Goal: Task Accomplishment & Management: Manage account settings

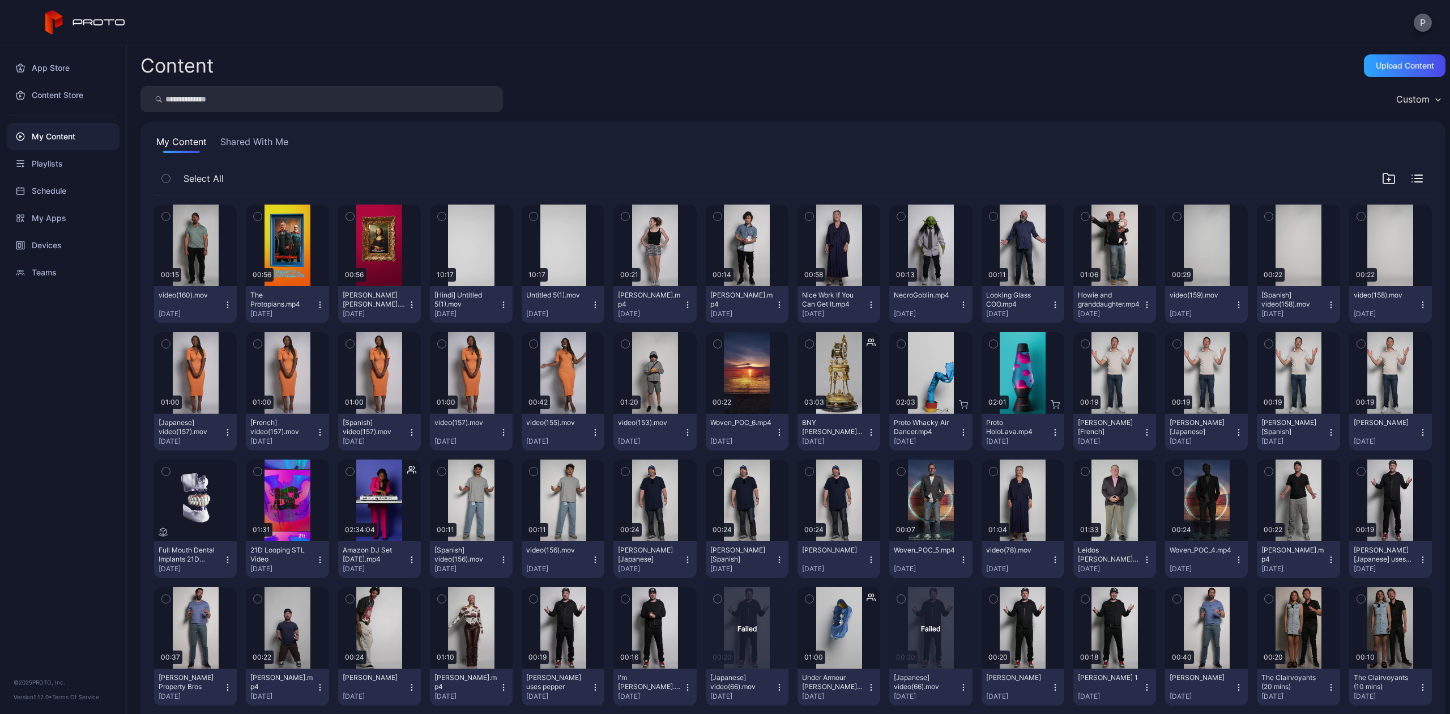
click at [1421, 14] on button "P" at bounding box center [1422, 23] width 18 height 18
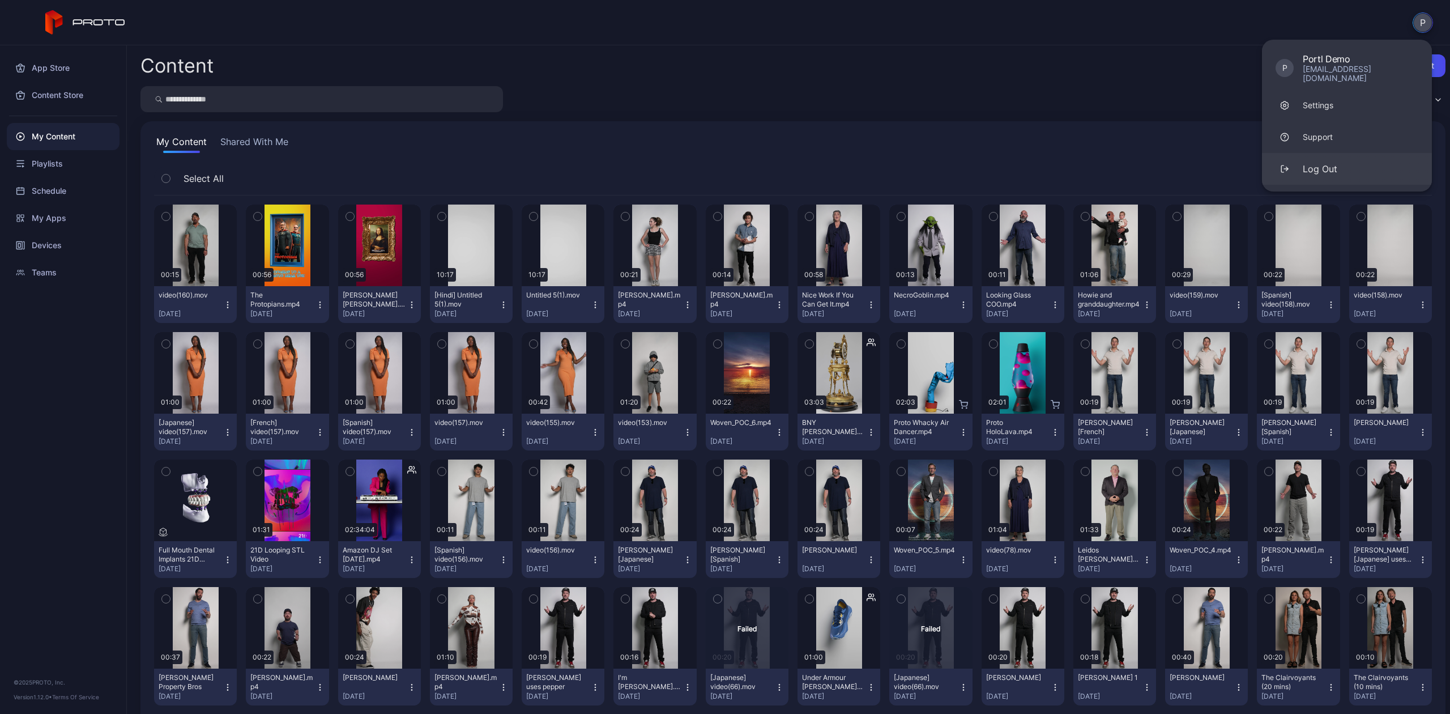
click at [1287, 164] on div "button" at bounding box center [1284, 169] width 18 height 18
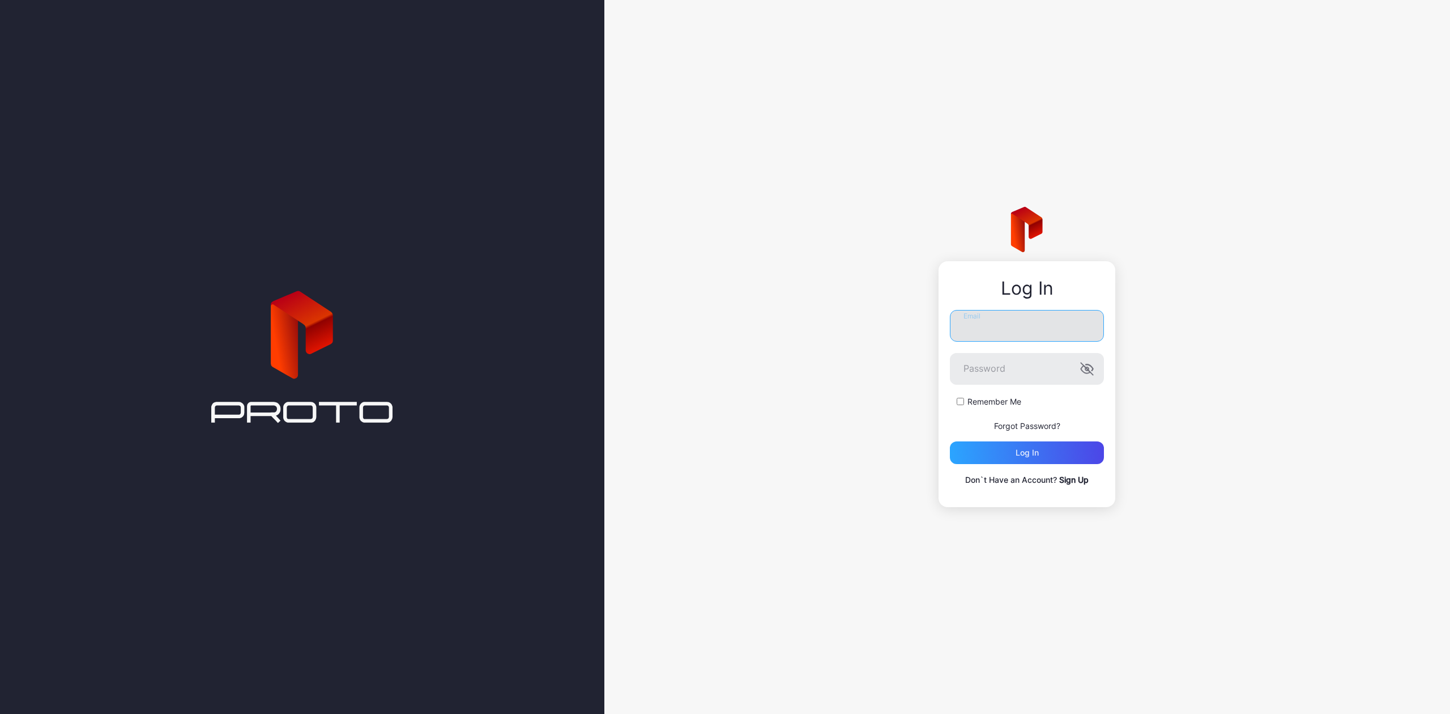
click at [989, 329] on input "Email" at bounding box center [1027, 326] width 154 height 32
type input "**********"
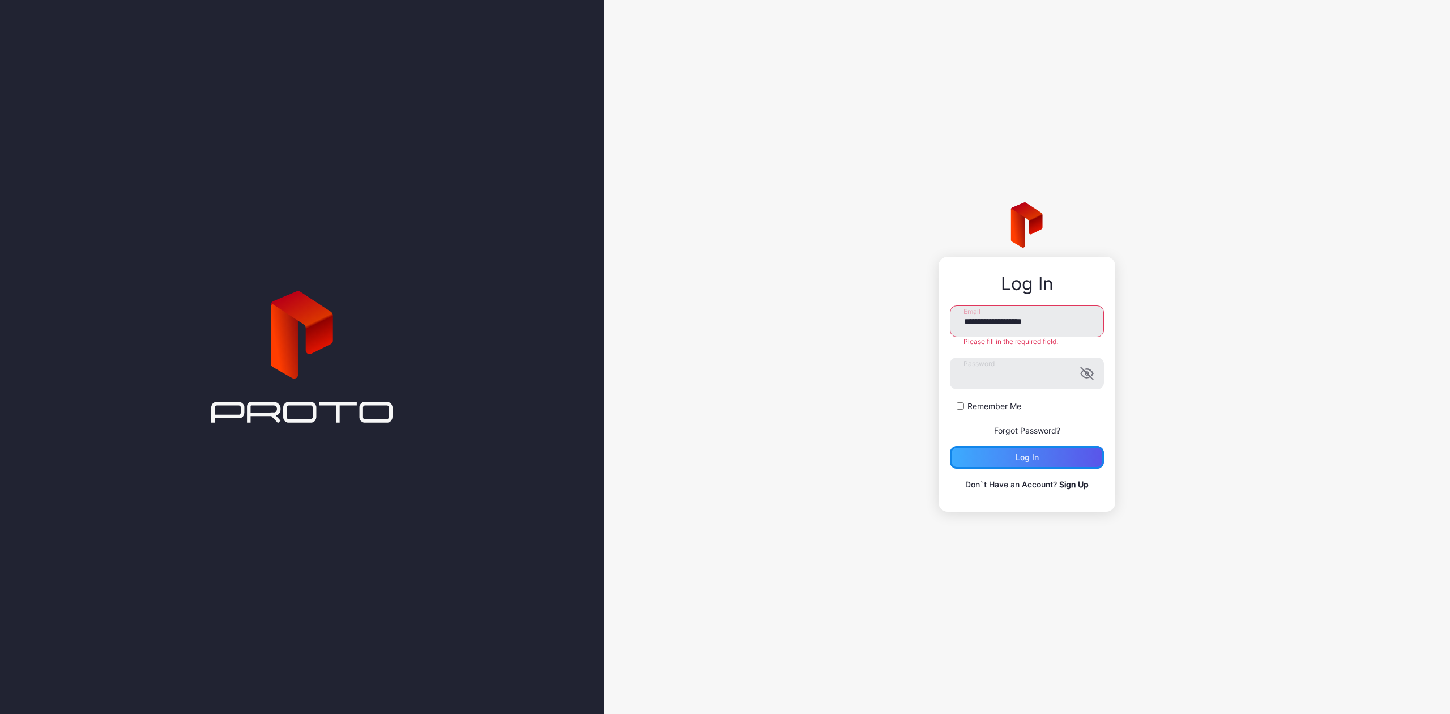
click at [1003, 467] on div "**********" at bounding box center [1027, 398] width 154 height 186
click at [1002, 447] on button "Log in" at bounding box center [1027, 452] width 154 height 23
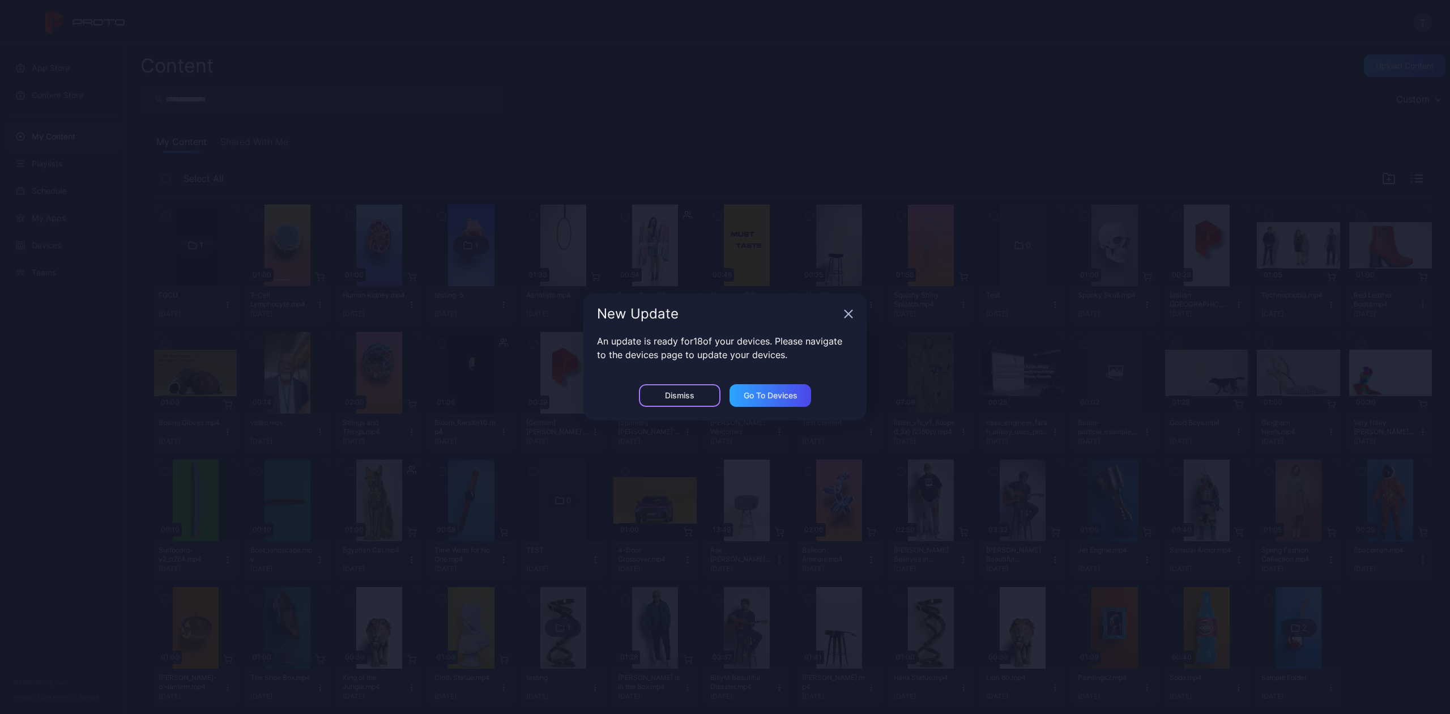
click at [689, 386] on div "Dismiss" at bounding box center [680, 395] width 82 height 23
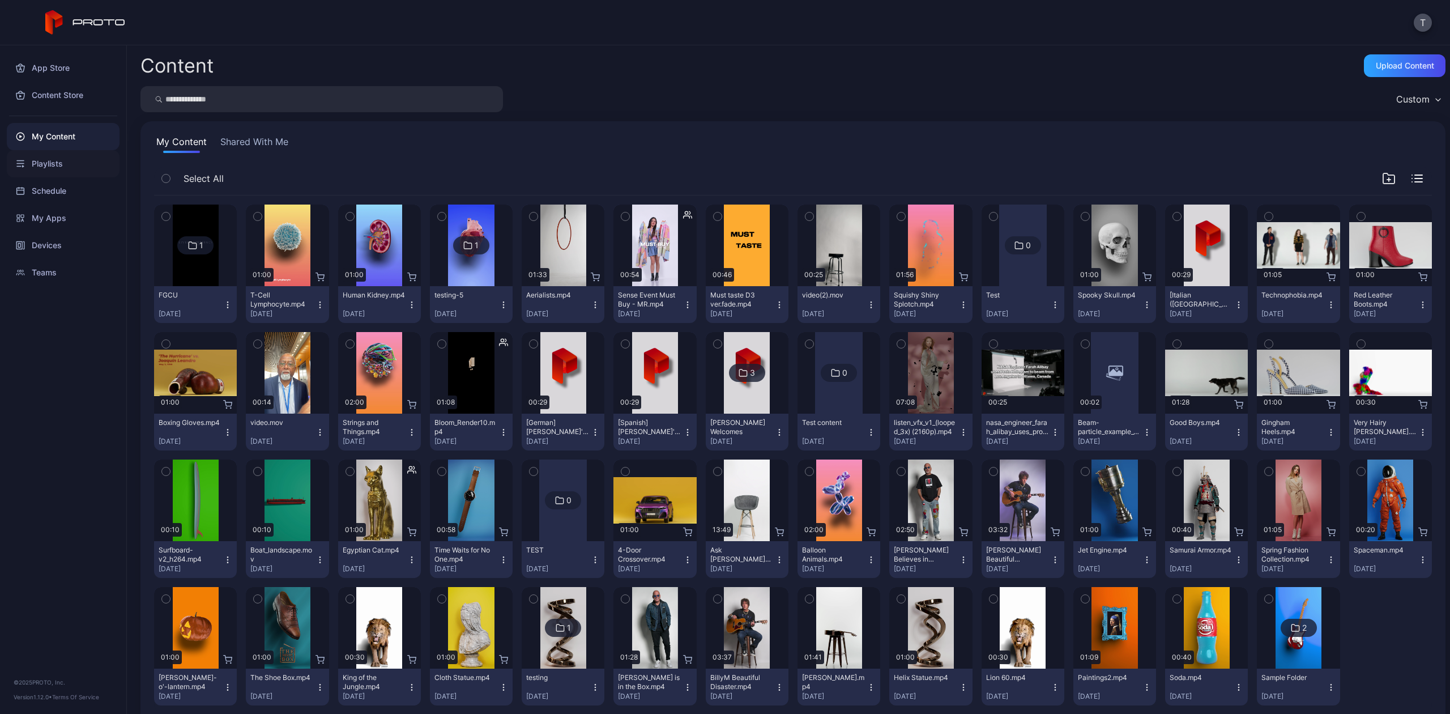
click at [50, 164] on div "Playlists" at bounding box center [63, 163] width 113 height 27
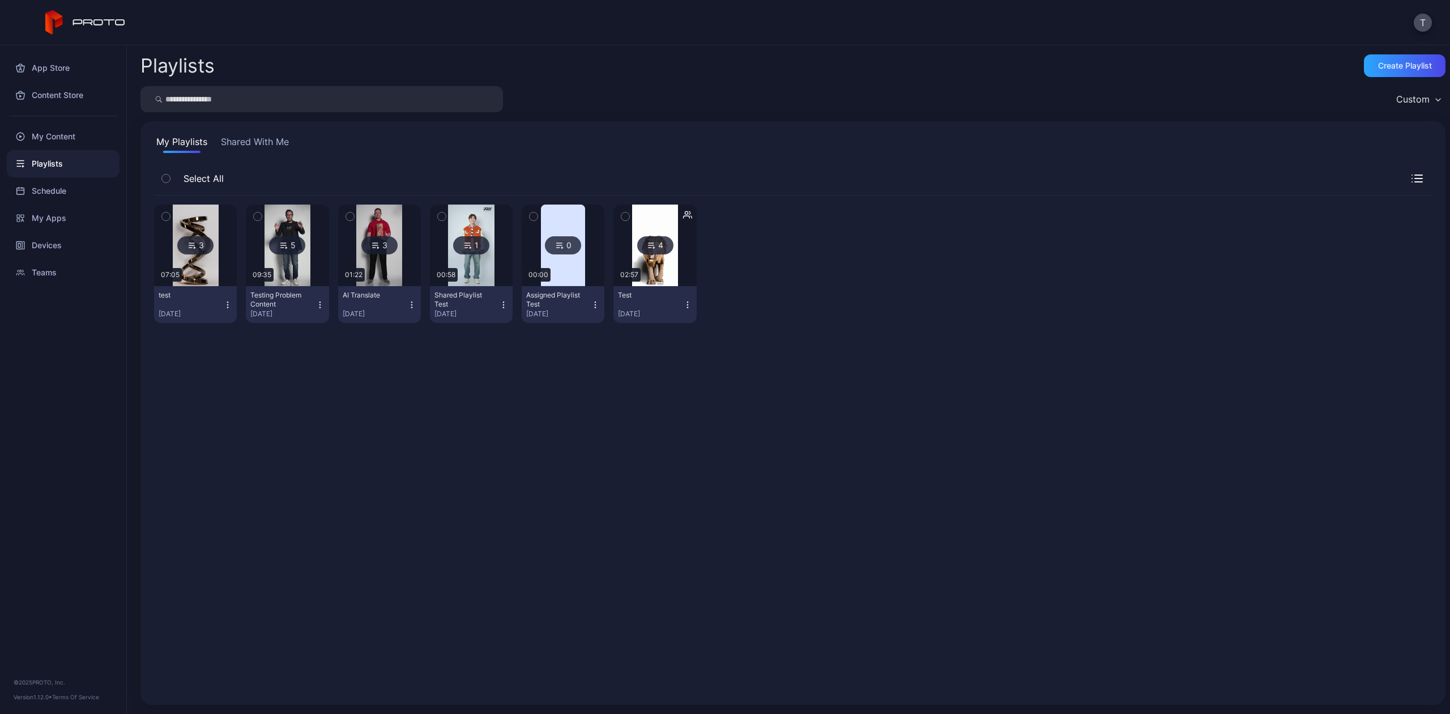
click at [377, 240] on icon at bounding box center [375, 245] width 9 height 14
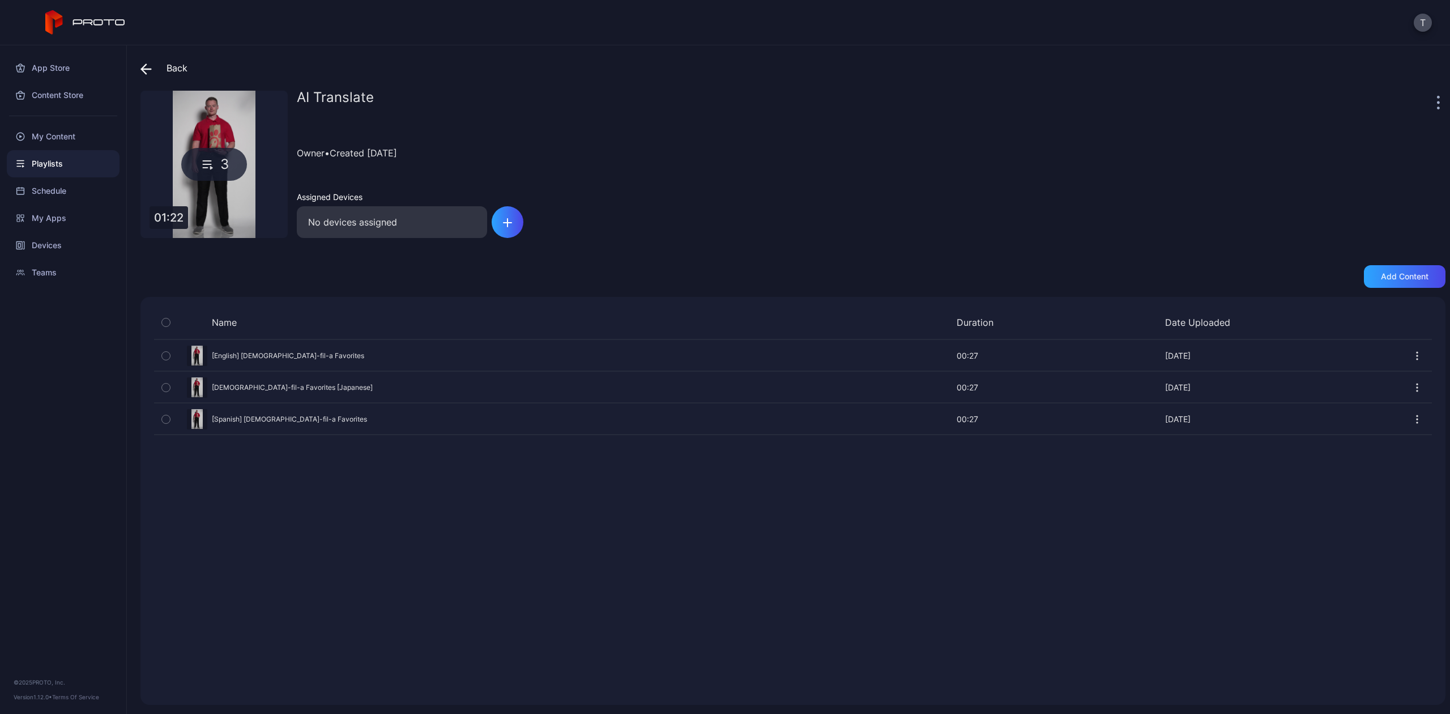
click at [255, 354] on div "Preview" at bounding box center [793, 355] width 1278 height 30
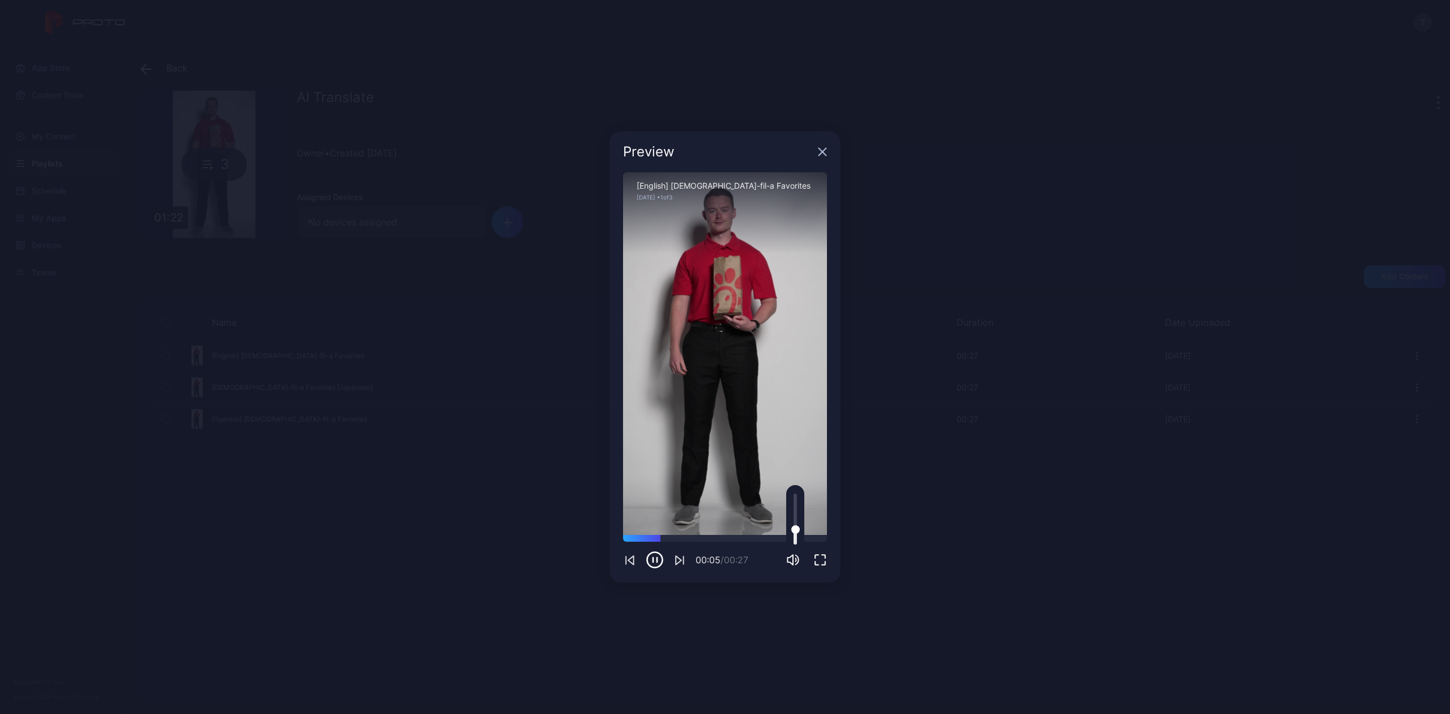
drag, startPoint x: 796, startPoint y: 497, endPoint x: 795, endPoint y: 529, distance: 31.7
click at [795, 529] on div at bounding box center [795, 529] width 8 height 8
click at [823, 148] on icon "button" at bounding box center [822, 151] width 9 height 9
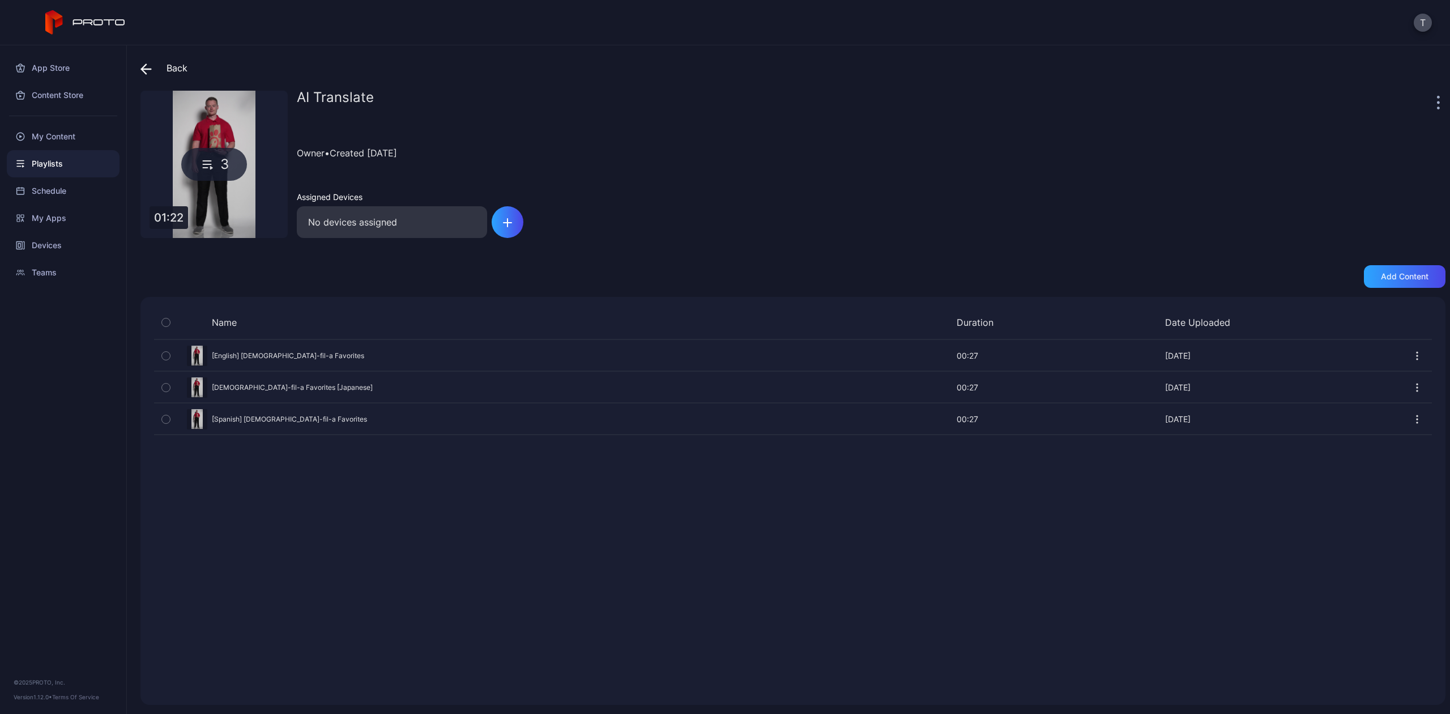
click at [1411, 347] on button "button" at bounding box center [1416, 355] width 11 height 23
click at [687, 608] on div "Name Duration Date Uploaded Preview [English] [DEMOGRAPHIC_DATA]-fil-a Favorite…" at bounding box center [792, 501] width 1305 height 408
click at [142, 66] on icon at bounding box center [145, 68] width 11 height 11
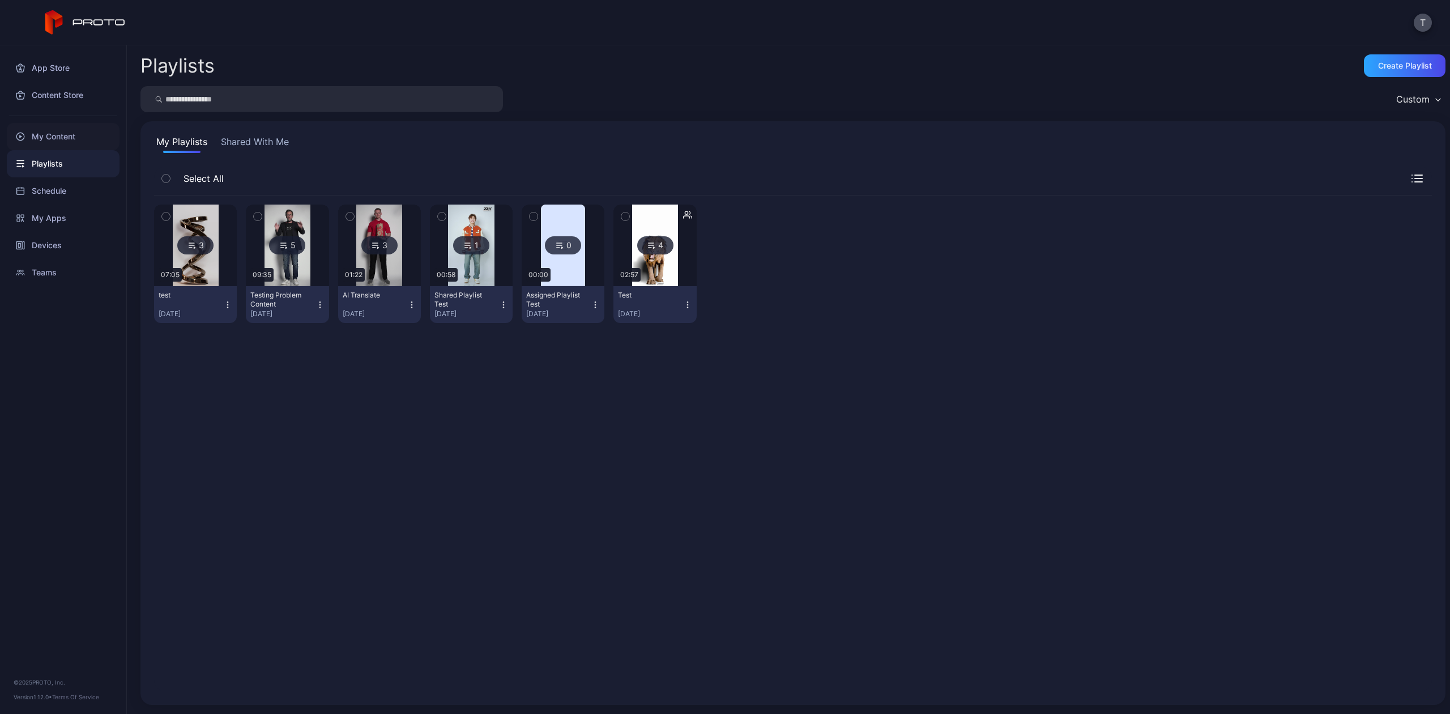
click at [80, 143] on div "My Content" at bounding box center [63, 136] width 113 height 27
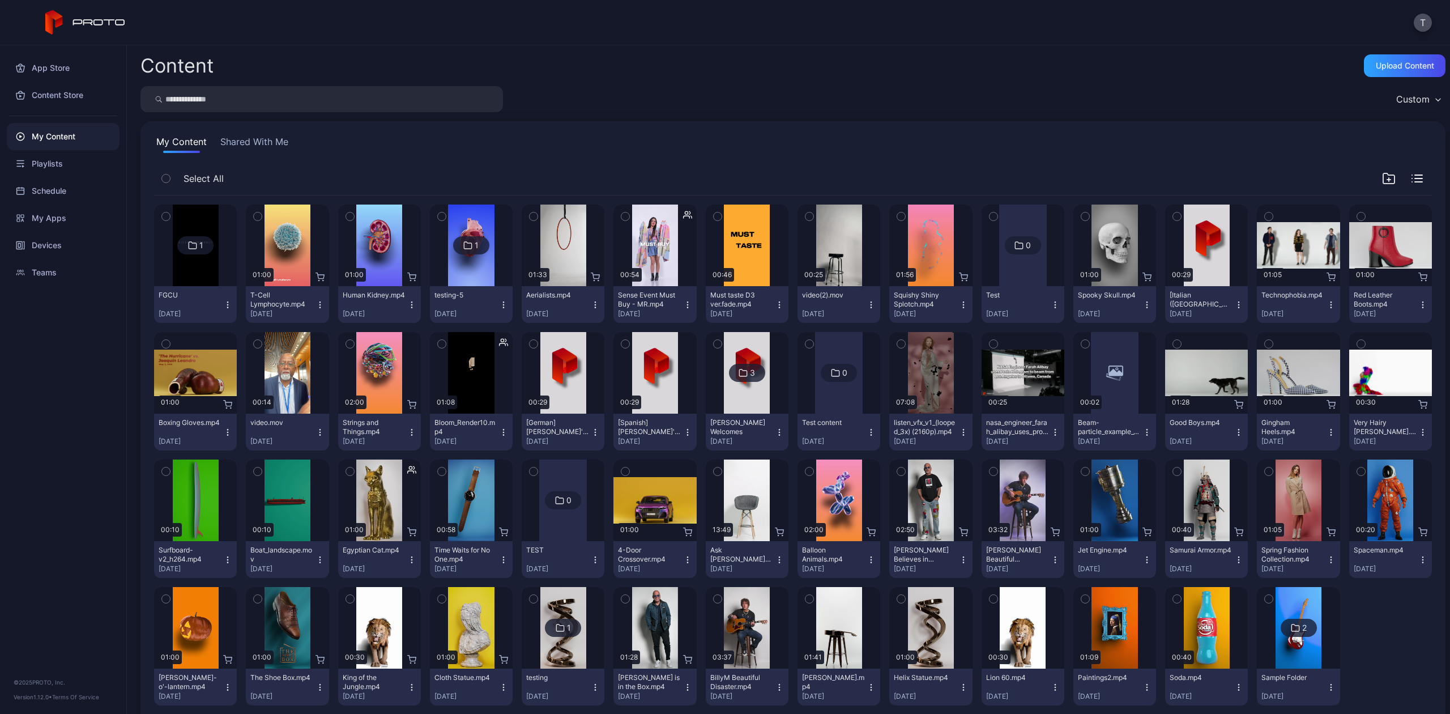
scroll to position [23, 0]
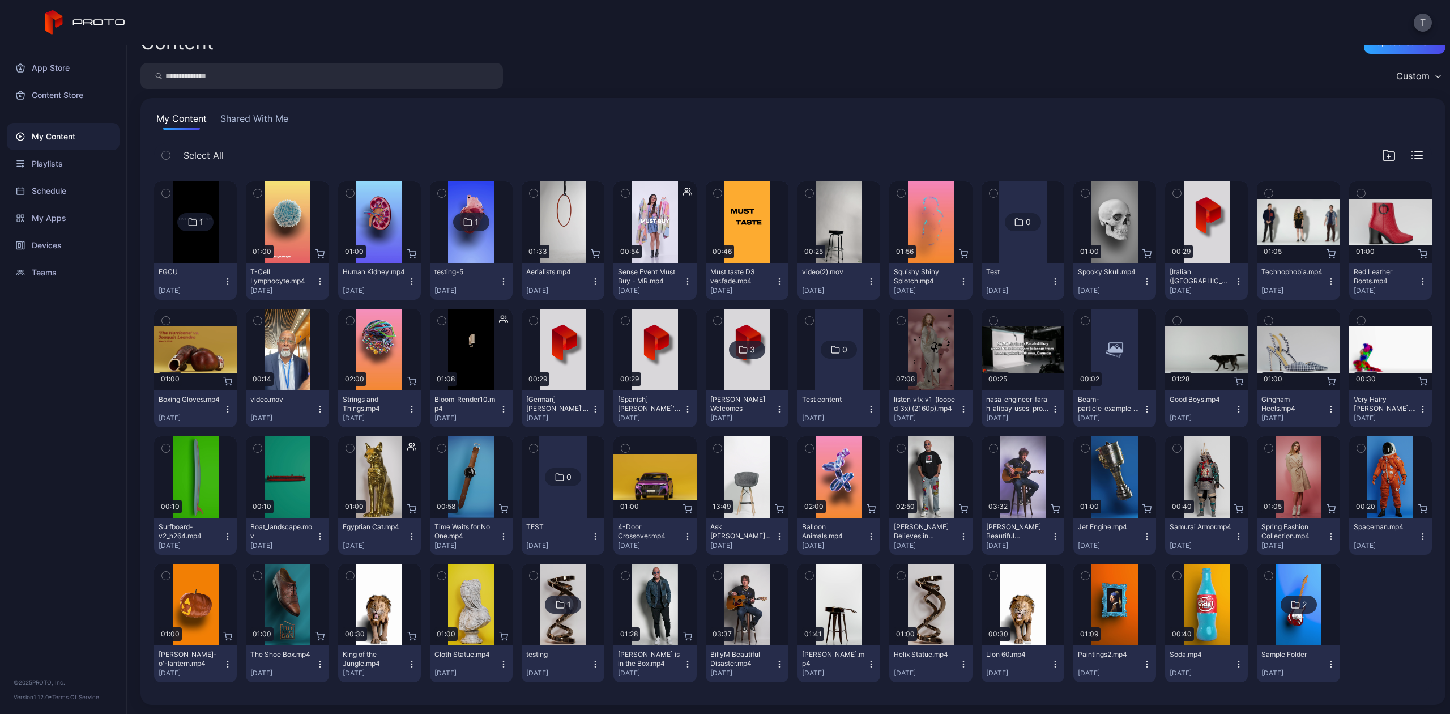
click at [320, 404] on icon "button" at bounding box center [319, 408] width 9 height 9
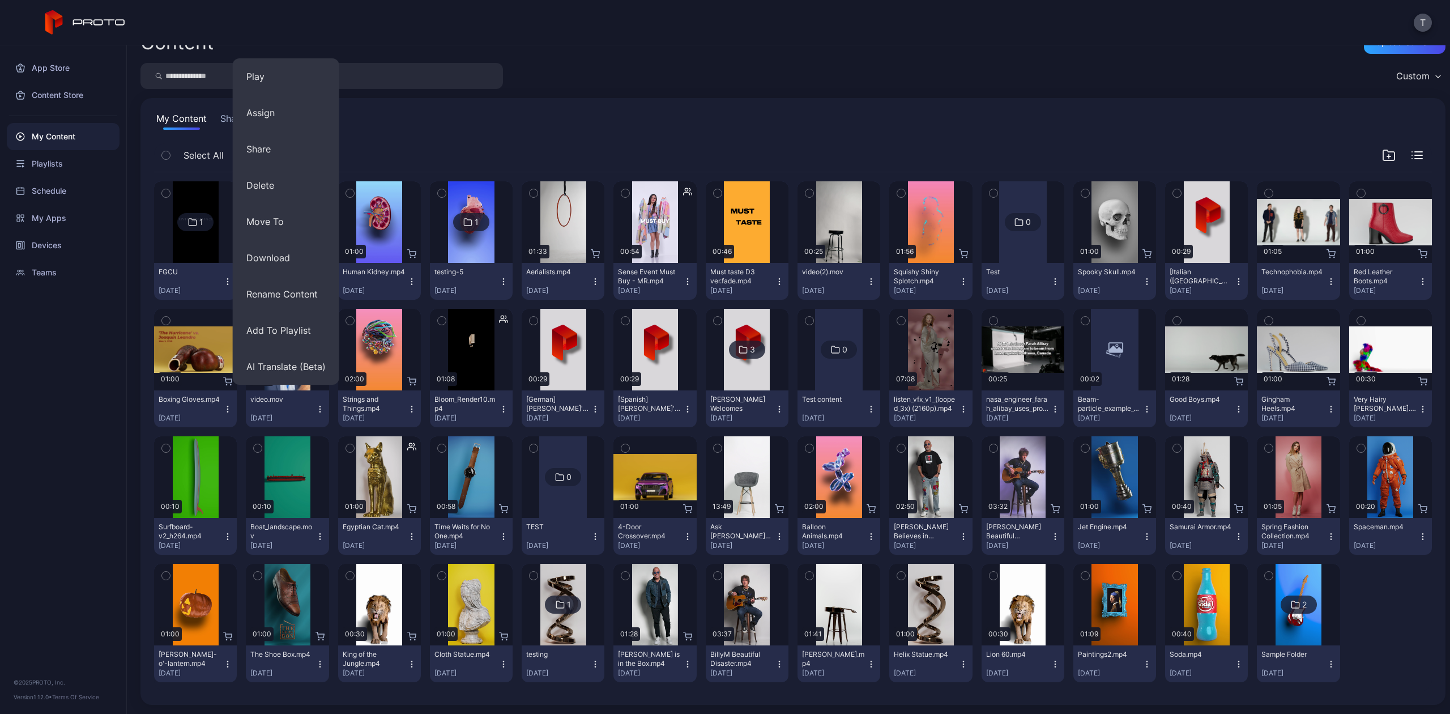
click at [264, 398] on div "video.mov" at bounding box center [281, 399] width 62 height 9
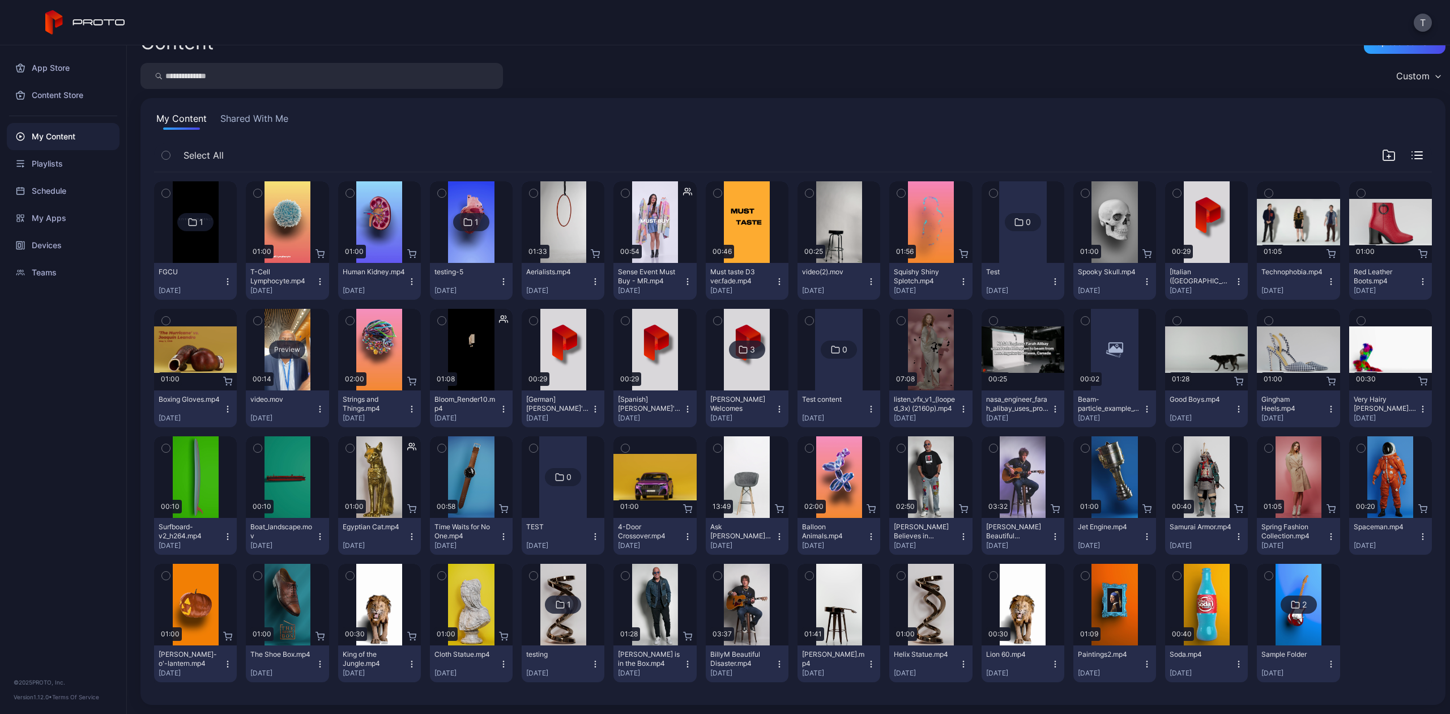
click at [277, 352] on div "Preview" at bounding box center [287, 349] width 36 height 18
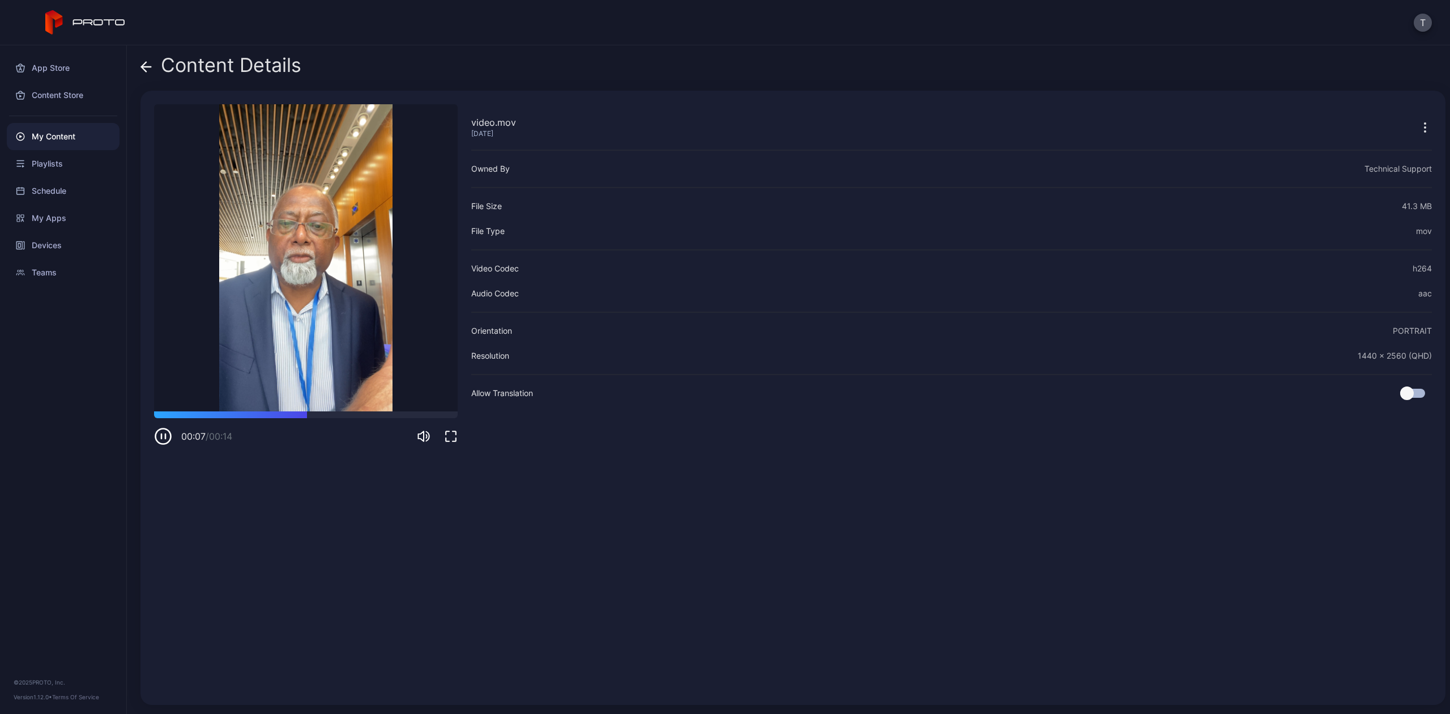
click at [149, 67] on icon at bounding box center [145, 66] width 11 height 11
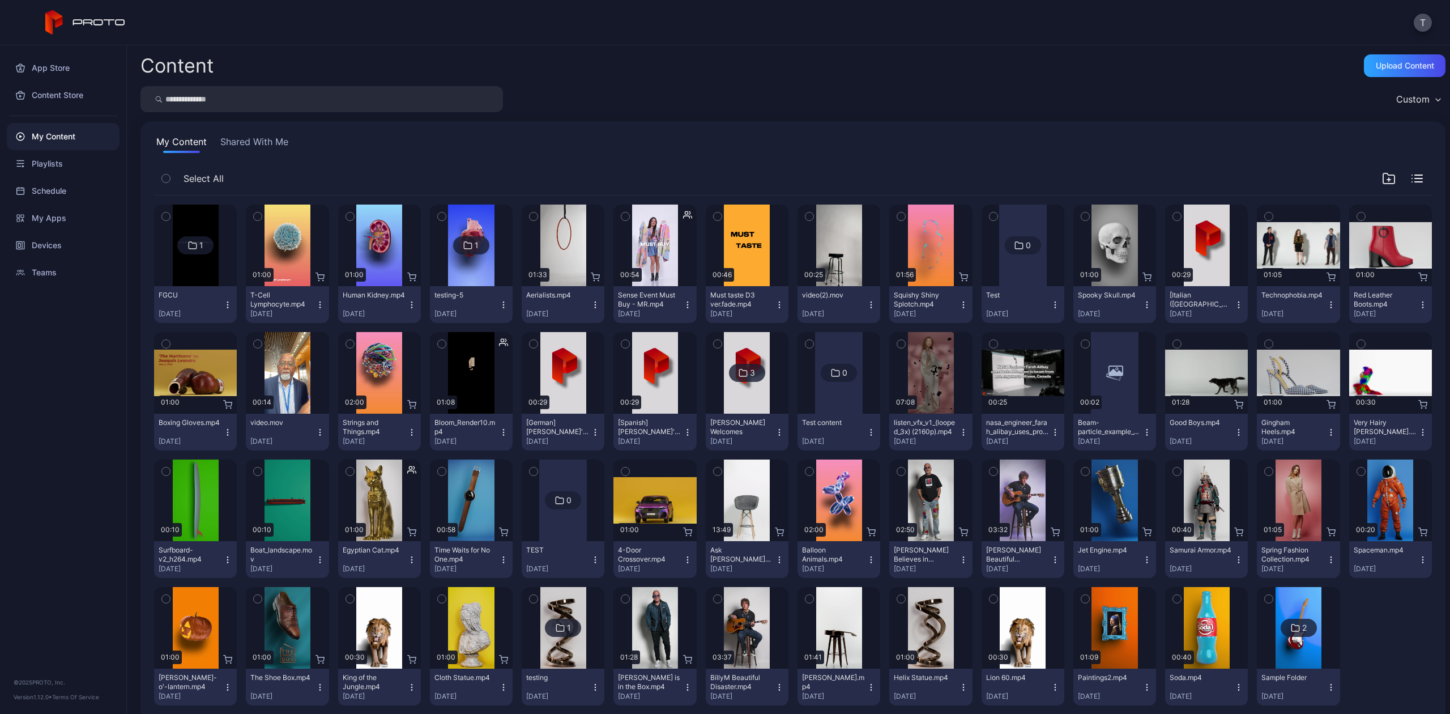
scroll to position [23, 0]
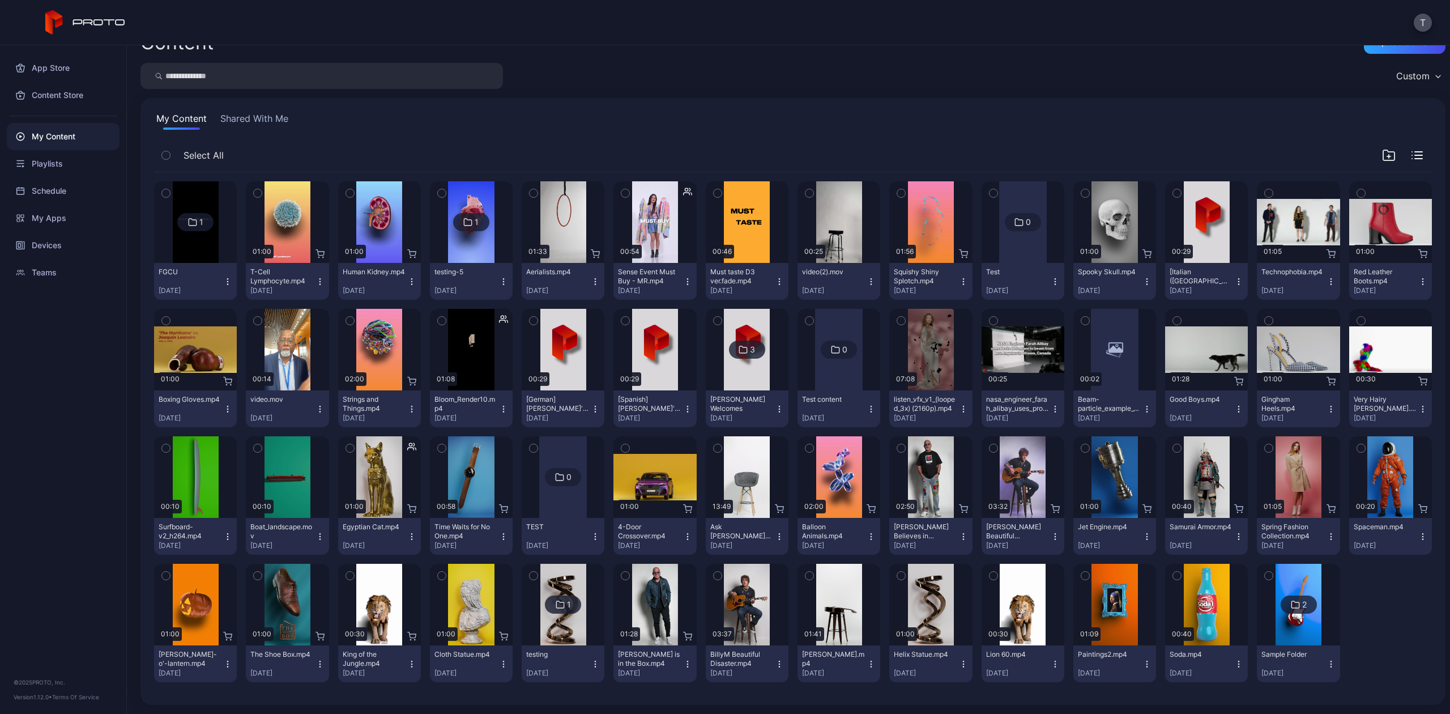
click at [316, 410] on icon "button" at bounding box center [319, 408] width 9 height 9
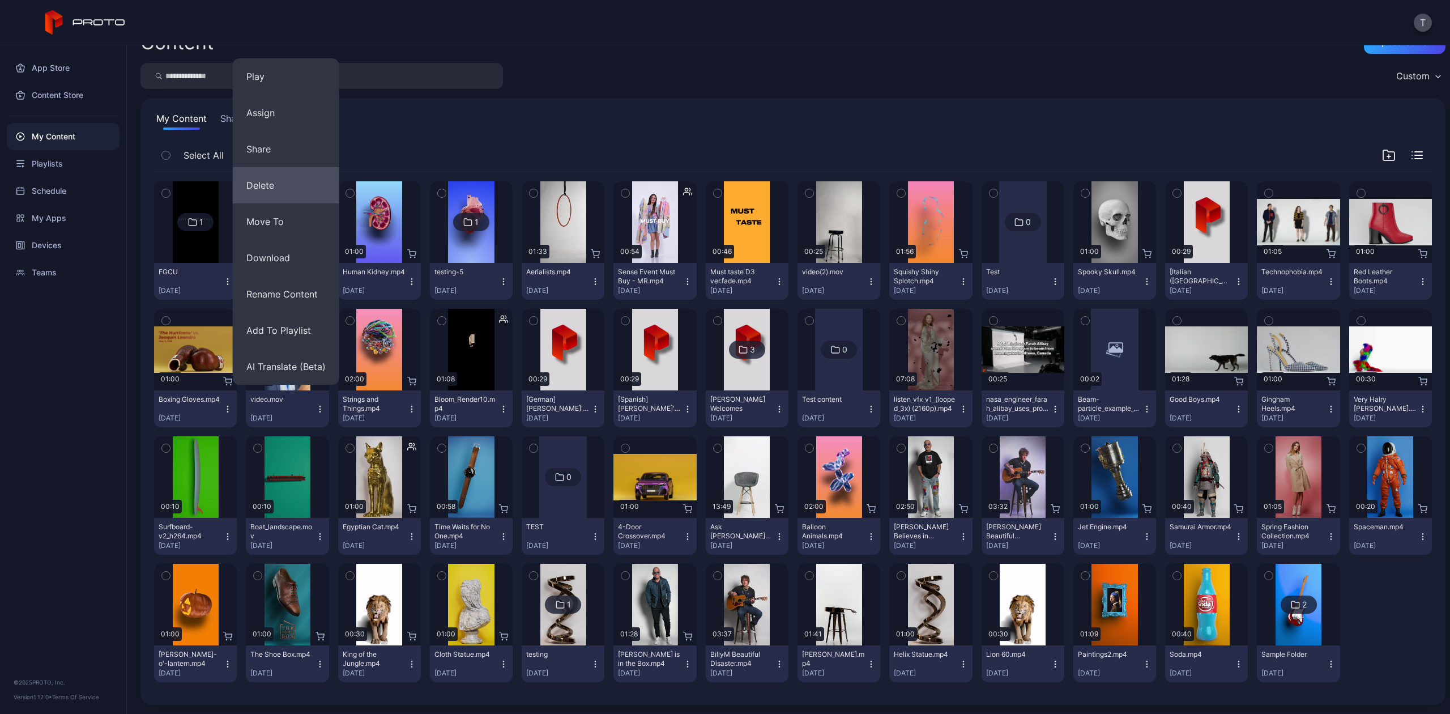
click at [292, 176] on button "Delete" at bounding box center [286, 185] width 106 height 36
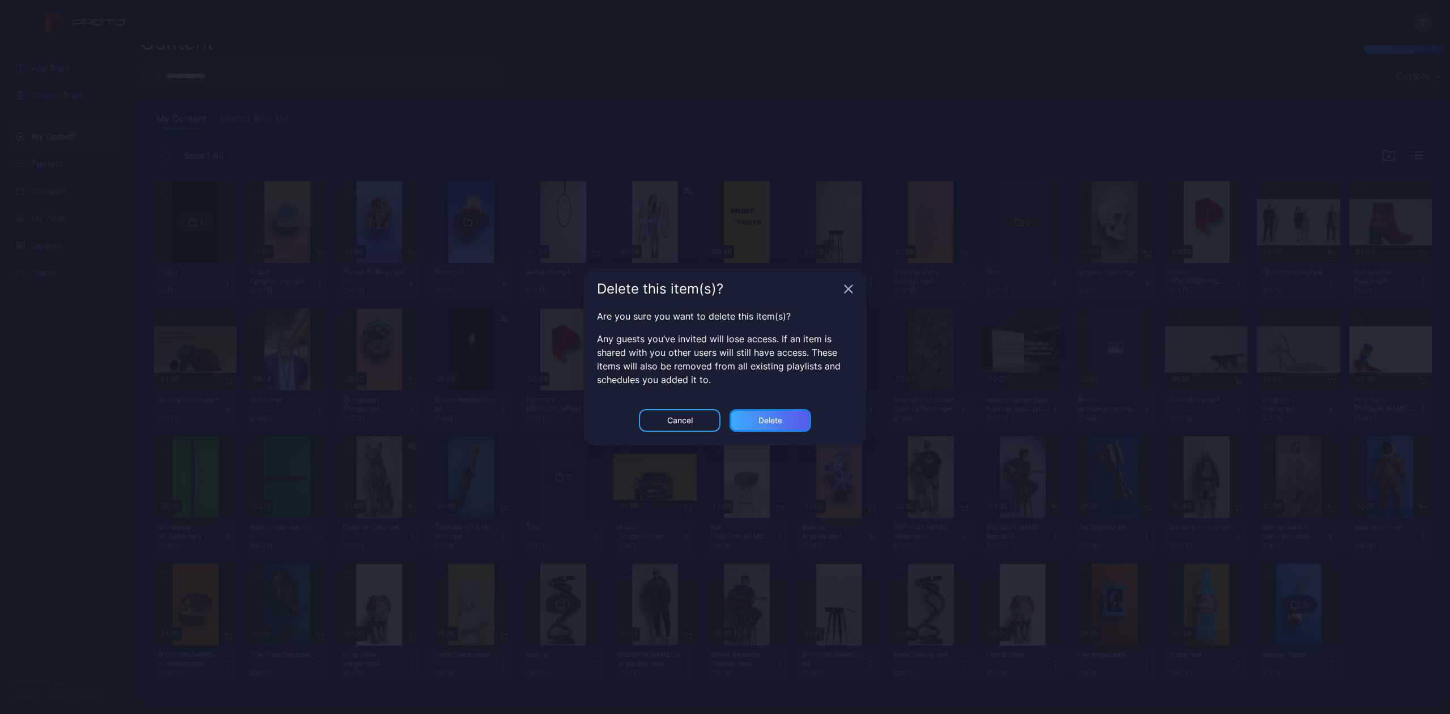
click at [771, 422] on div "Delete" at bounding box center [770, 420] width 24 height 9
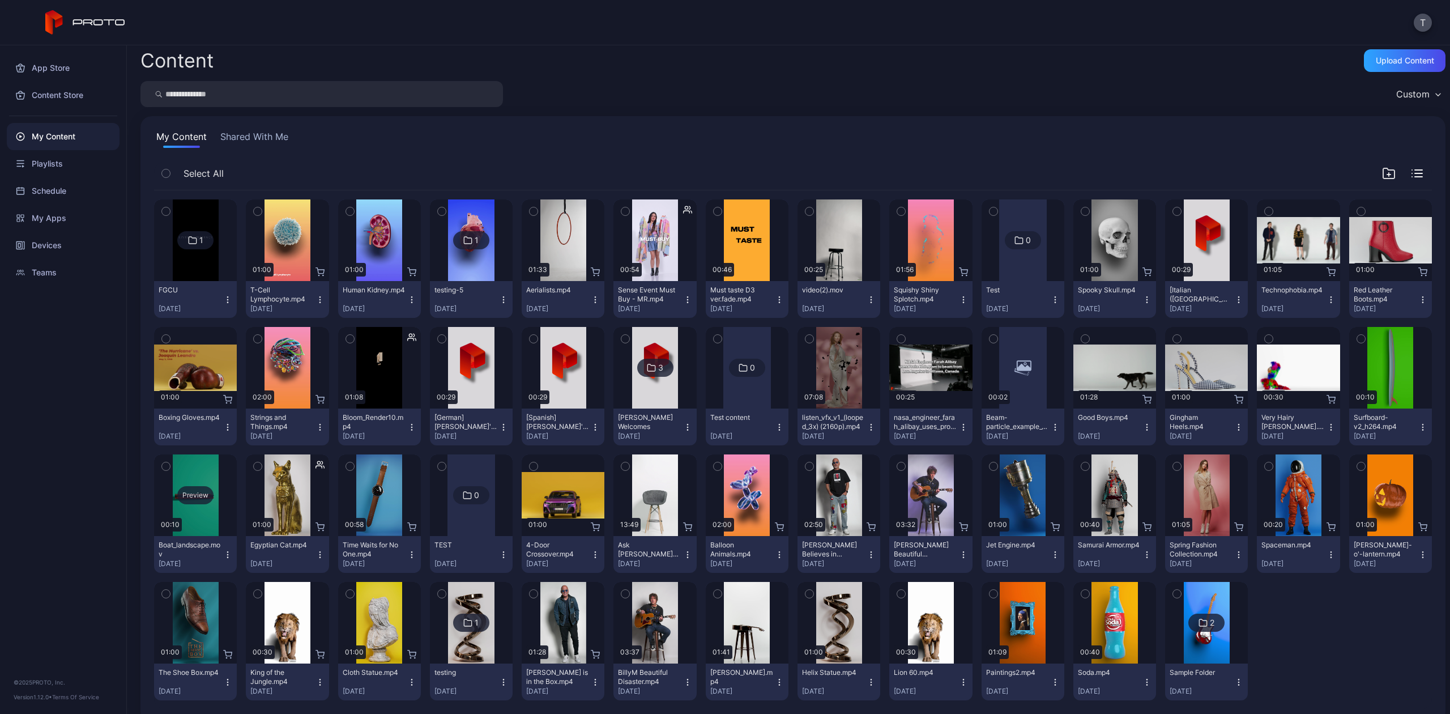
scroll to position [0, 0]
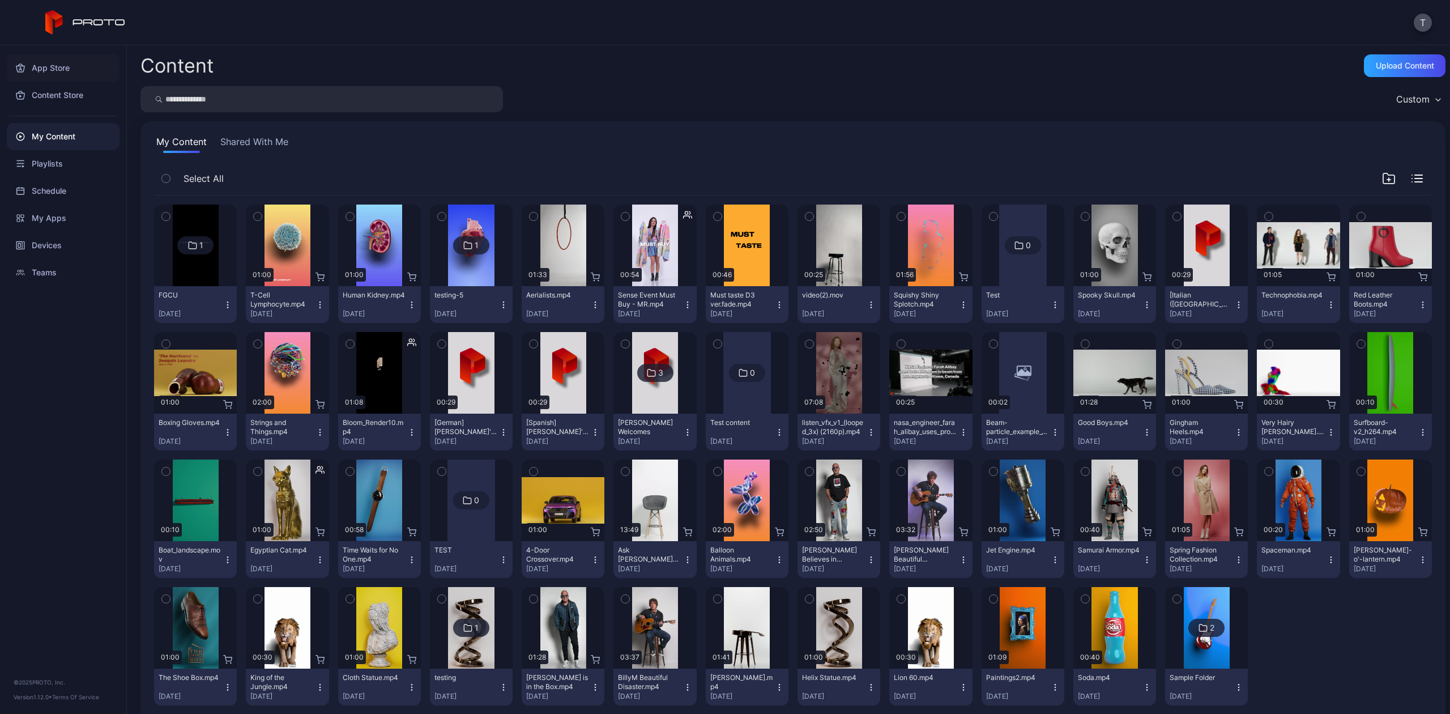
click at [61, 65] on div "App Store" at bounding box center [63, 67] width 113 height 27
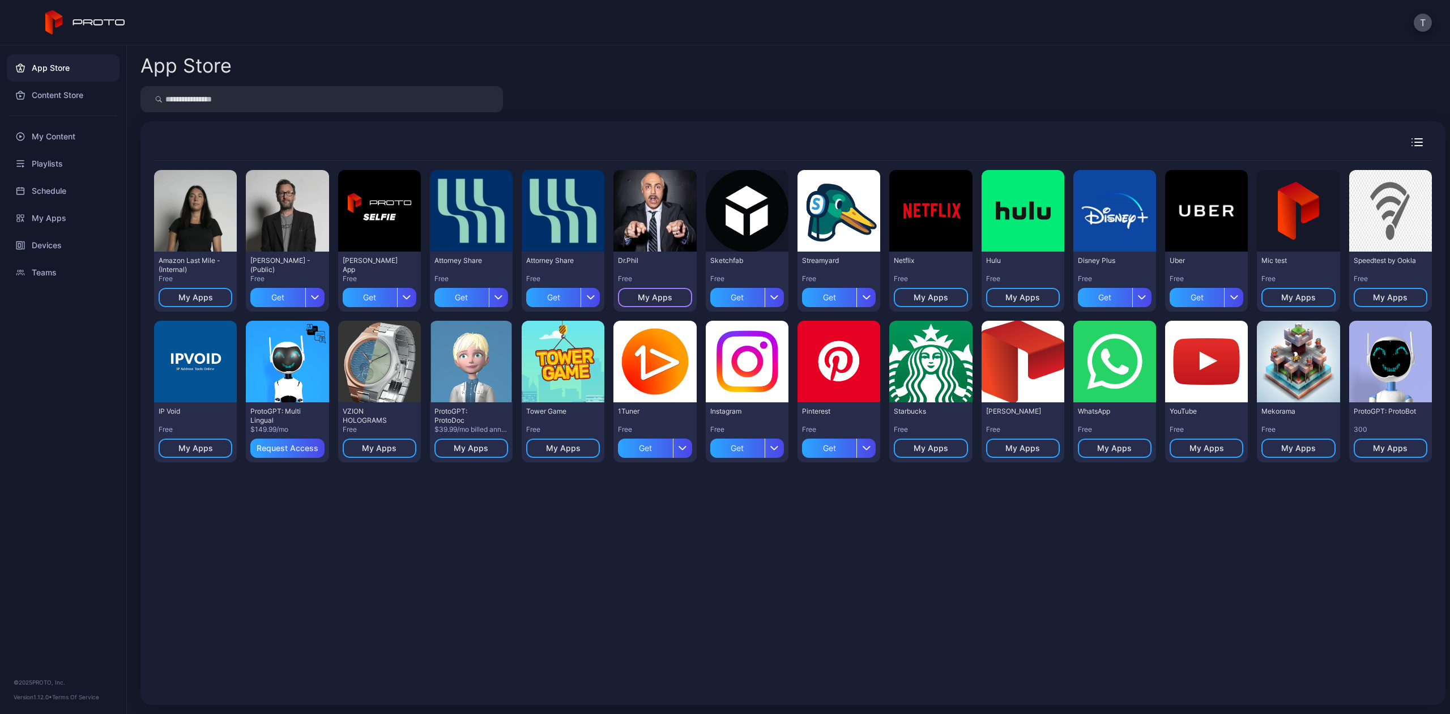
click at [646, 295] on div "My Apps" at bounding box center [655, 297] width 35 height 9
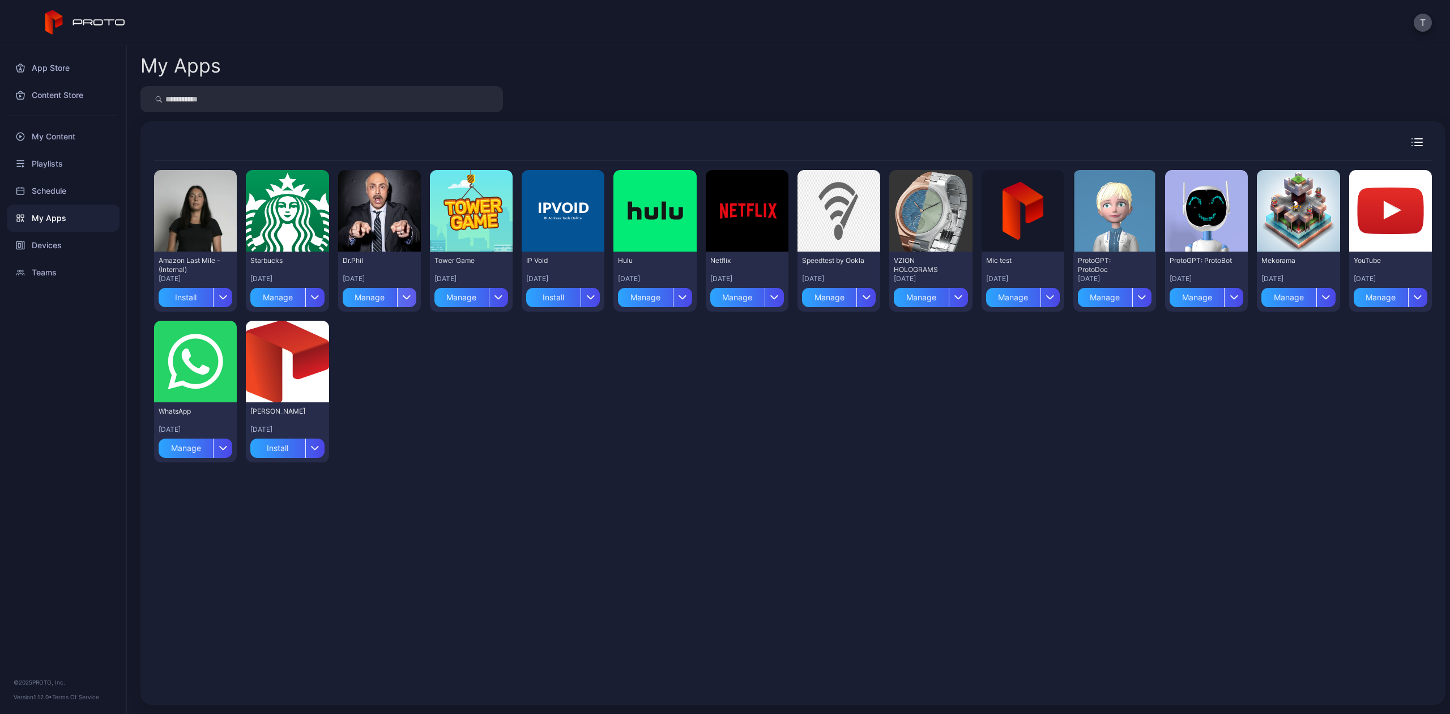
click at [409, 296] on div "button" at bounding box center [406, 297] width 19 height 19
click at [365, 365] on button "Delete" at bounding box center [376, 367] width 96 height 36
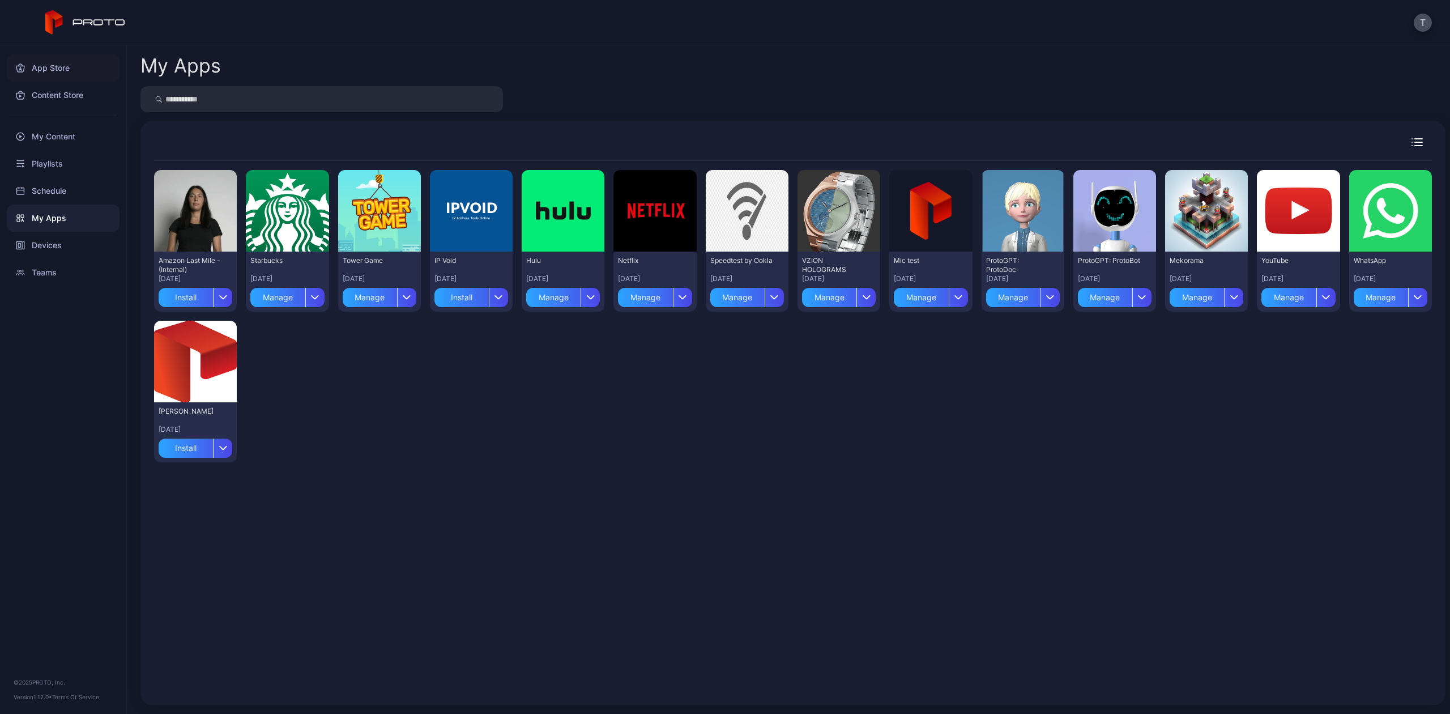
click at [63, 69] on div "App Store" at bounding box center [63, 67] width 113 height 27
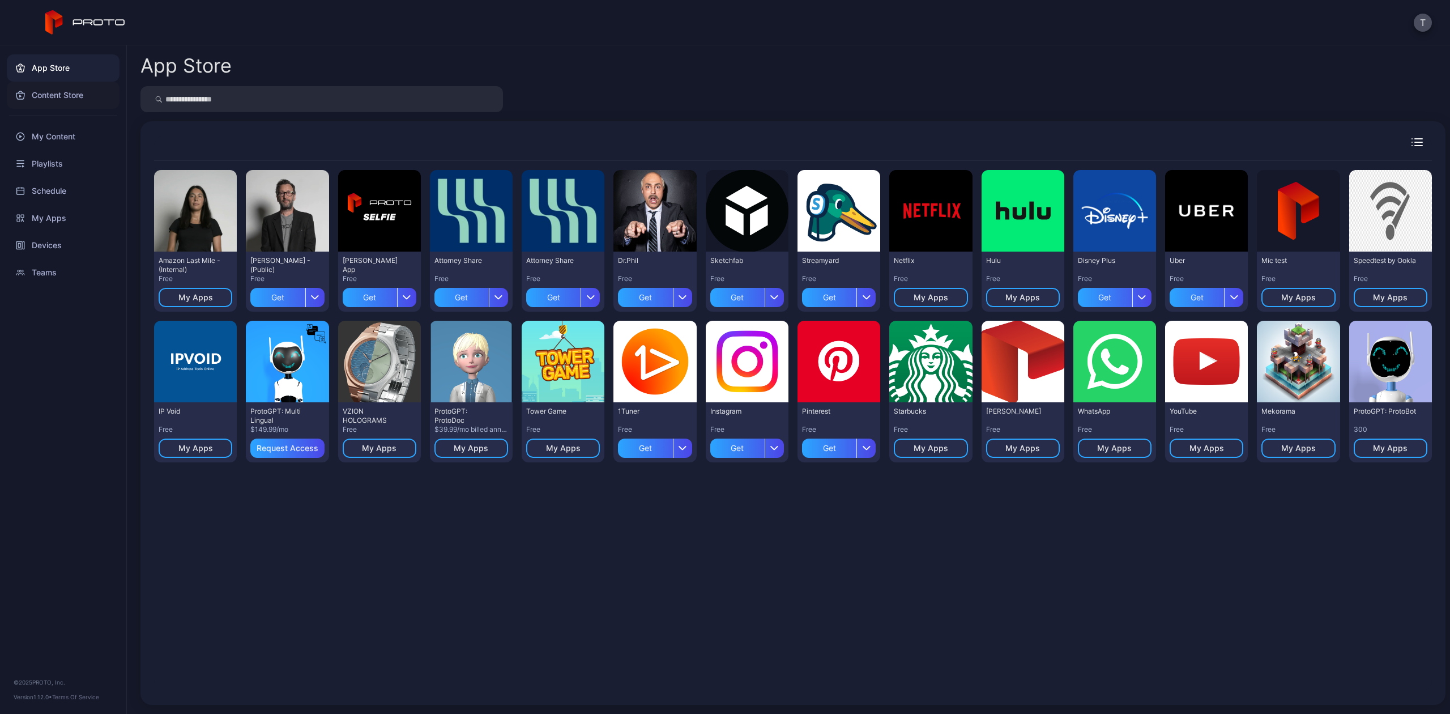
click at [50, 94] on div "Content Store" at bounding box center [63, 95] width 113 height 27
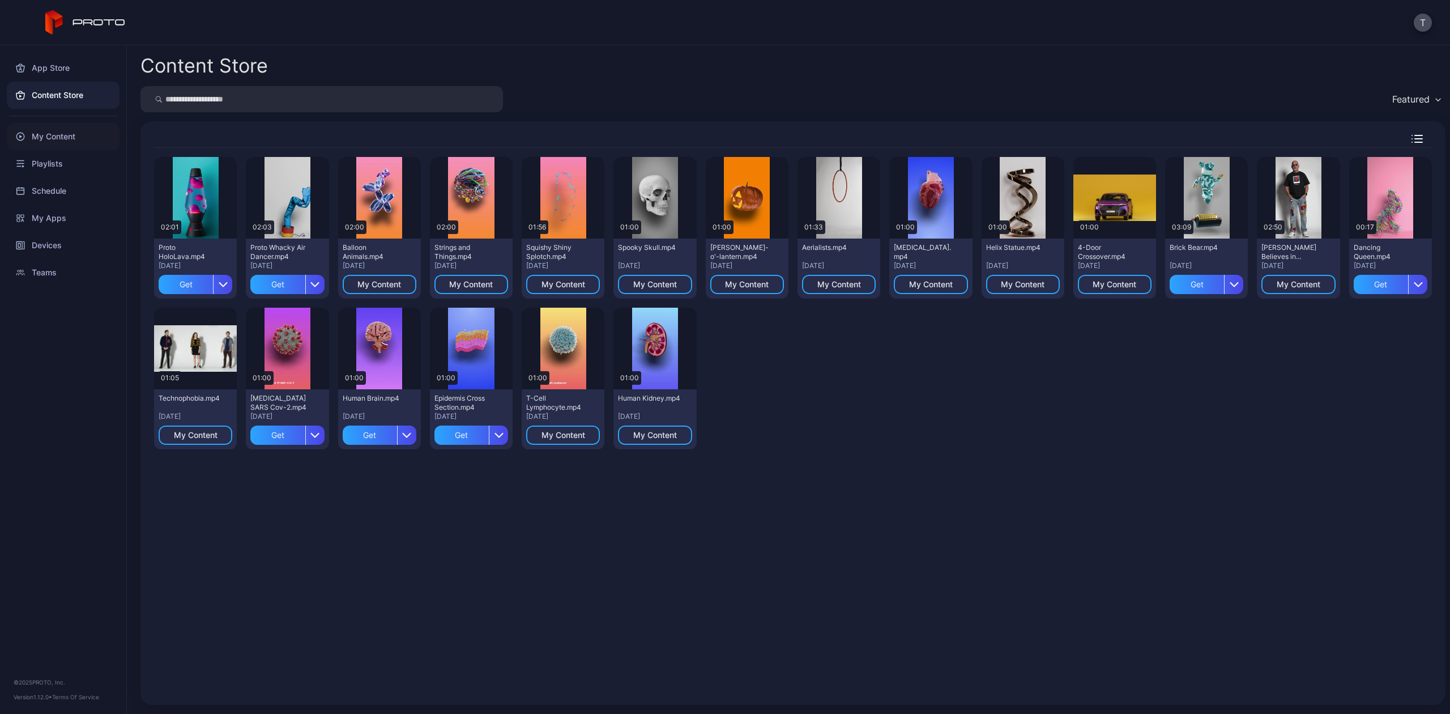
click at [51, 136] on div "My Content" at bounding box center [63, 136] width 113 height 27
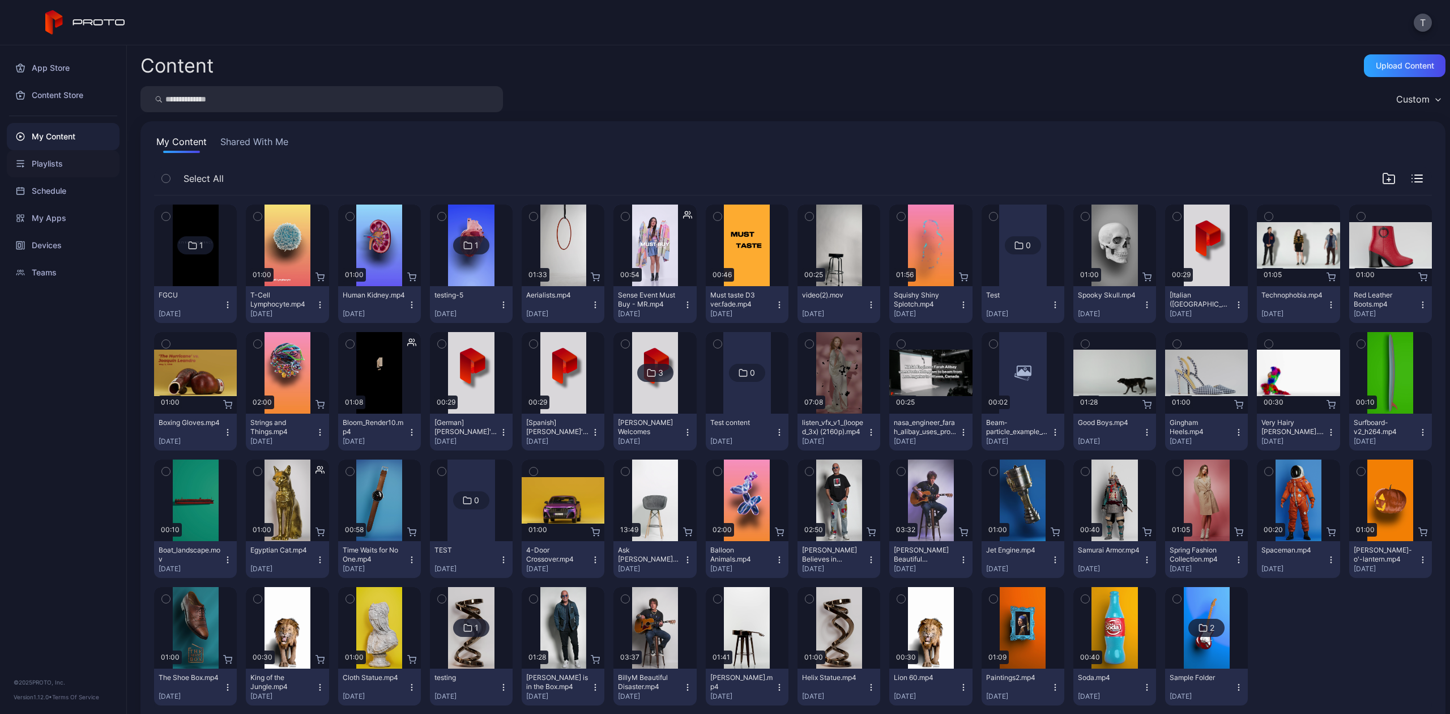
click at [46, 164] on div "Playlists" at bounding box center [63, 163] width 113 height 27
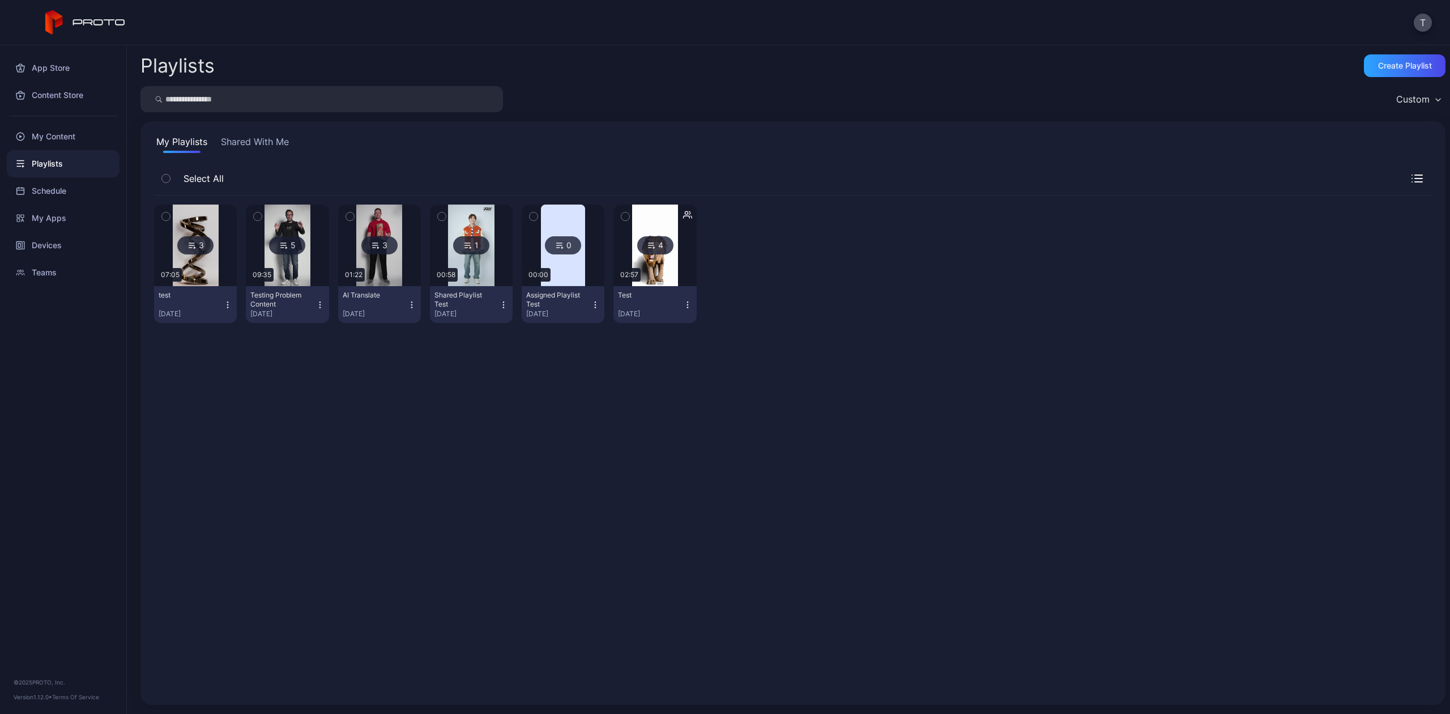
click at [187, 246] on icon at bounding box center [191, 245] width 9 height 14
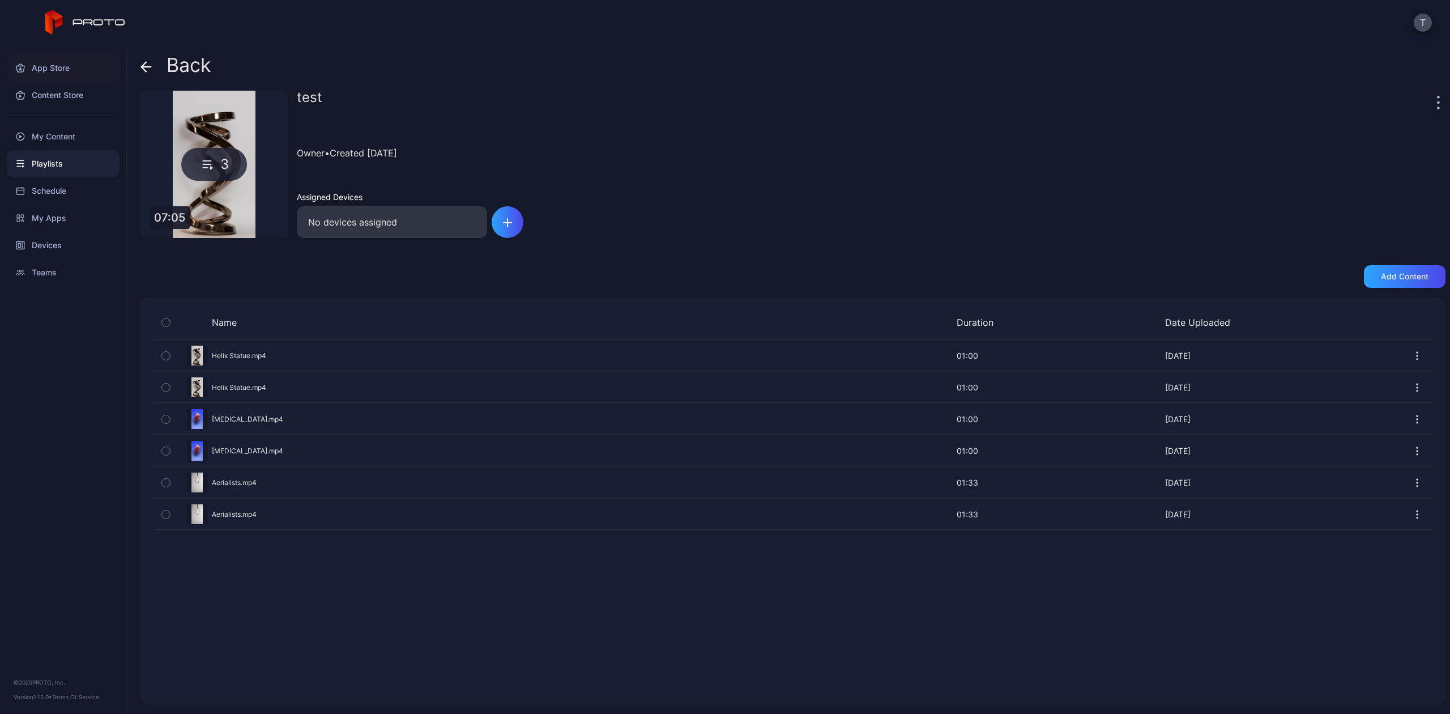
click at [46, 60] on div "App Store" at bounding box center [63, 67] width 113 height 27
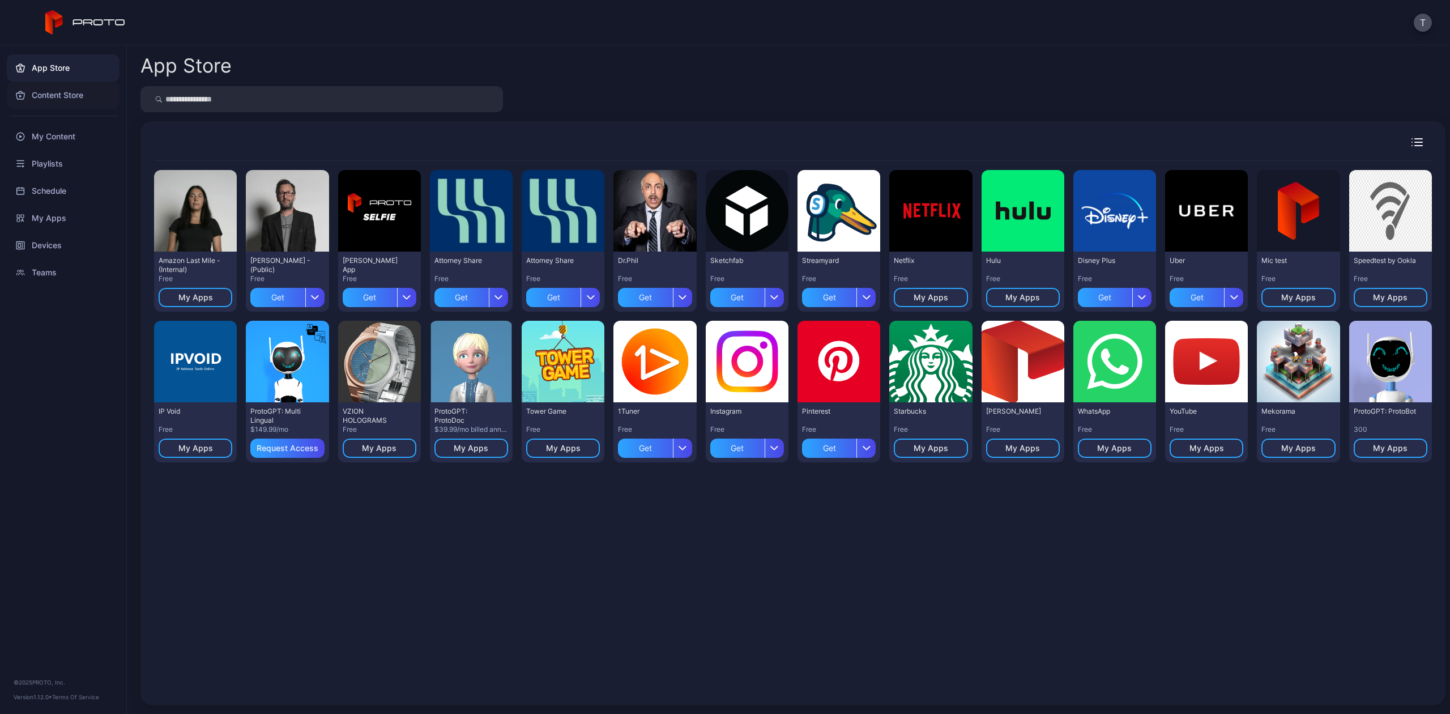
click at [41, 95] on div "Content Store" at bounding box center [63, 95] width 113 height 27
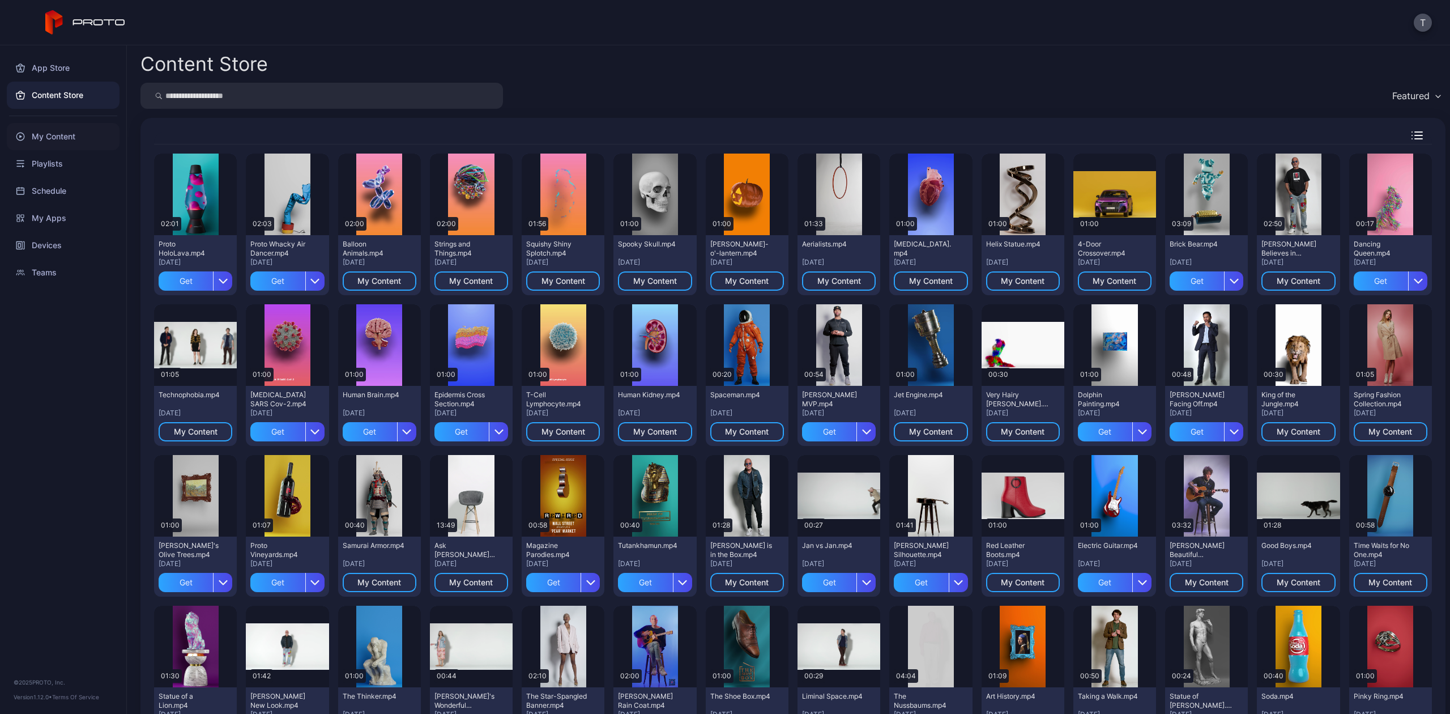
click at [54, 135] on div "My Content" at bounding box center [63, 136] width 113 height 27
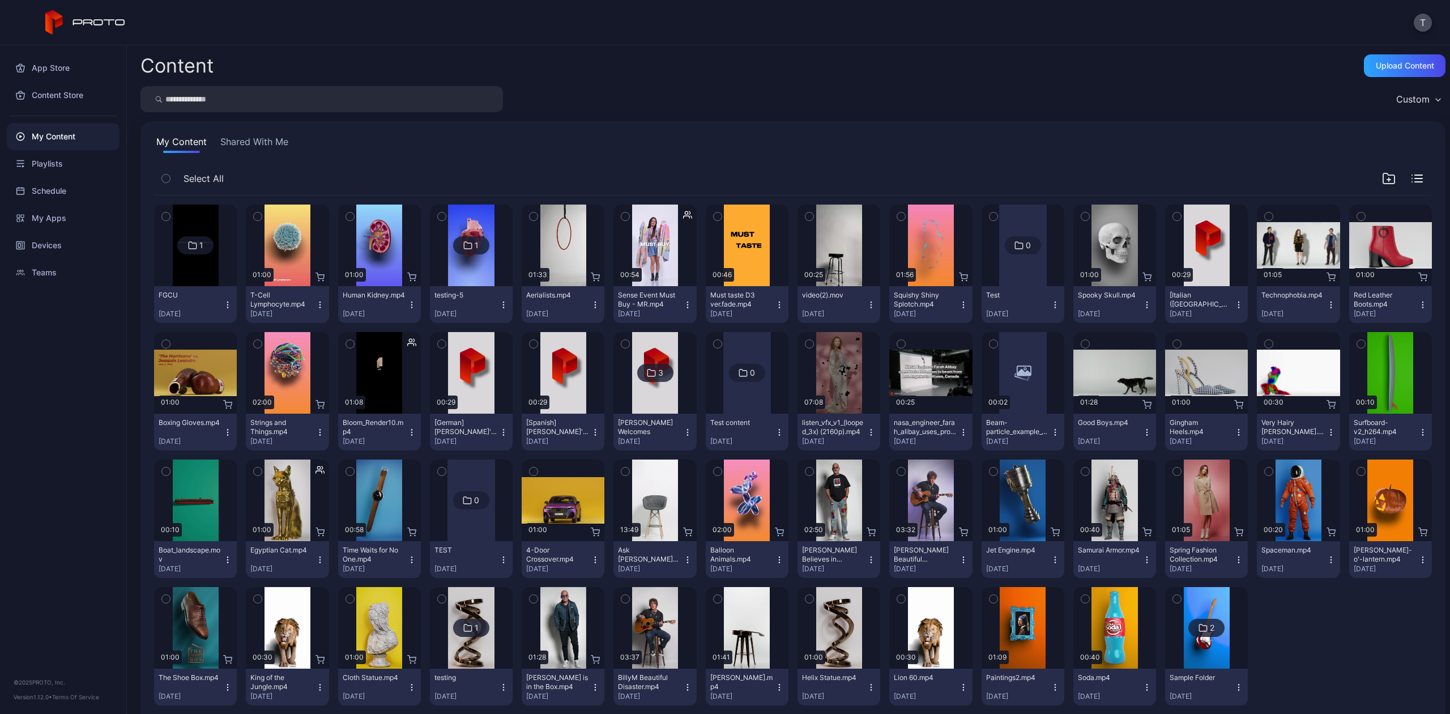
click at [183, 256] on img at bounding box center [196, 245] width 46 height 82
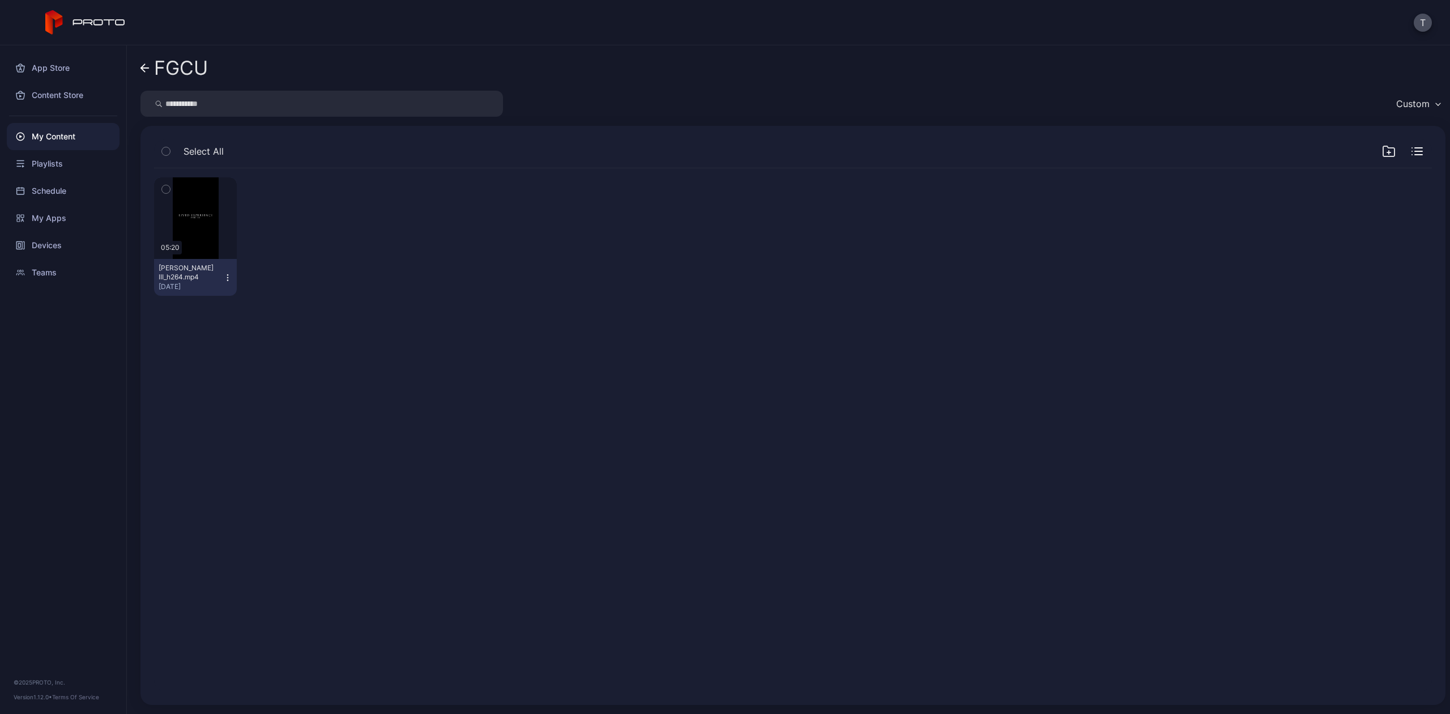
click at [146, 64] on icon at bounding box center [144, 68] width 9 height 10
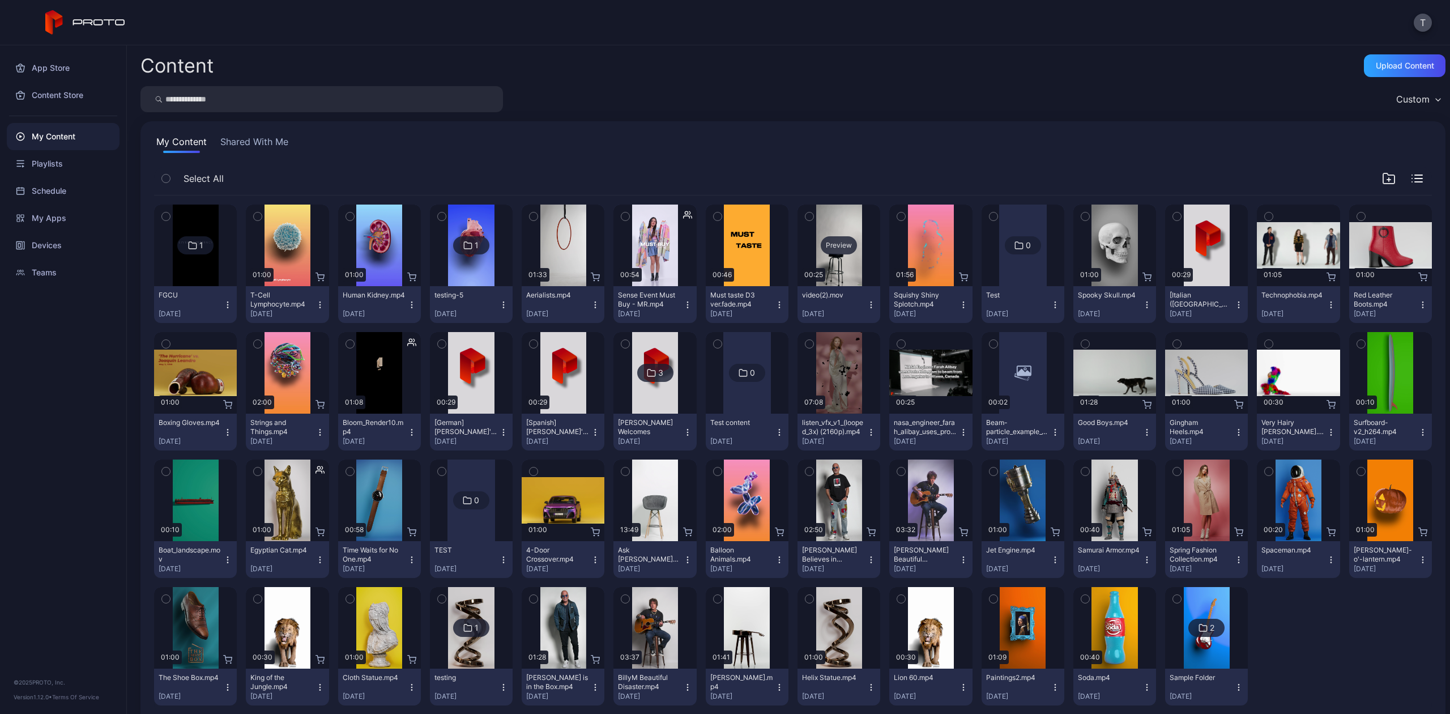
click at [831, 245] on div "Preview" at bounding box center [839, 245] width 36 height 18
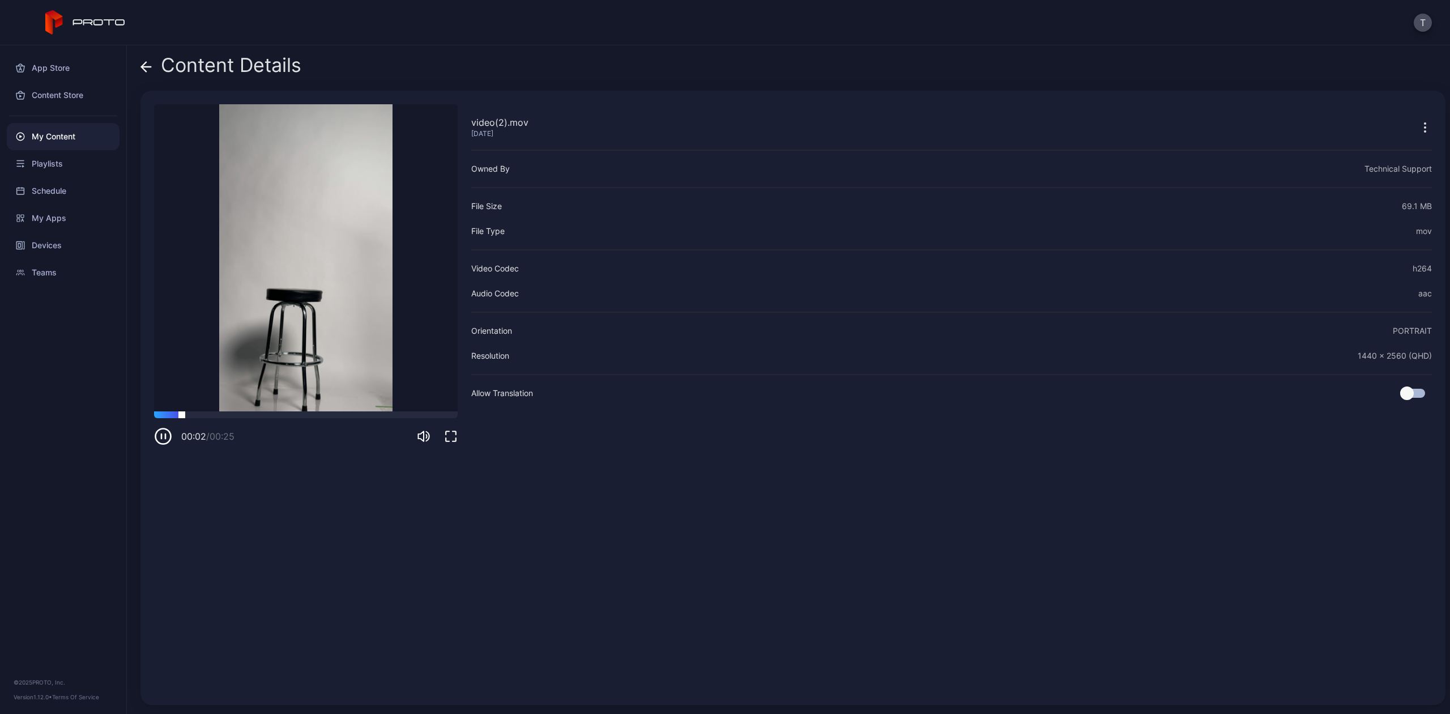
click at [262, 415] on div at bounding box center [306, 414] width 304 height 7
click at [146, 62] on icon at bounding box center [145, 66] width 11 height 11
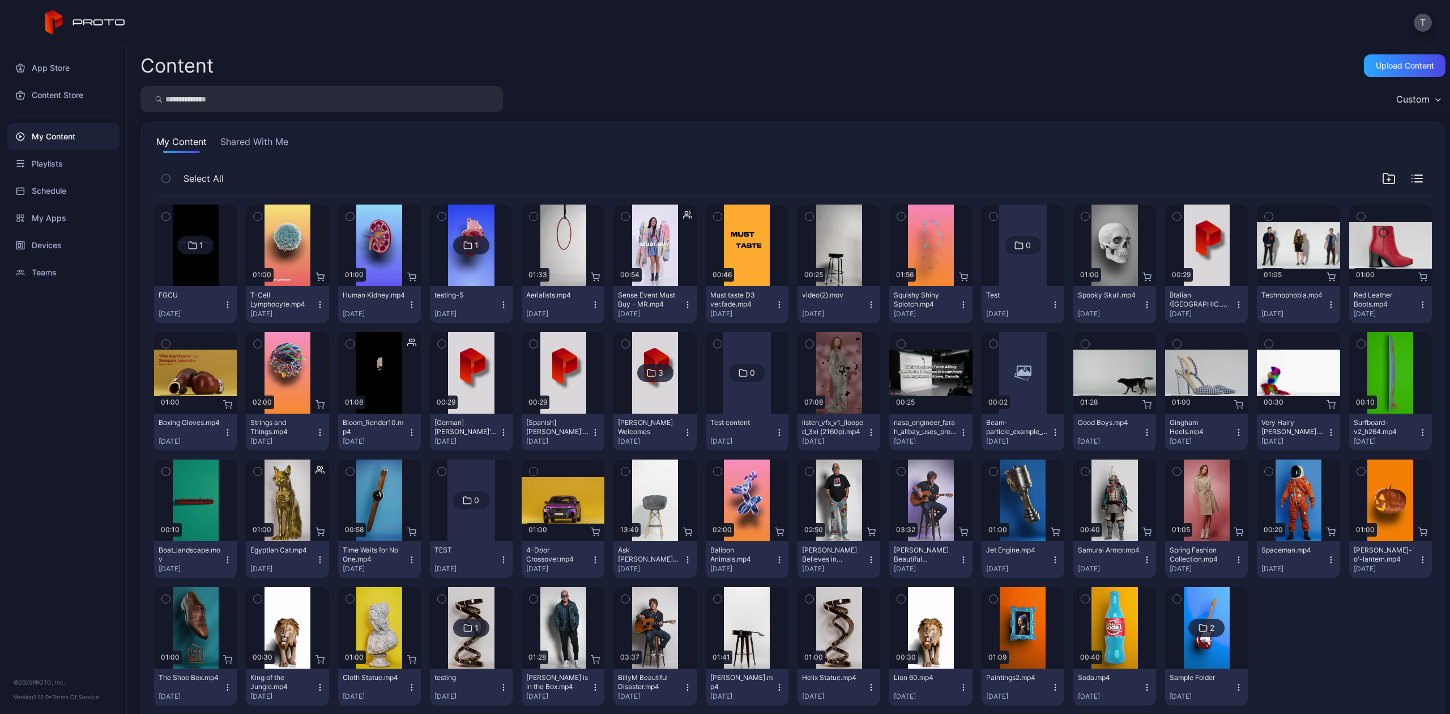
click at [651, 377] on div "3" at bounding box center [655, 373] width 36 height 18
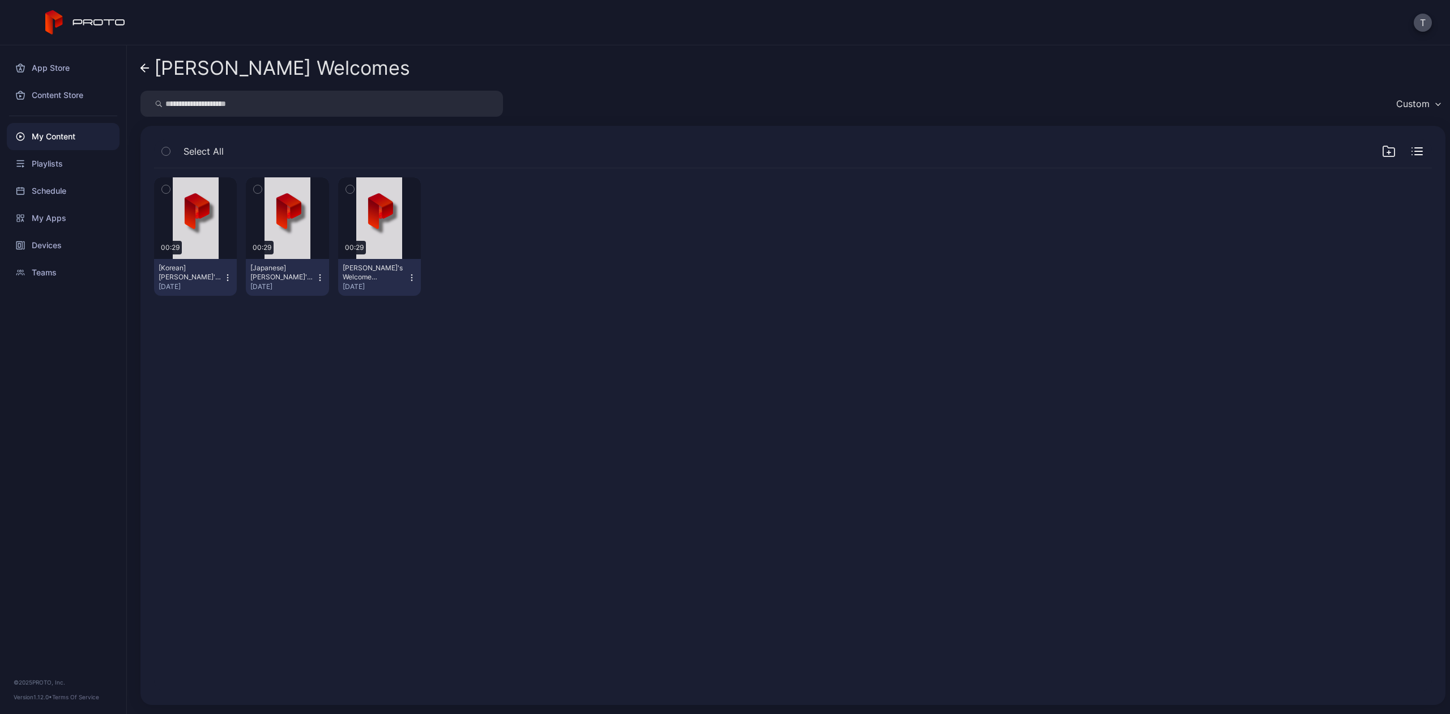
click at [409, 276] on icon "button" at bounding box center [411, 277] width 9 height 9
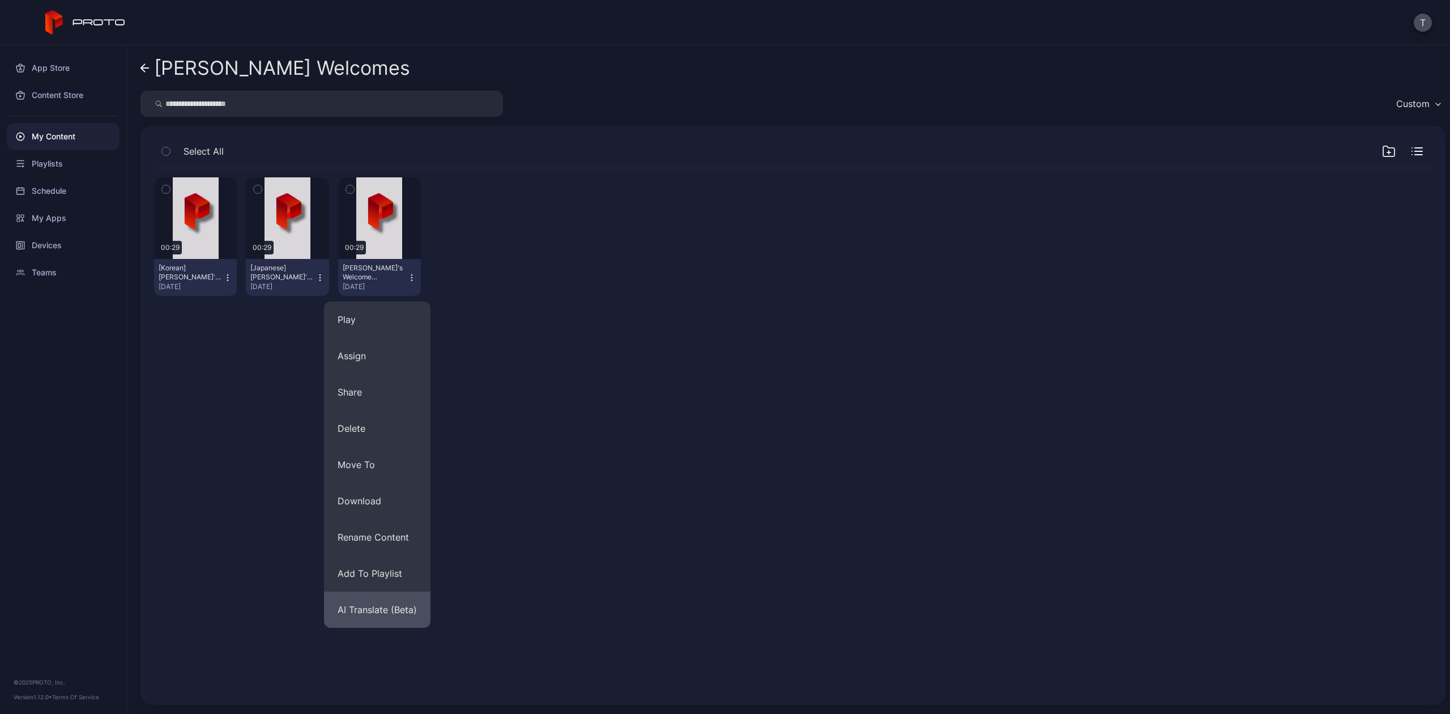
click at [390, 610] on button "AI Translate (Beta)" at bounding box center [377, 609] width 106 height 36
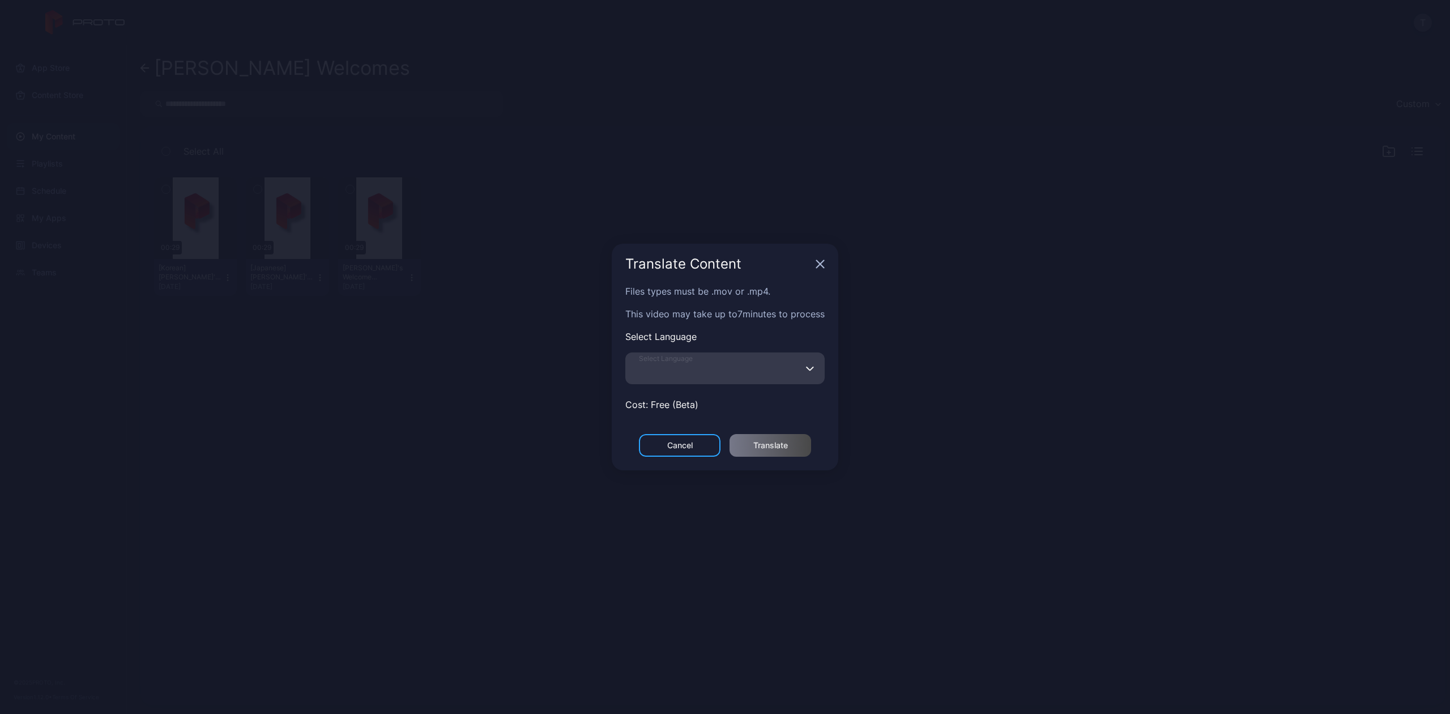
click at [710, 361] on input "Select Language" at bounding box center [724, 368] width 199 height 32
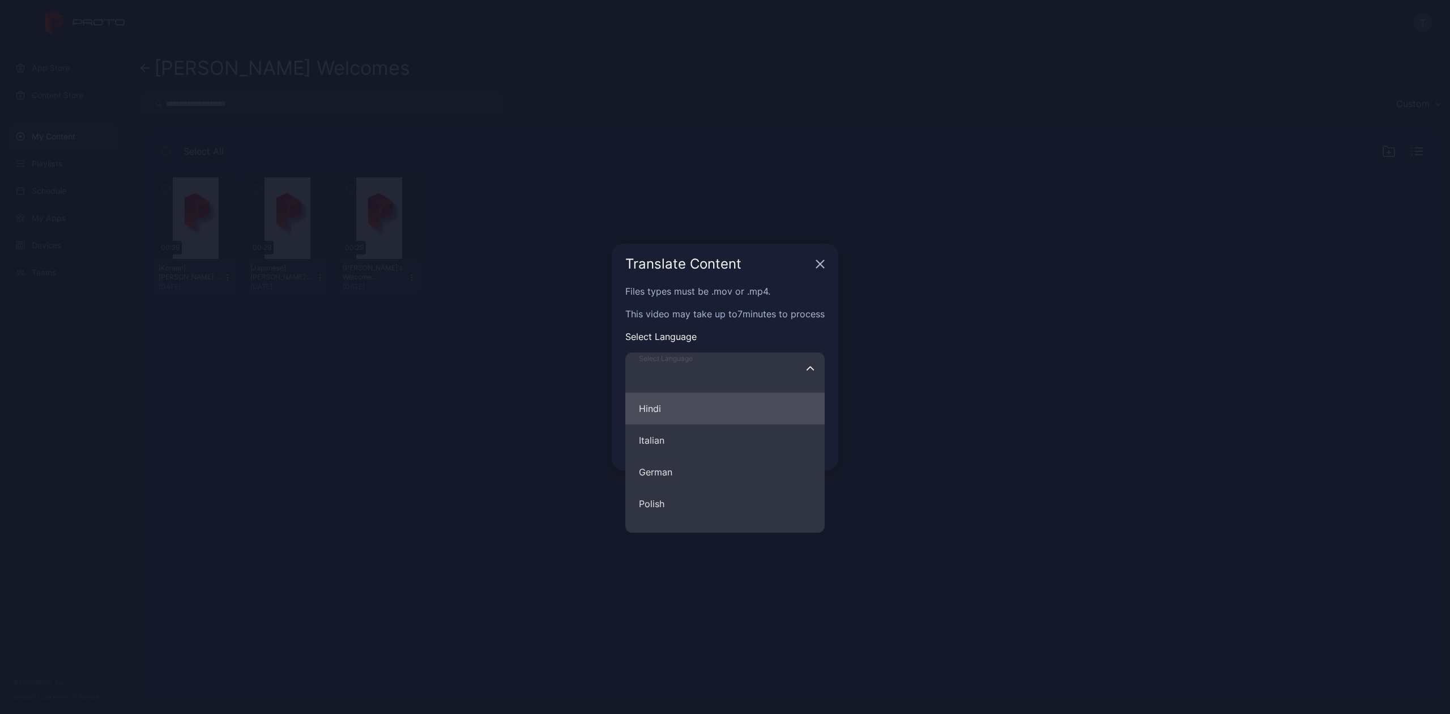
scroll to position [680, 0]
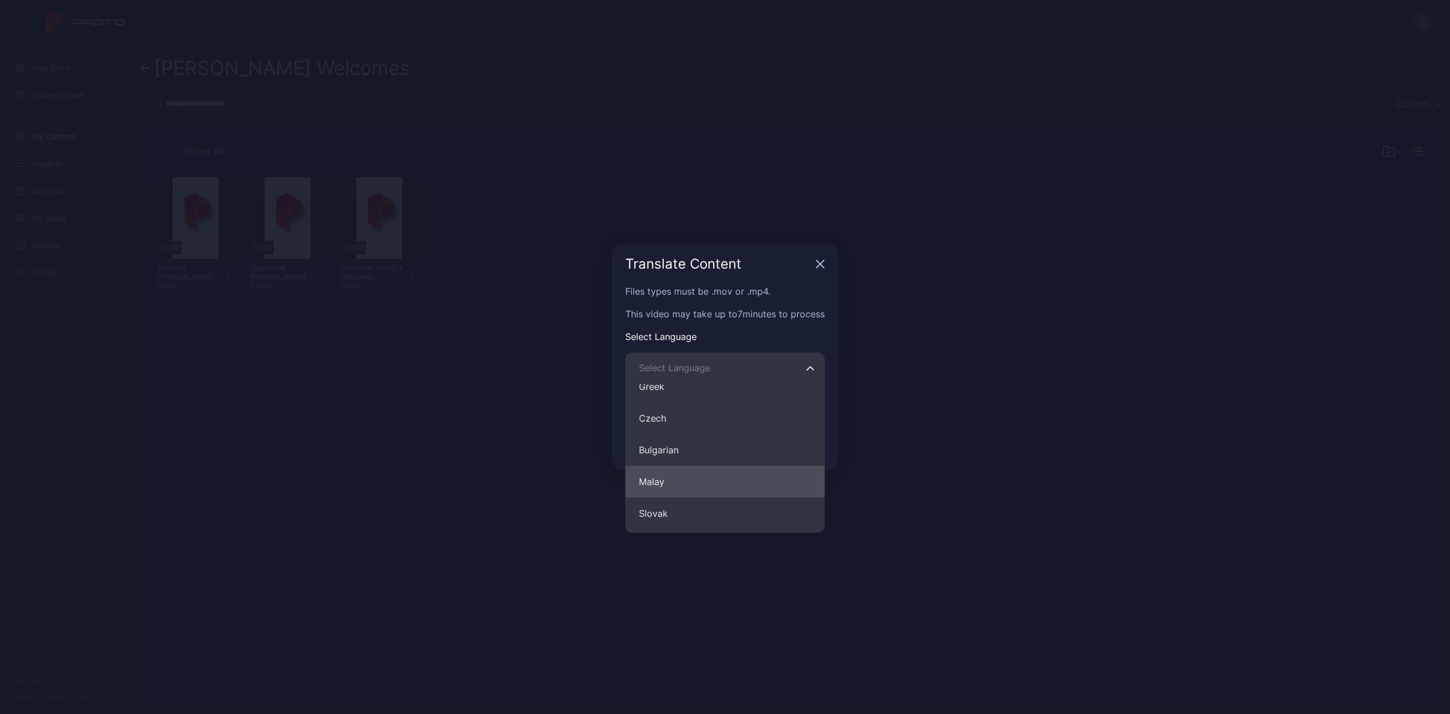
click at [666, 478] on button "Malay" at bounding box center [724, 481] width 199 height 32
type input "*****"
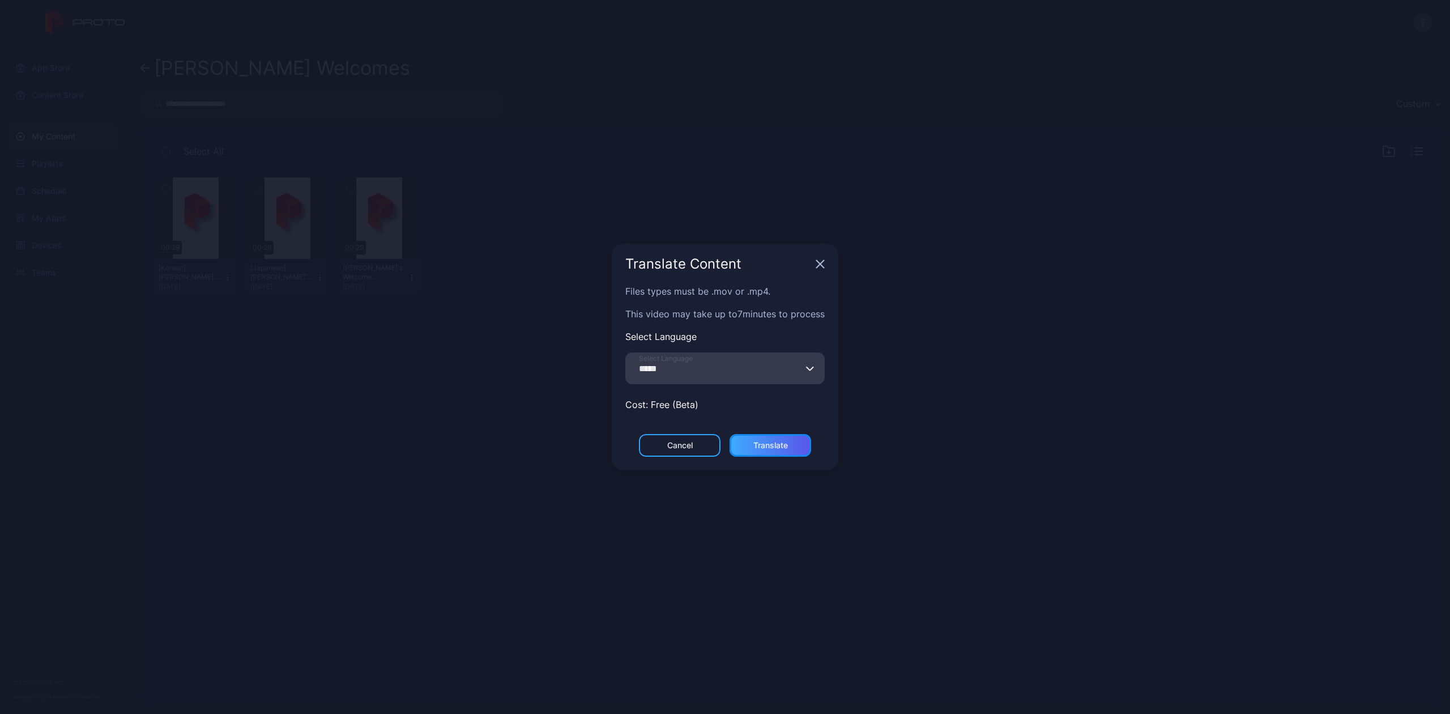
click at [800, 447] on div "Translate" at bounding box center [770, 445] width 82 height 23
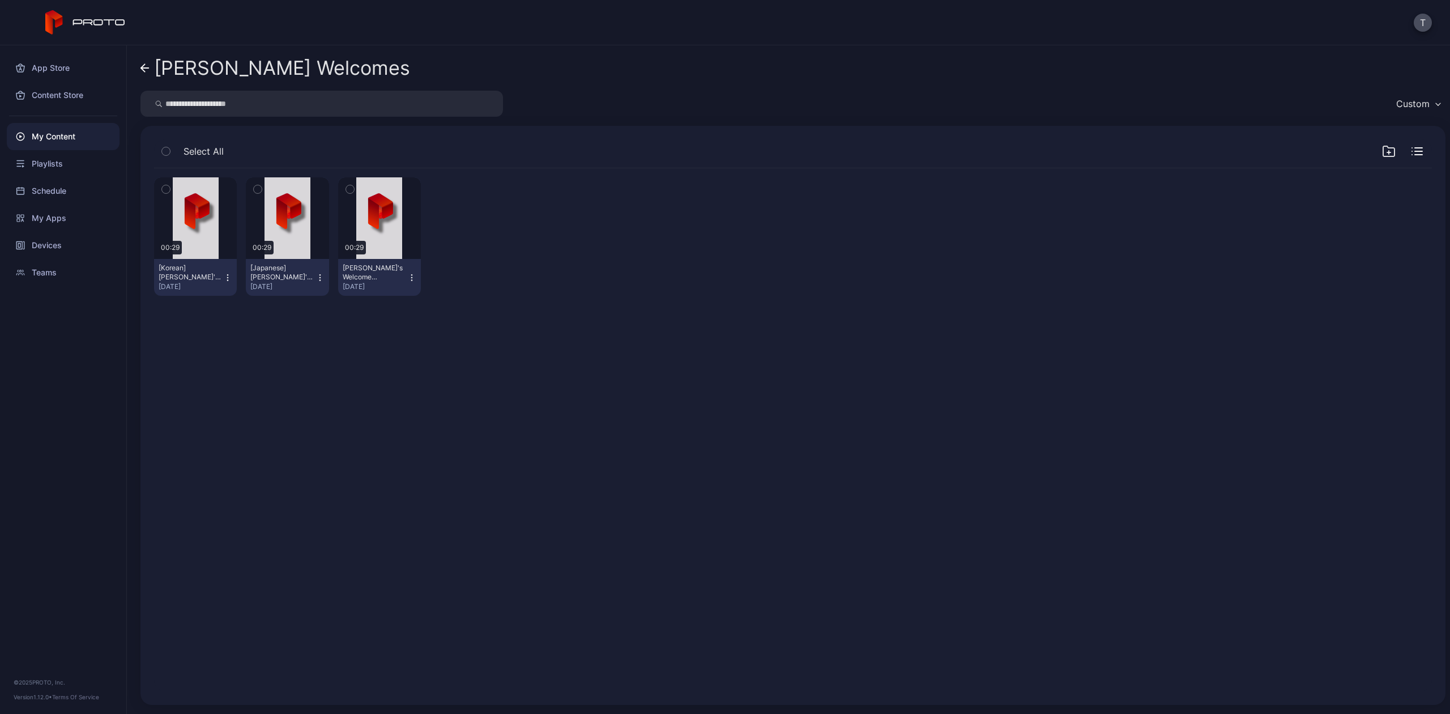
click at [141, 67] on icon at bounding box center [143, 68] width 4 height 8
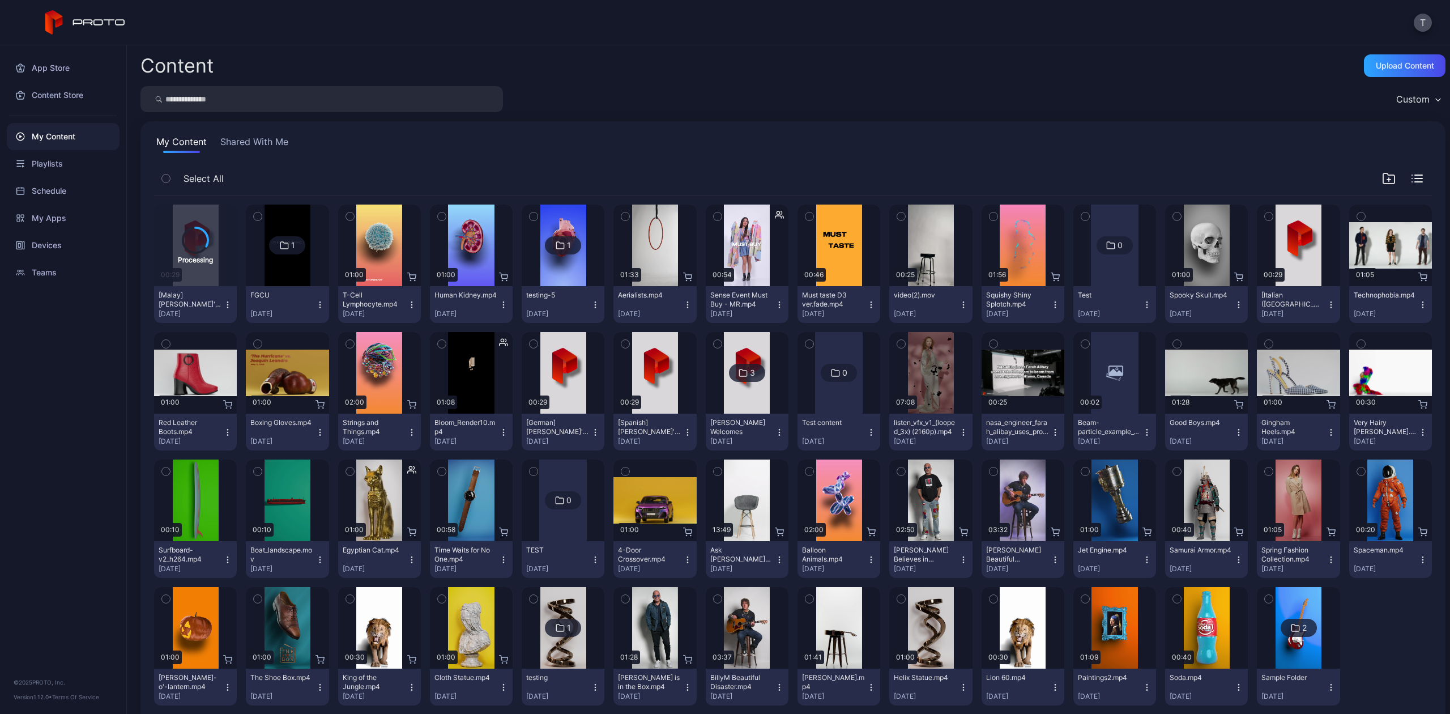
scroll to position [23, 0]
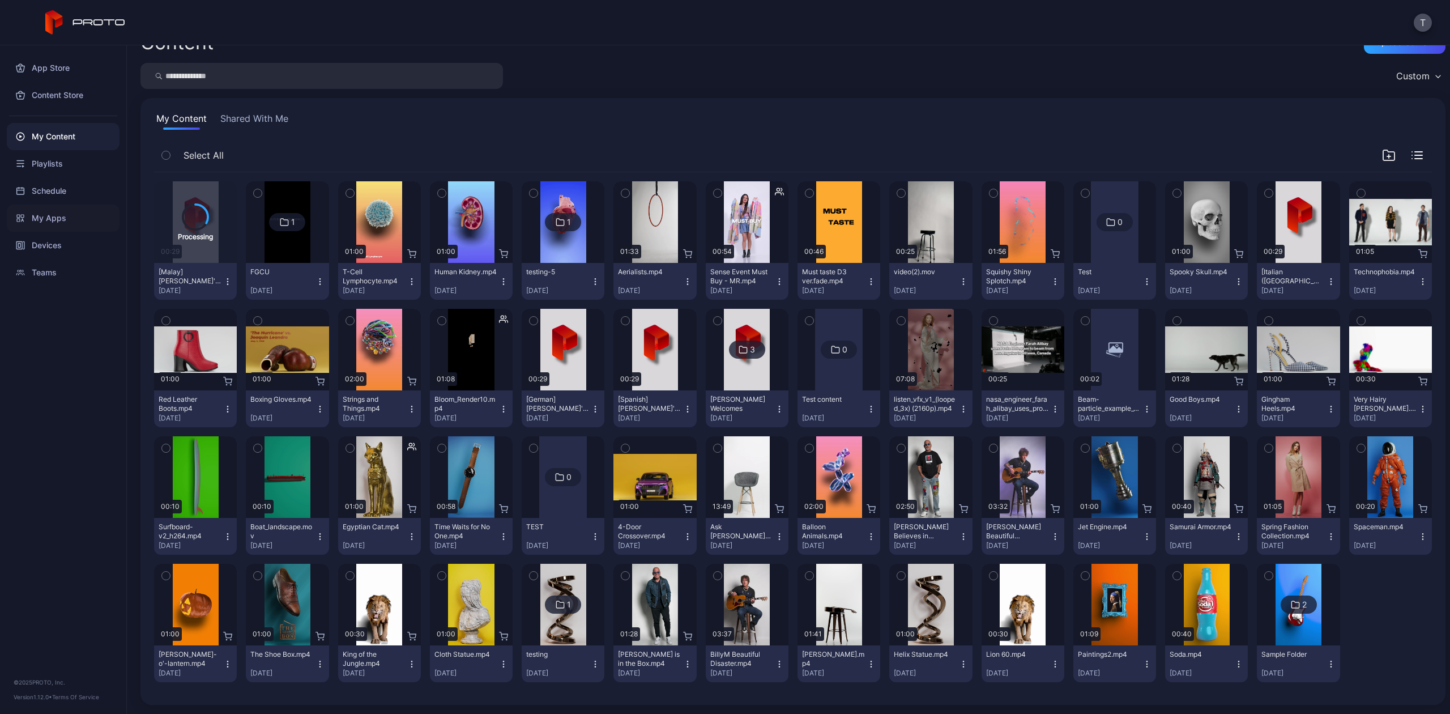
click at [54, 220] on div "My Apps" at bounding box center [63, 217] width 113 height 27
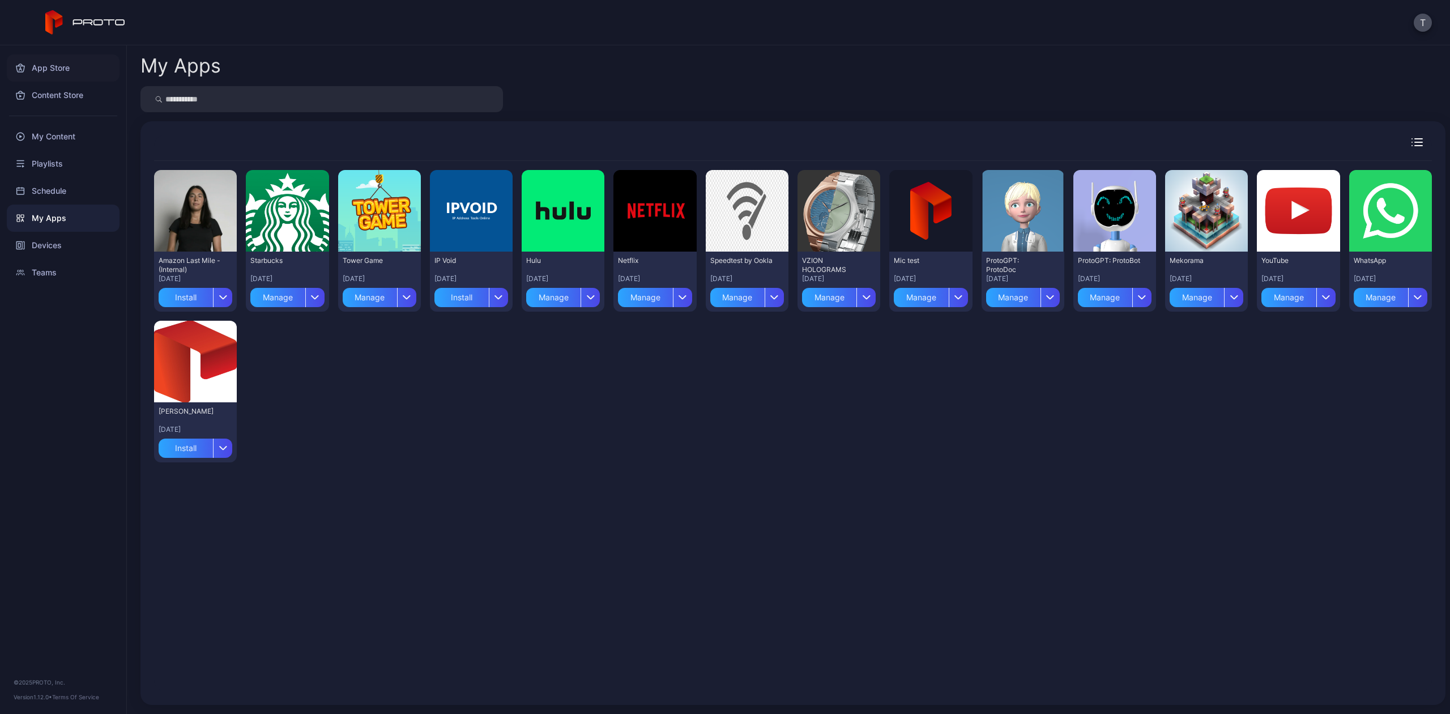
click at [48, 67] on div "App Store" at bounding box center [63, 67] width 113 height 27
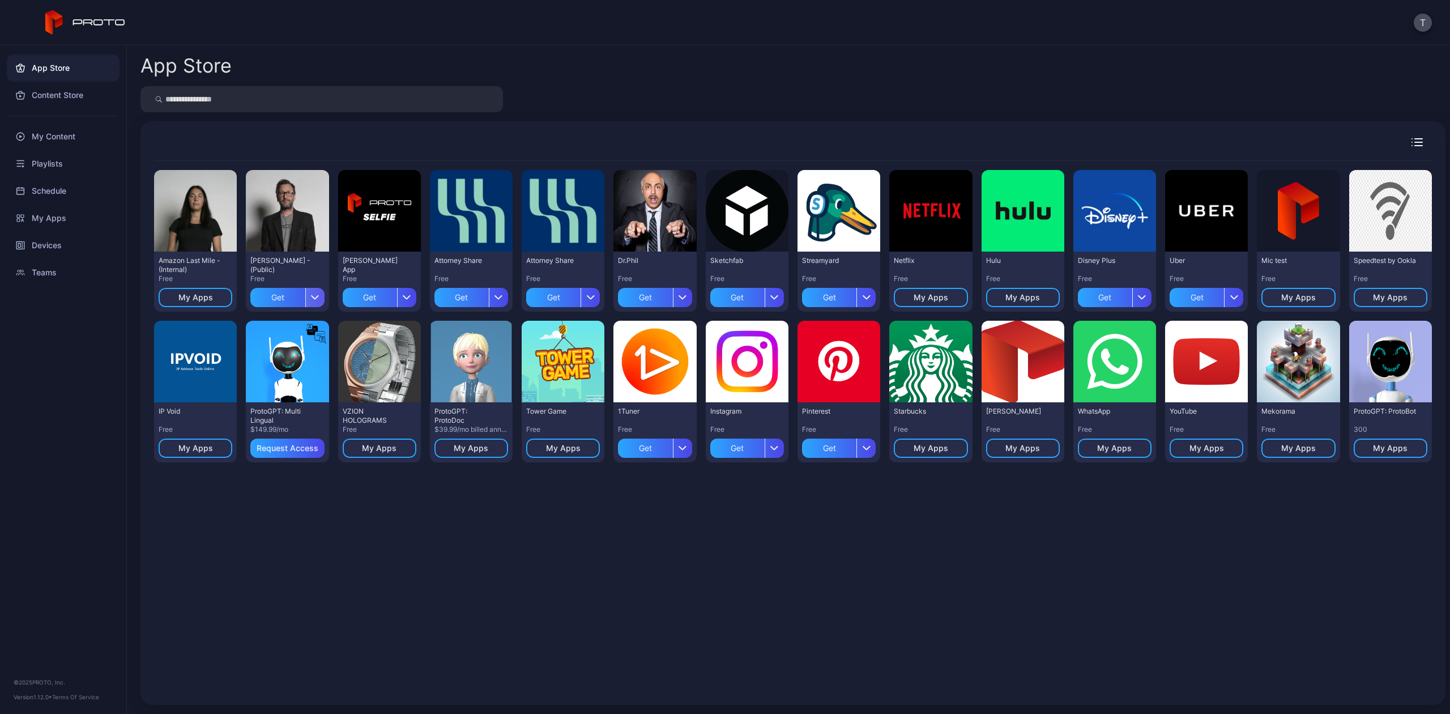
click at [308, 300] on div "button" at bounding box center [314, 297] width 19 height 19
click at [289, 370] on button "Get and Install" at bounding box center [286, 367] width 96 height 36
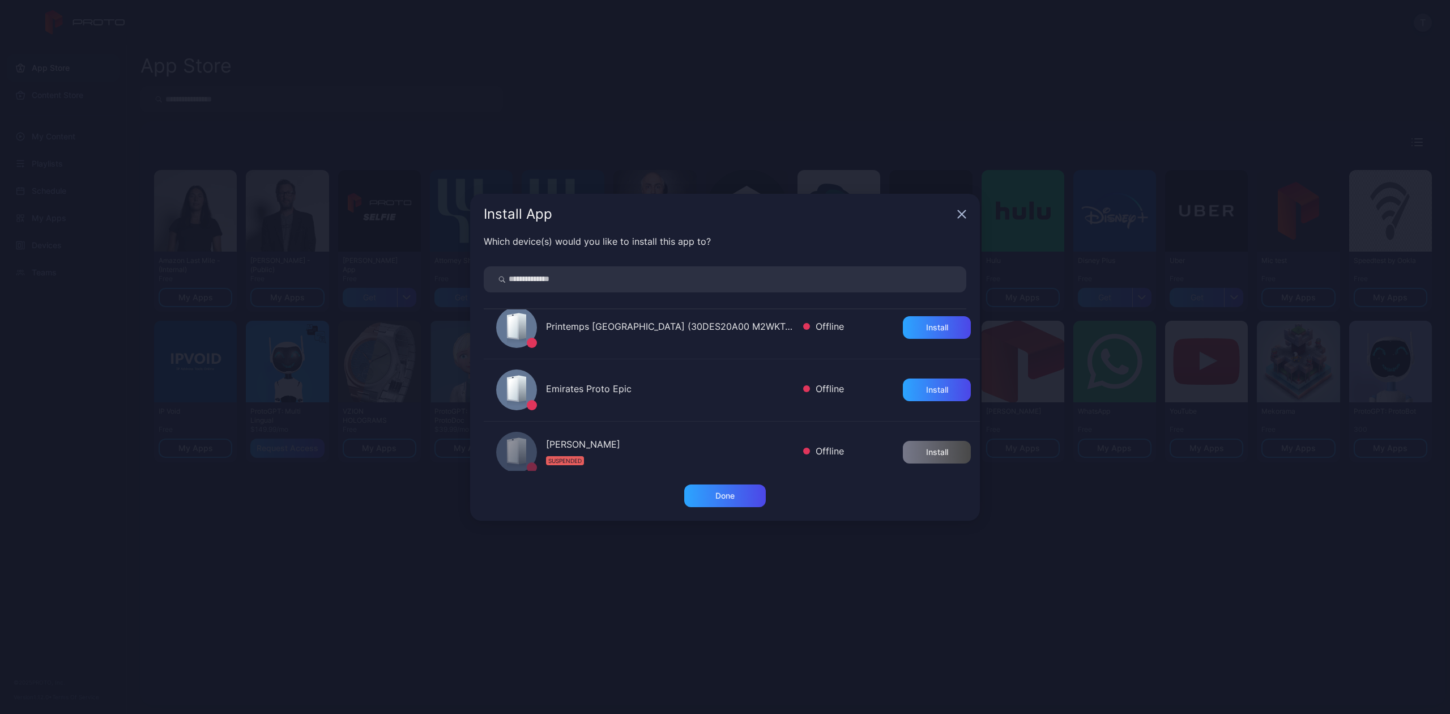
scroll to position [755, 0]
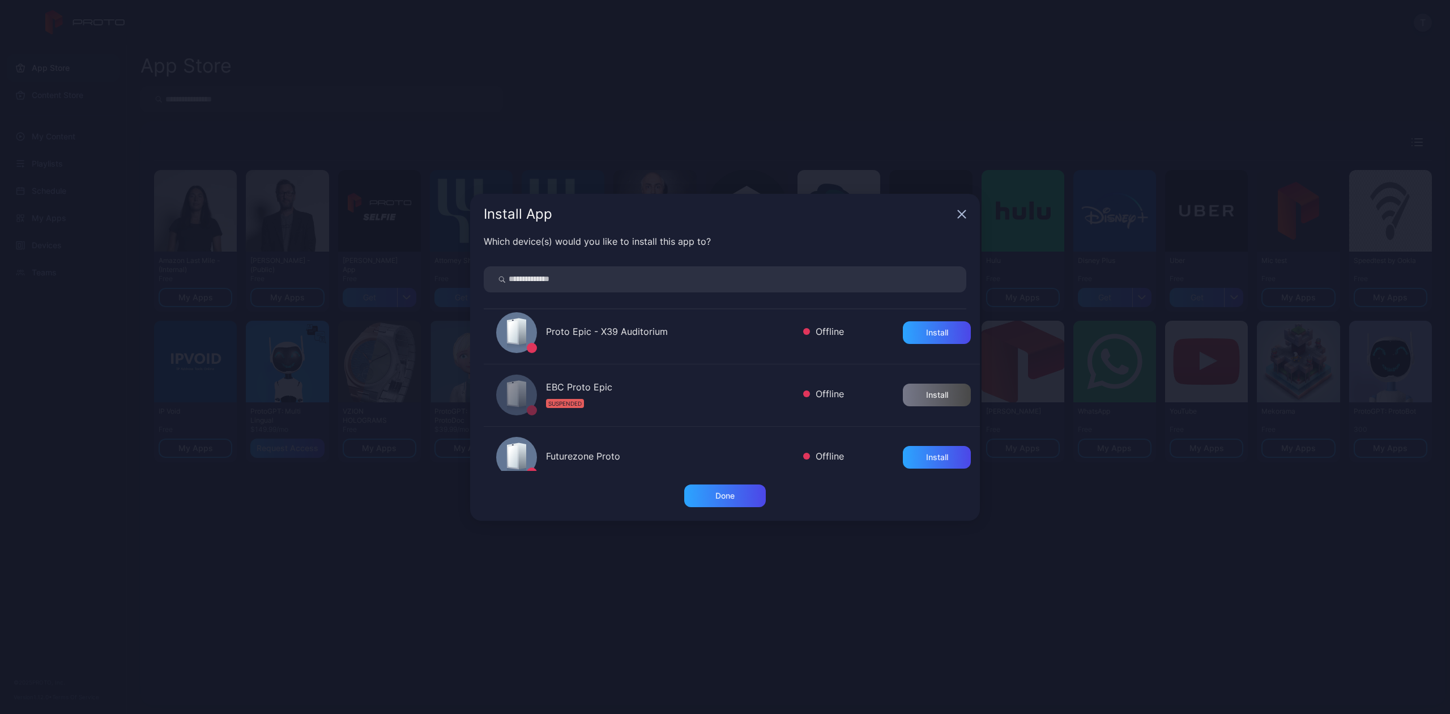
click at [958, 216] on icon "button" at bounding box center [961, 214] width 9 height 9
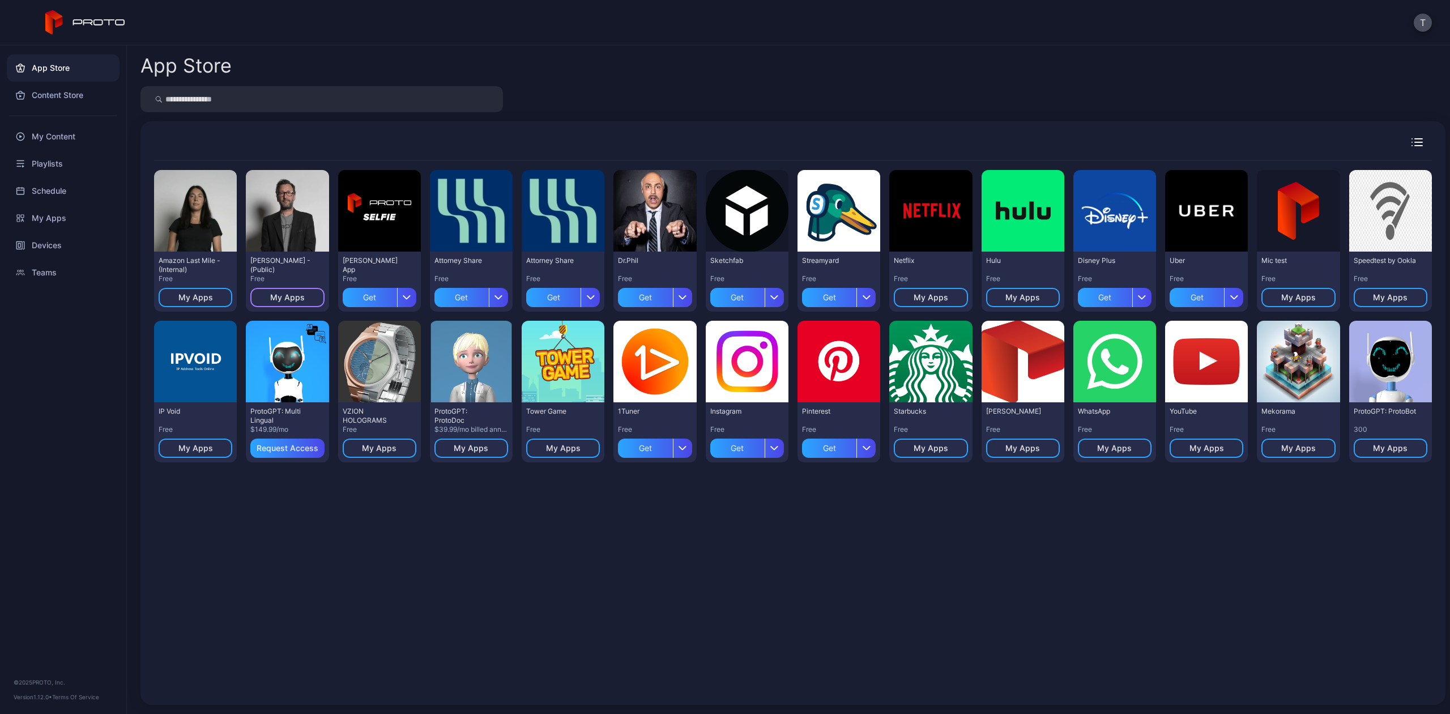
click at [283, 299] on div "My Apps" at bounding box center [287, 297] width 35 height 9
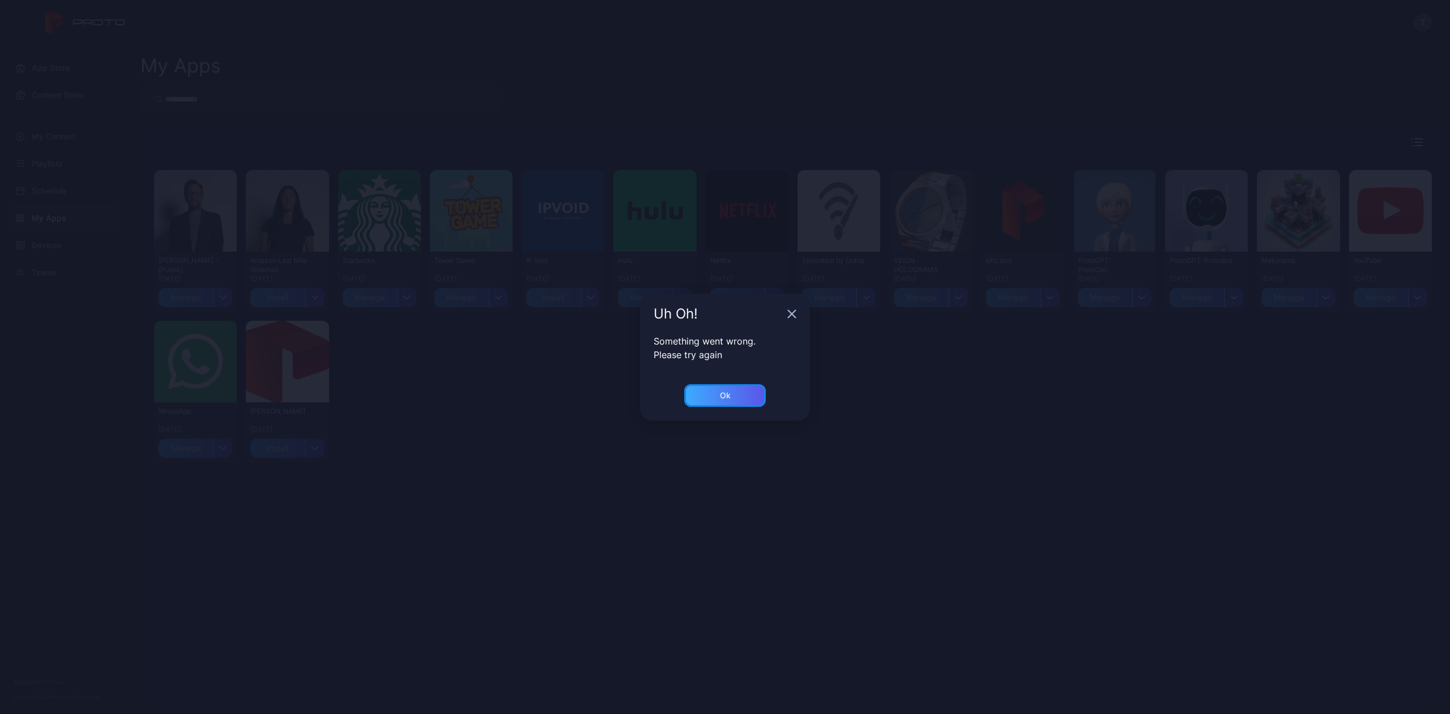
click at [705, 400] on div "Ok" at bounding box center [725, 395] width 82 height 23
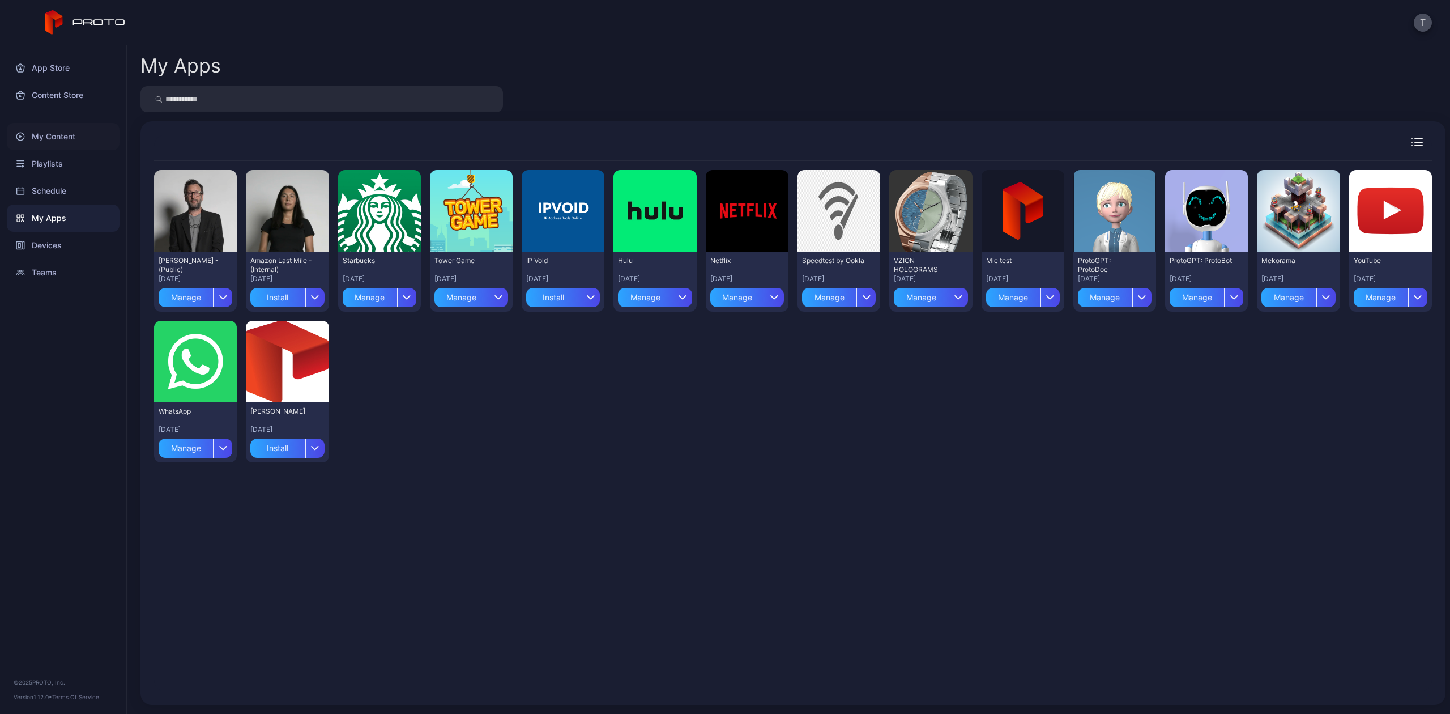
click at [41, 134] on div "My Content" at bounding box center [63, 136] width 113 height 27
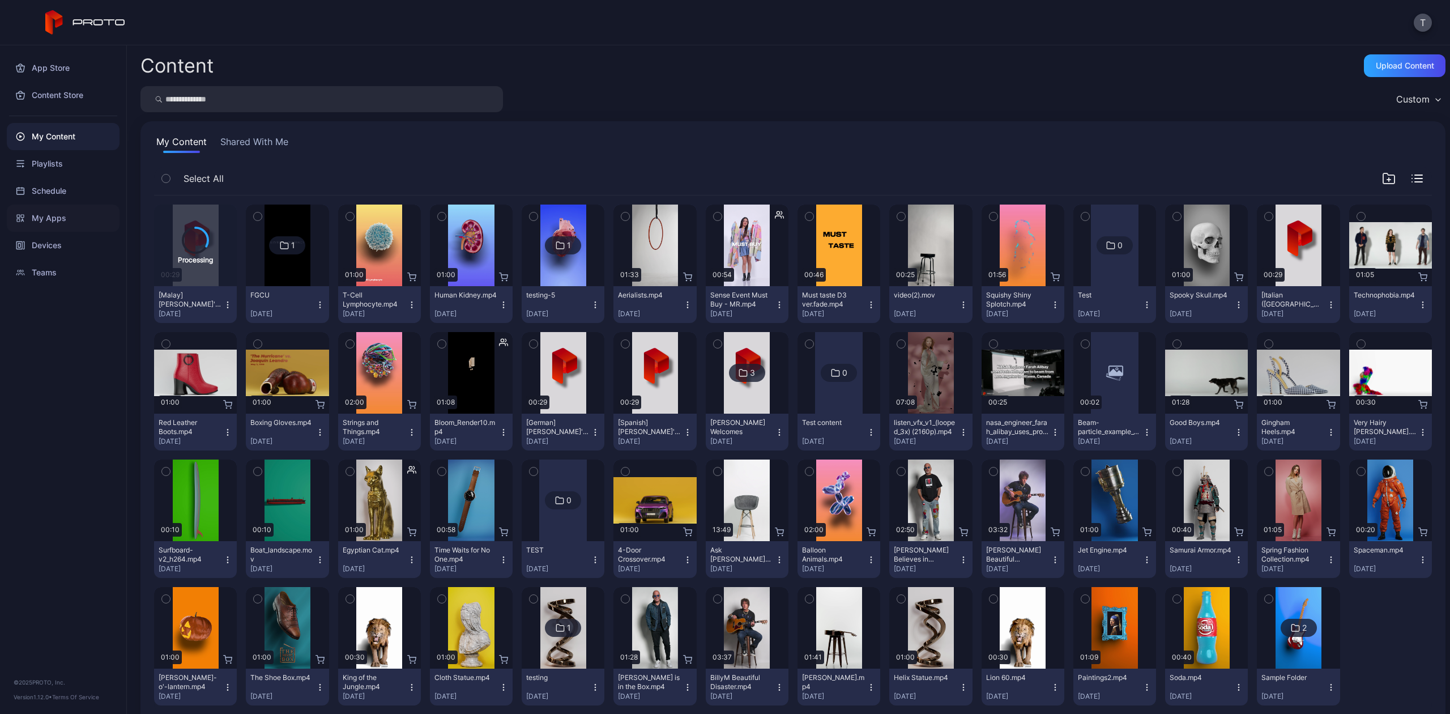
click at [46, 220] on div "My Apps" at bounding box center [63, 217] width 113 height 27
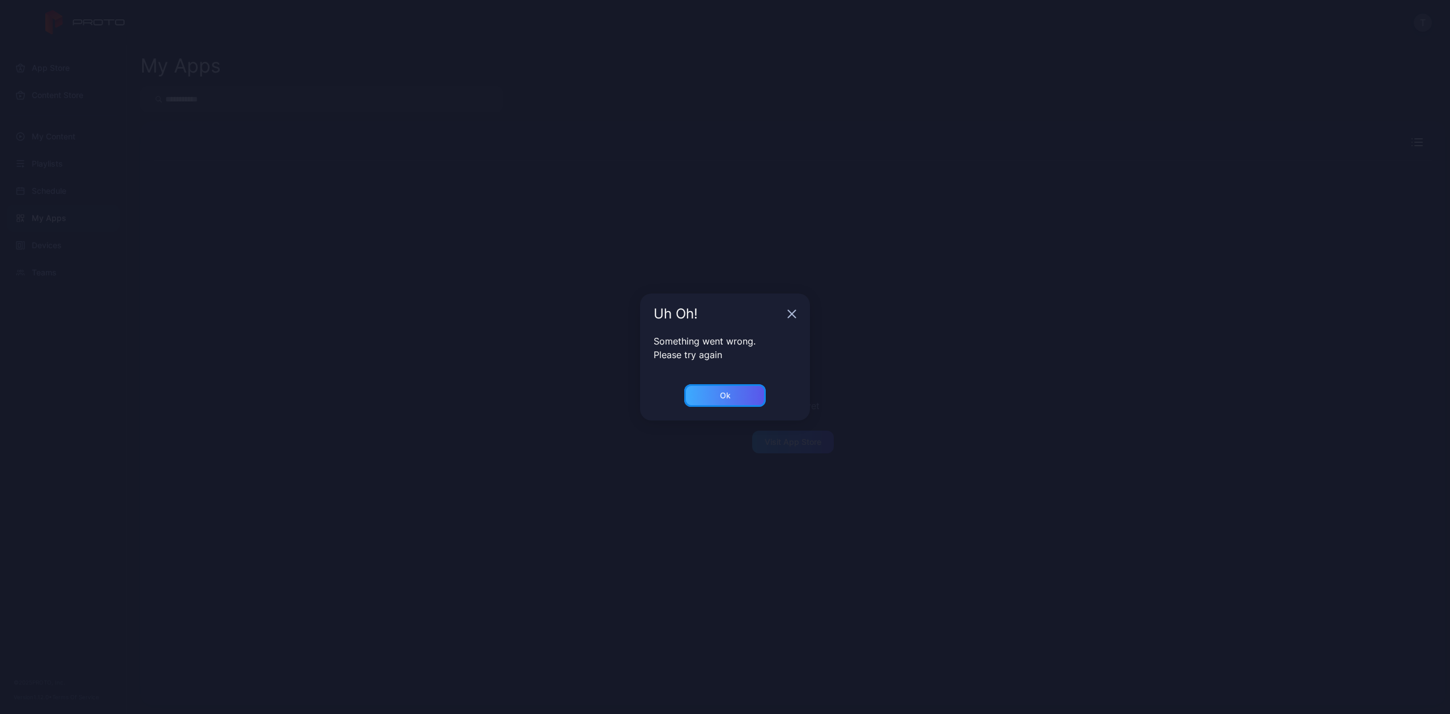
click at [707, 390] on div "Ok" at bounding box center [725, 395] width 82 height 23
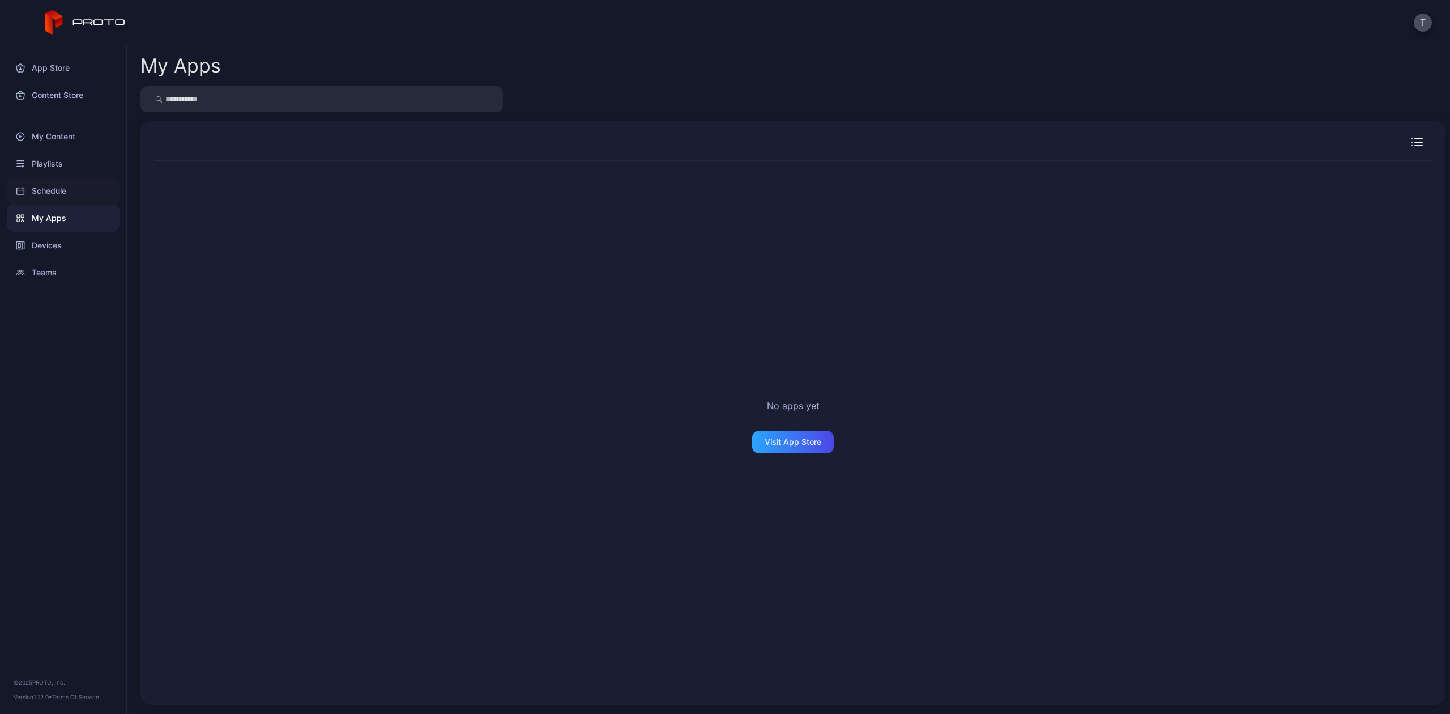
click at [55, 180] on div "Schedule" at bounding box center [63, 190] width 113 height 27
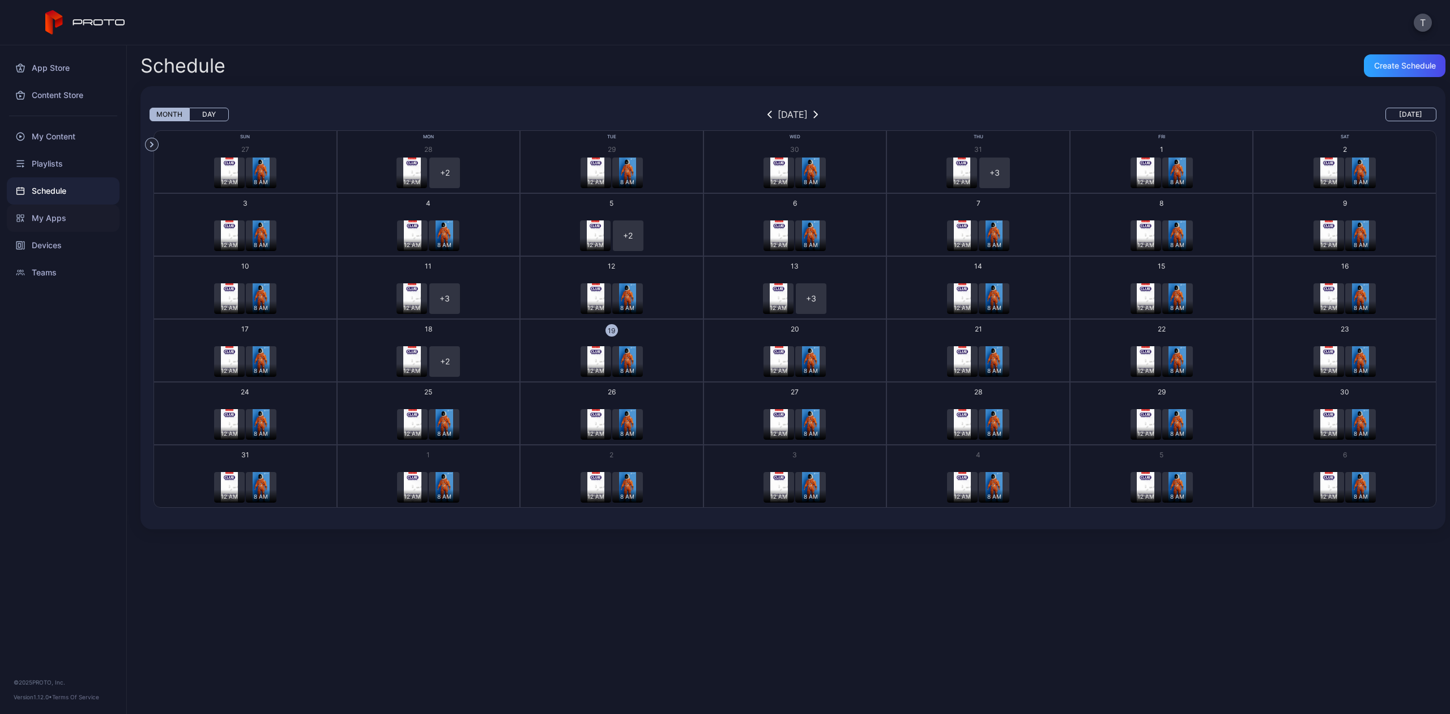
click at [74, 223] on div "My Apps" at bounding box center [63, 217] width 113 height 27
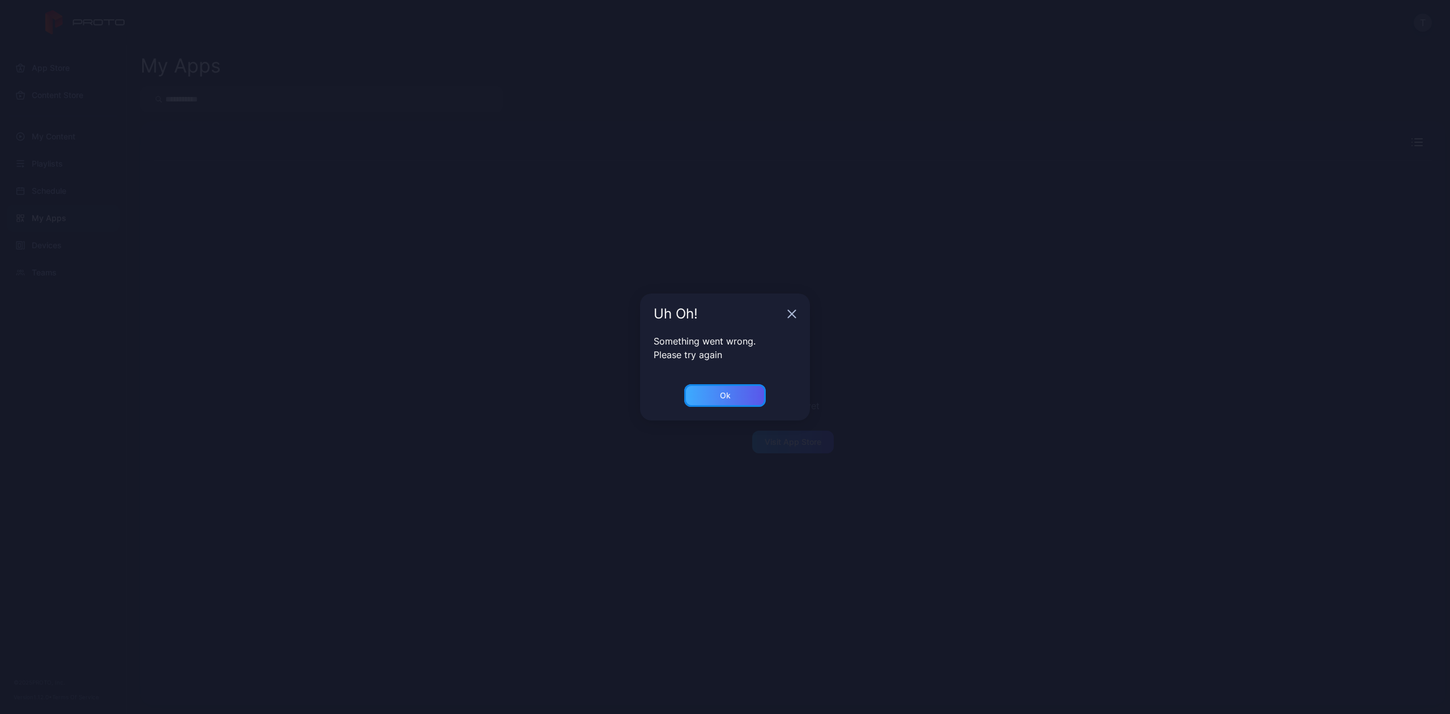
click at [737, 399] on div "Ok" at bounding box center [725, 395] width 82 height 23
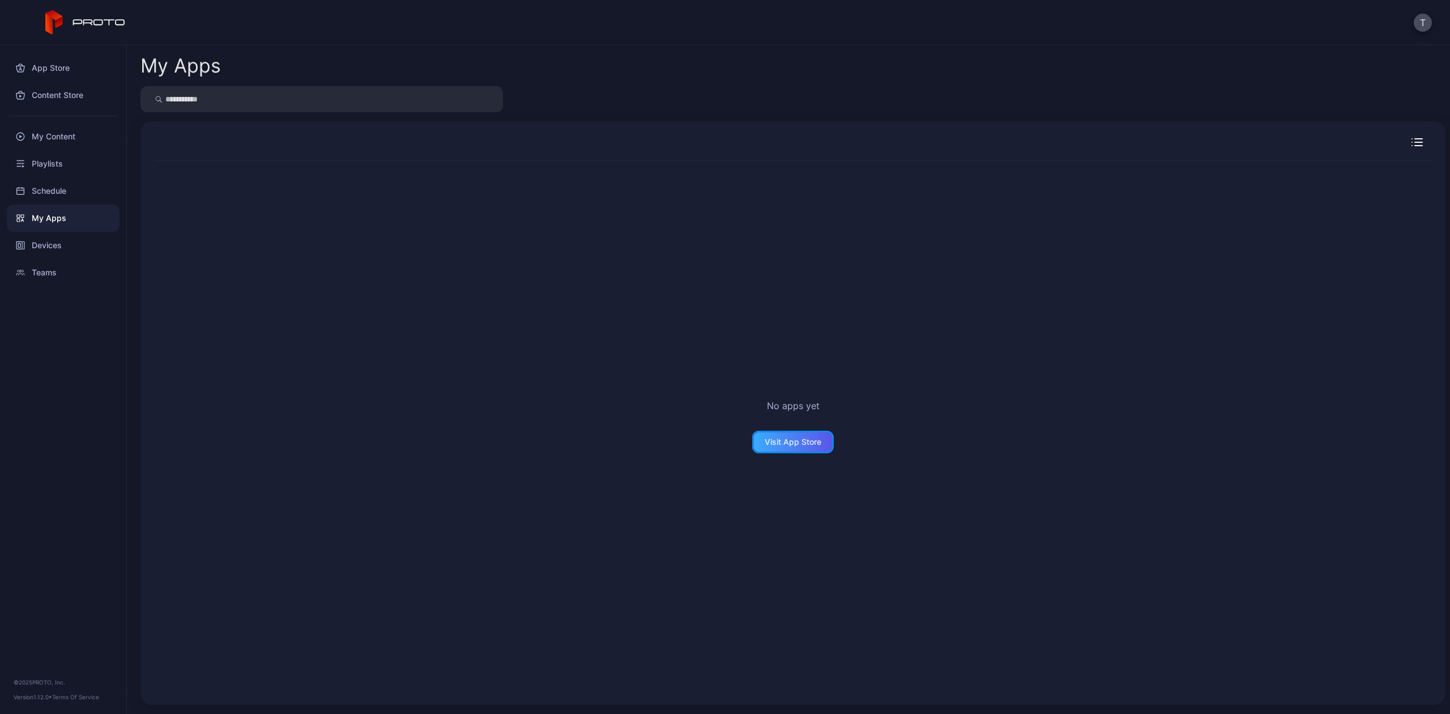
click at [766, 448] on div "Visit App Store" at bounding box center [793, 441] width 82 height 23
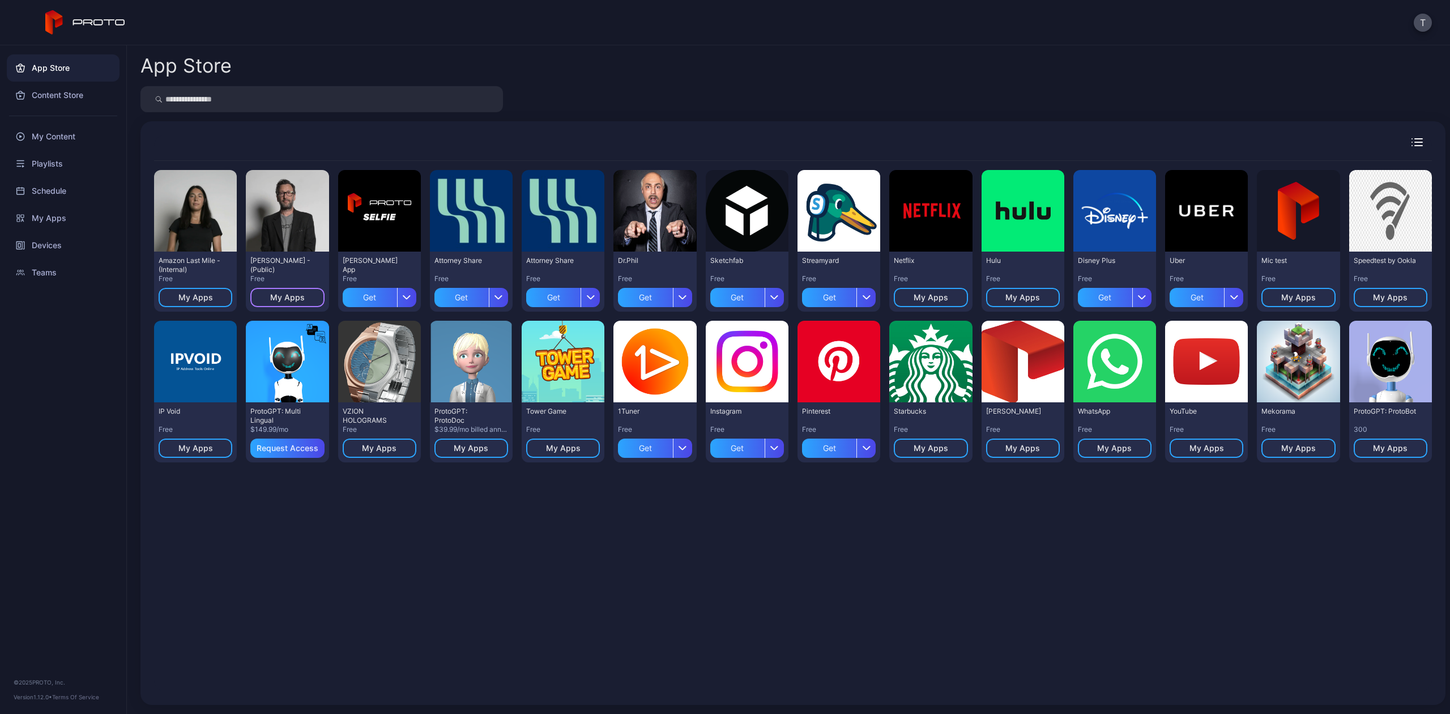
click at [281, 297] on div "My Apps" at bounding box center [287, 297] width 35 height 9
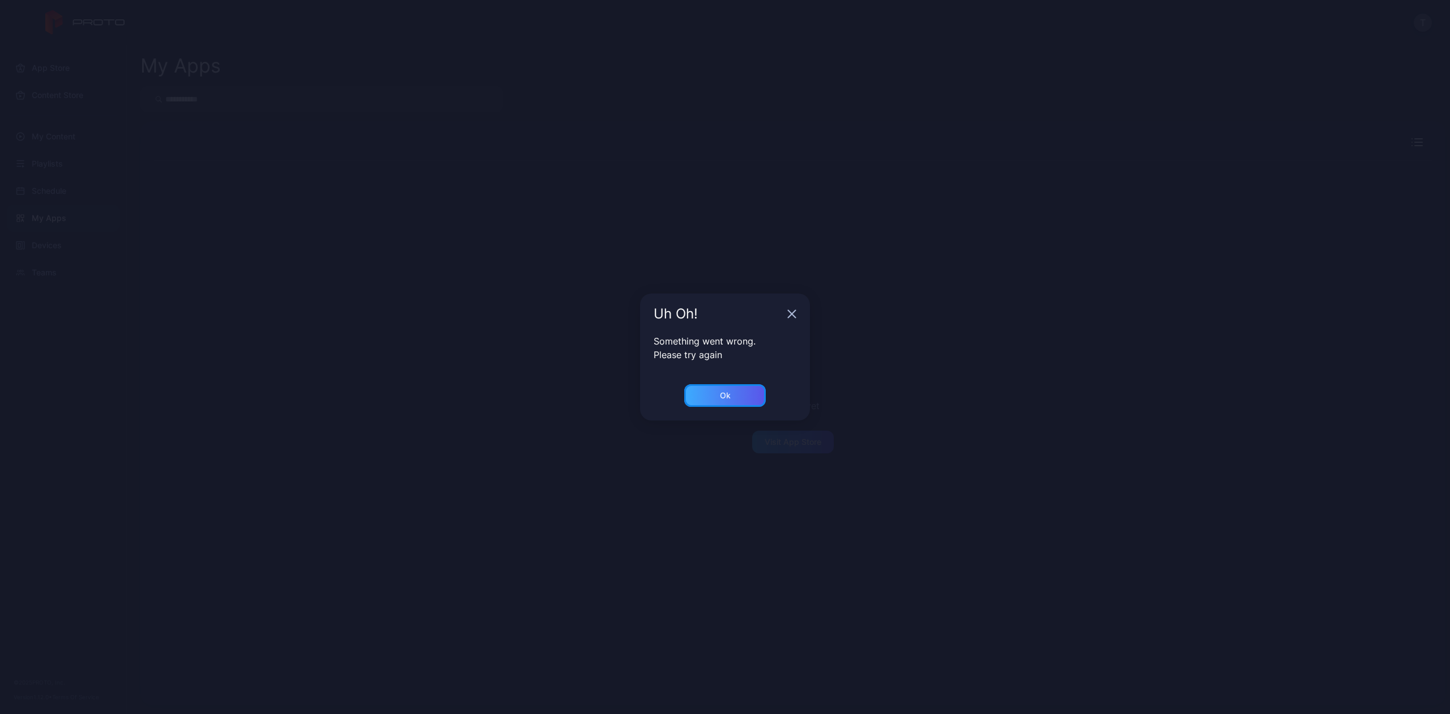
click at [709, 397] on div "Ok" at bounding box center [725, 395] width 82 height 23
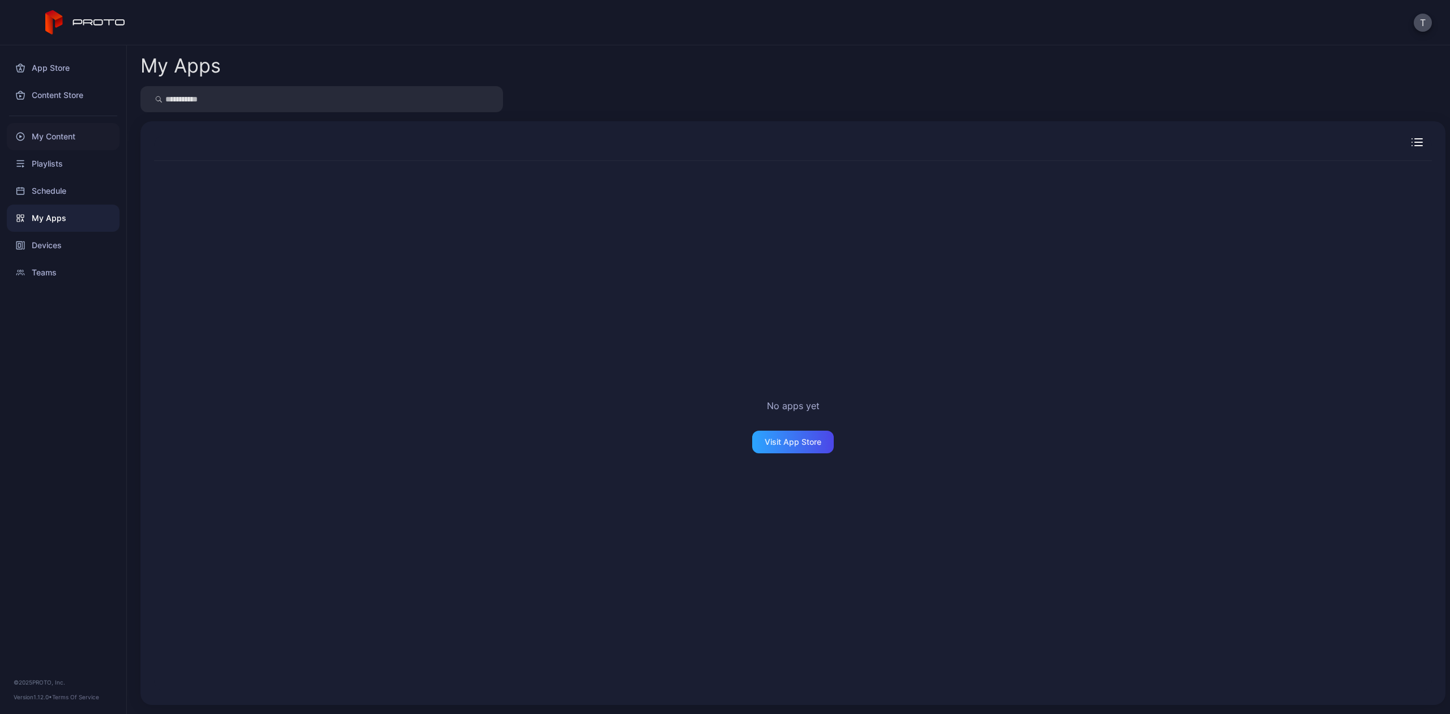
click at [39, 132] on div "My Content" at bounding box center [63, 136] width 113 height 27
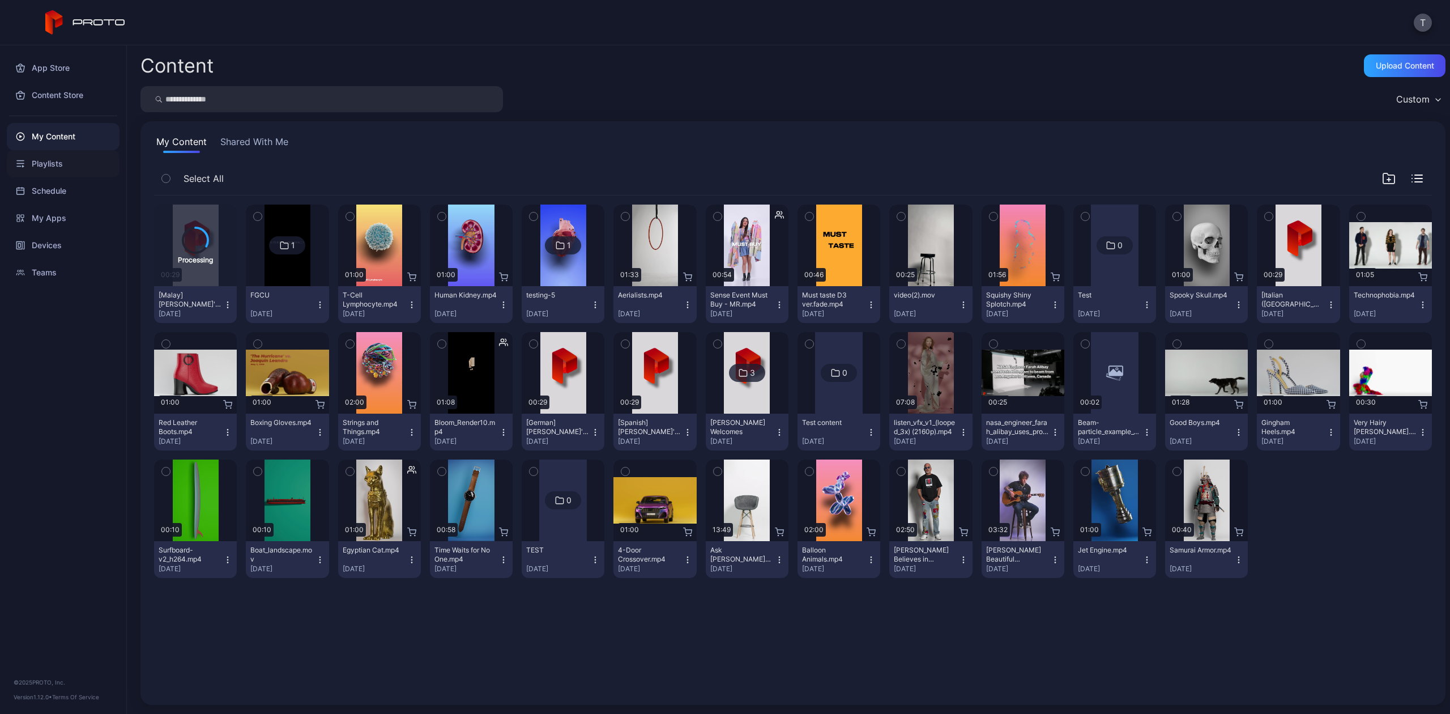
click at [46, 160] on div "Playlists" at bounding box center [63, 163] width 113 height 27
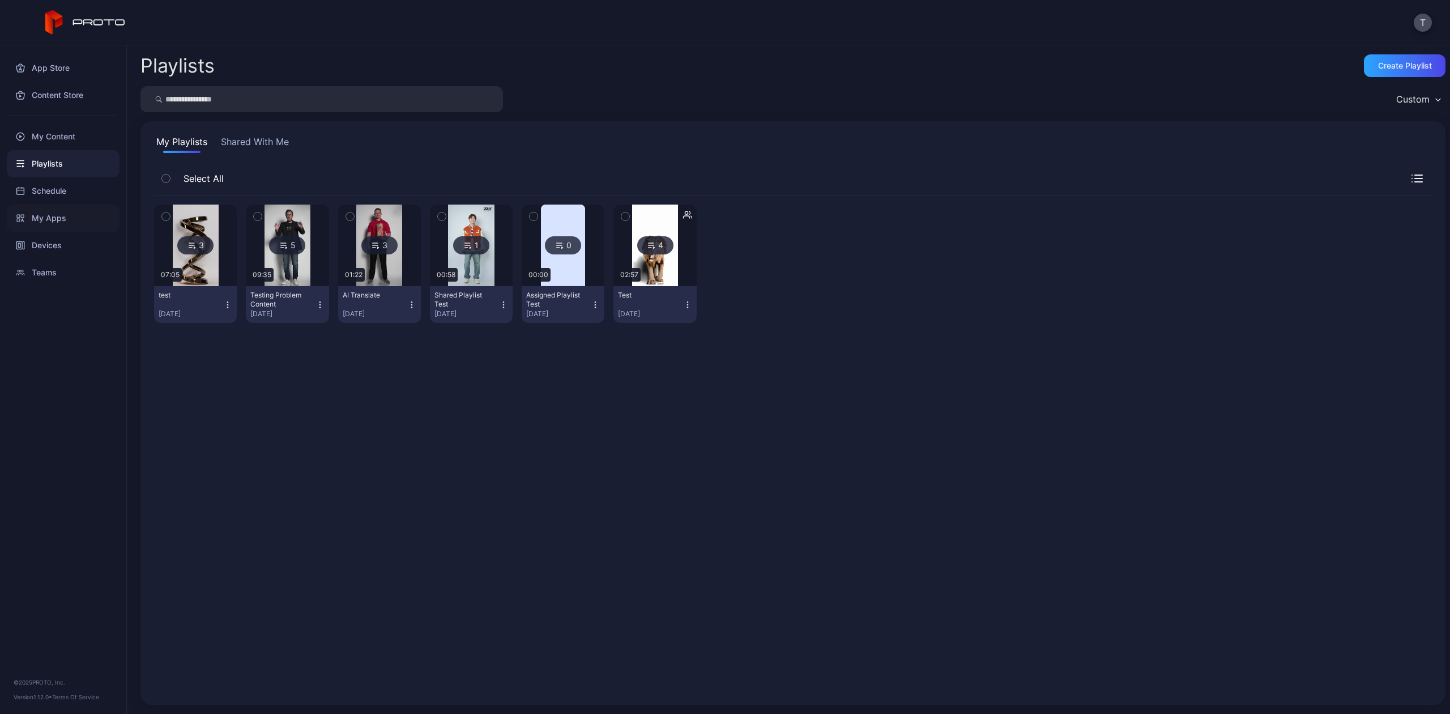
click at [49, 228] on div "My Apps" at bounding box center [63, 217] width 113 height 27
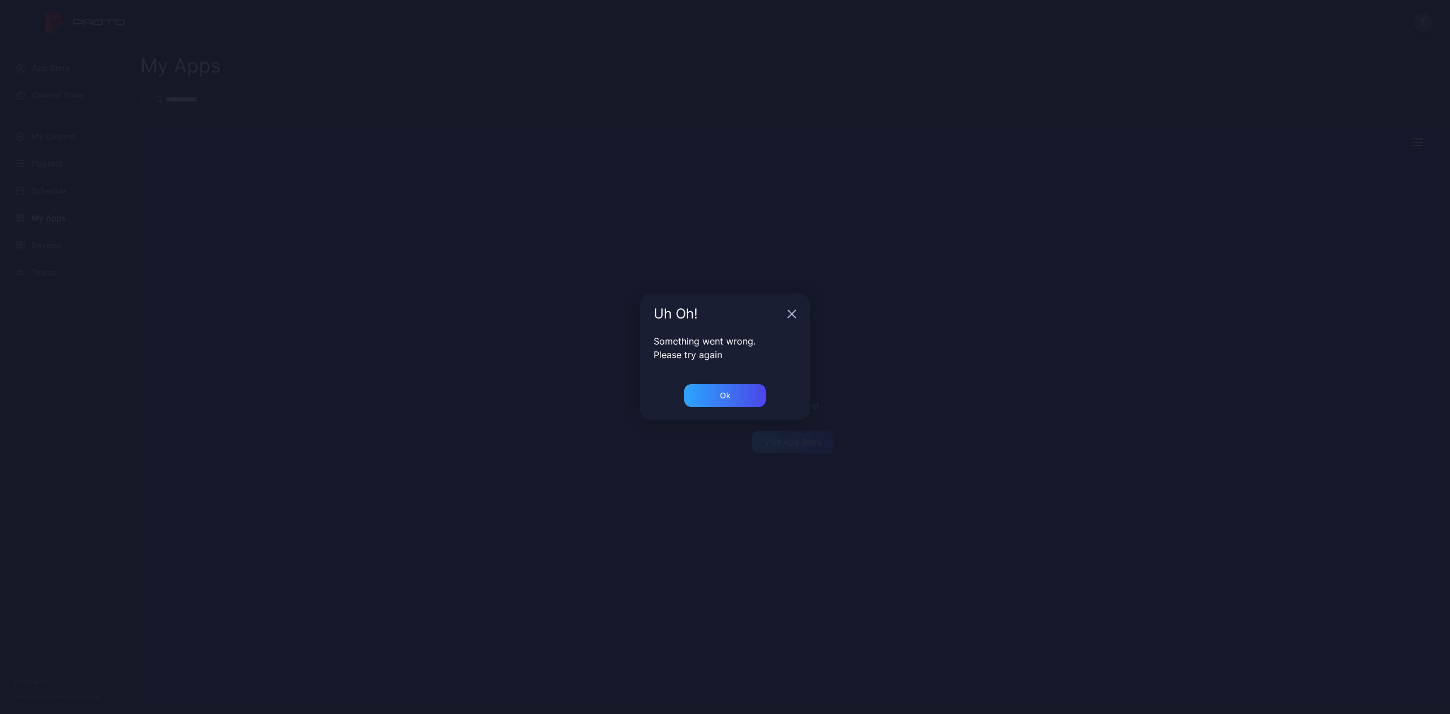
click at [50, 258] on div "Uh Oh! Something went wrong. Please try again Ok" at bounding box center [725, 357] width 1450 height 714
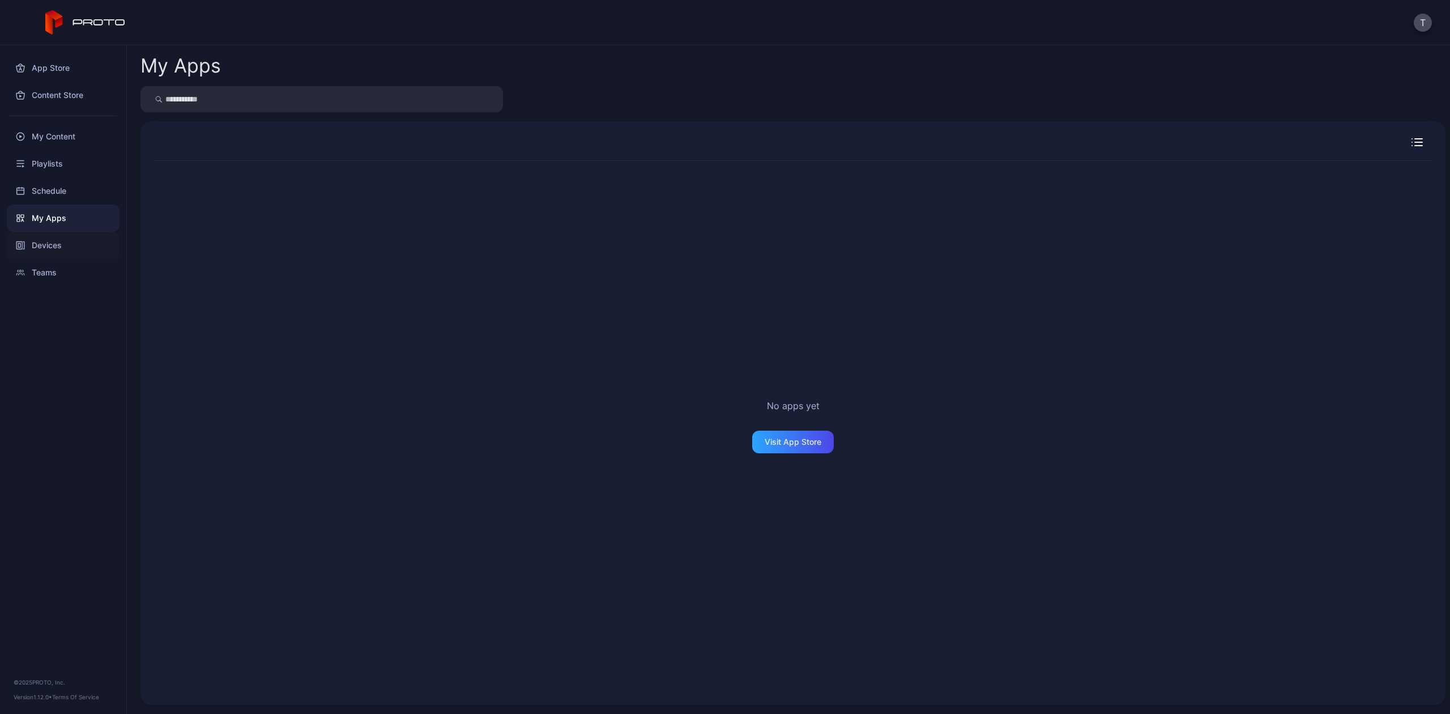
click at [50, 249] on div "Devices" at bounding box center [63, 245] width 113 height 27
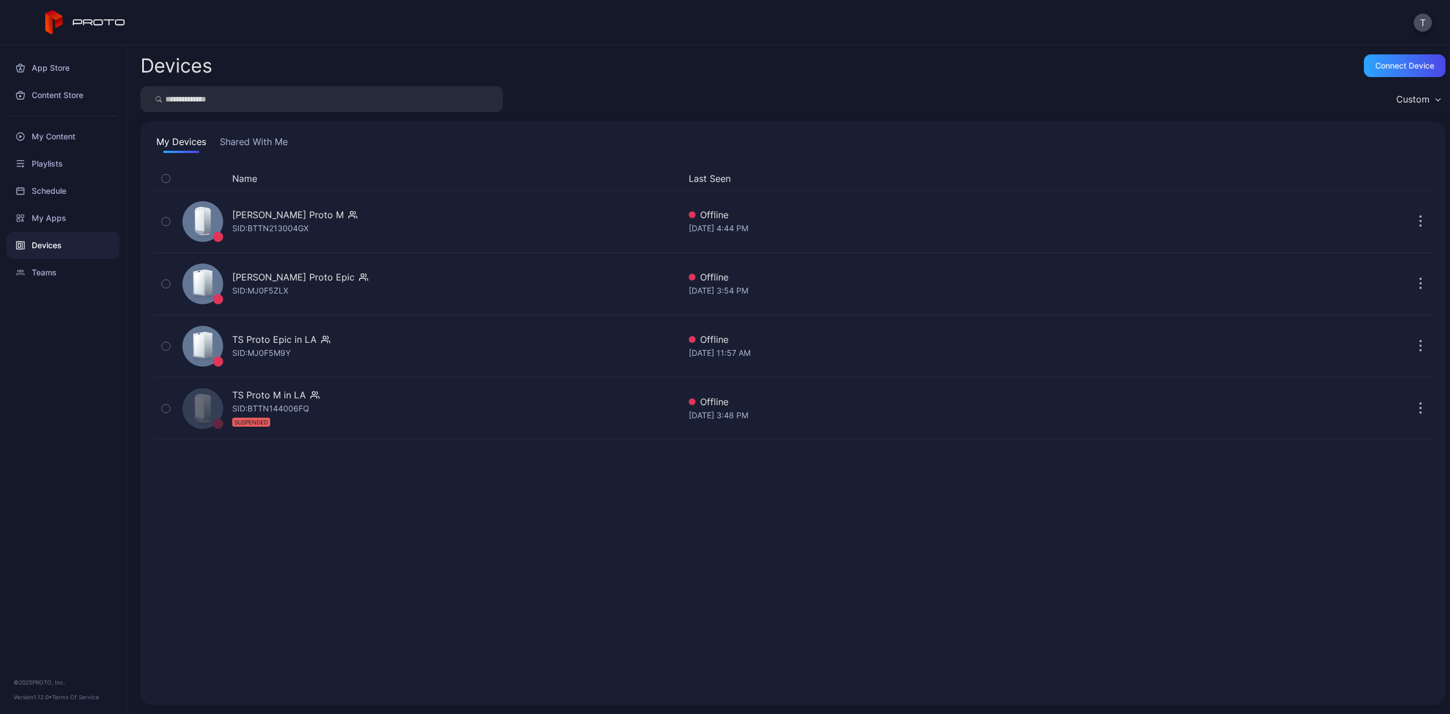
click at [253, 139] on button "Shared With Me" at bounding box center [253, 144] width 72 height 18
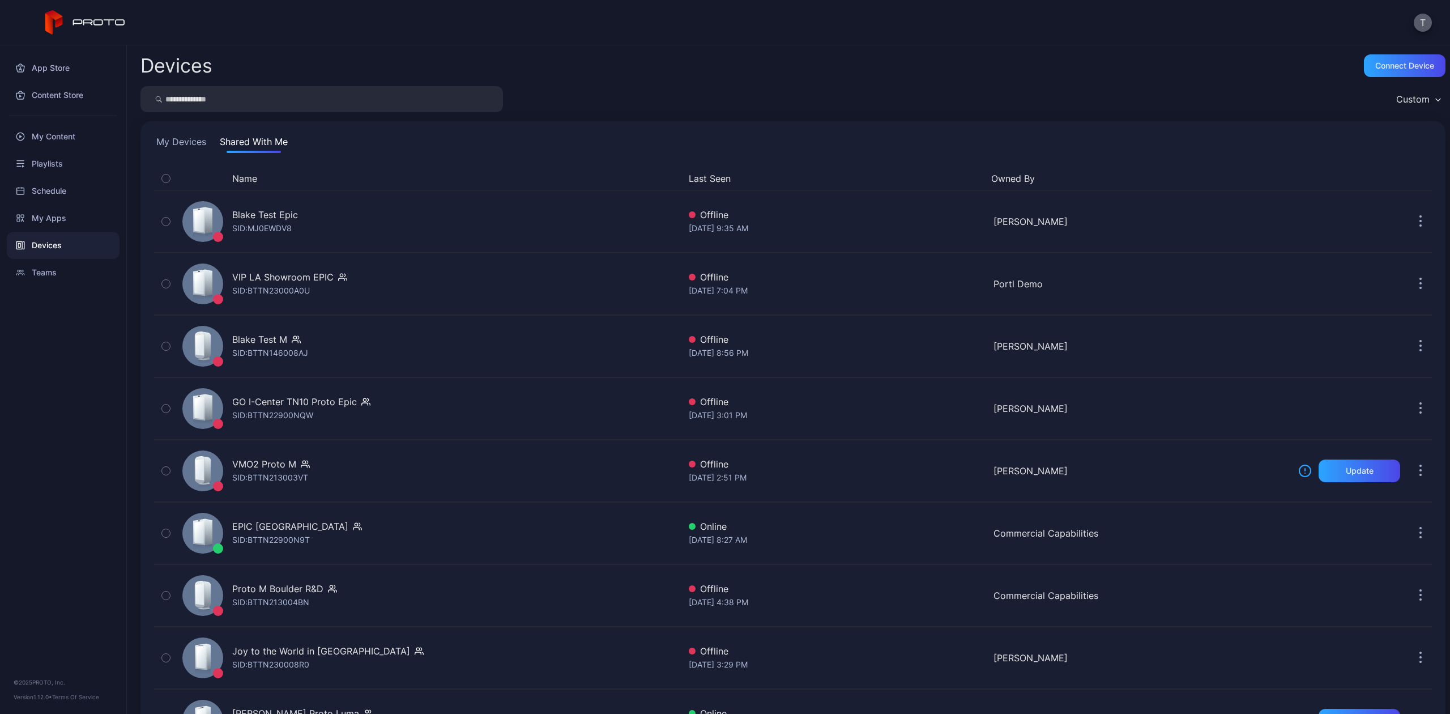
click at [1425, 25] on button "T" at bounding box center [1422, 23] width 18 height 18
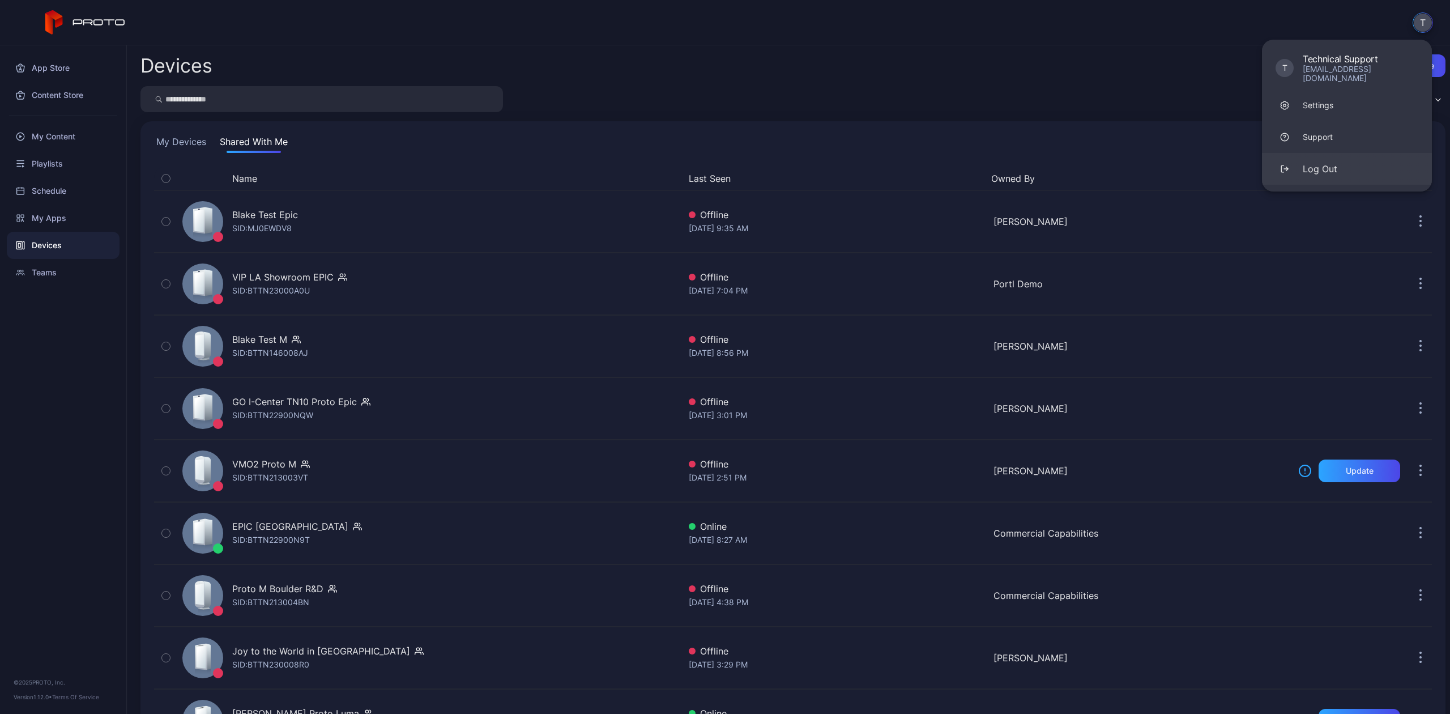
click at [1337, 153] on button "Log Out" at bounding box center [1347, 169] width 170 height 32
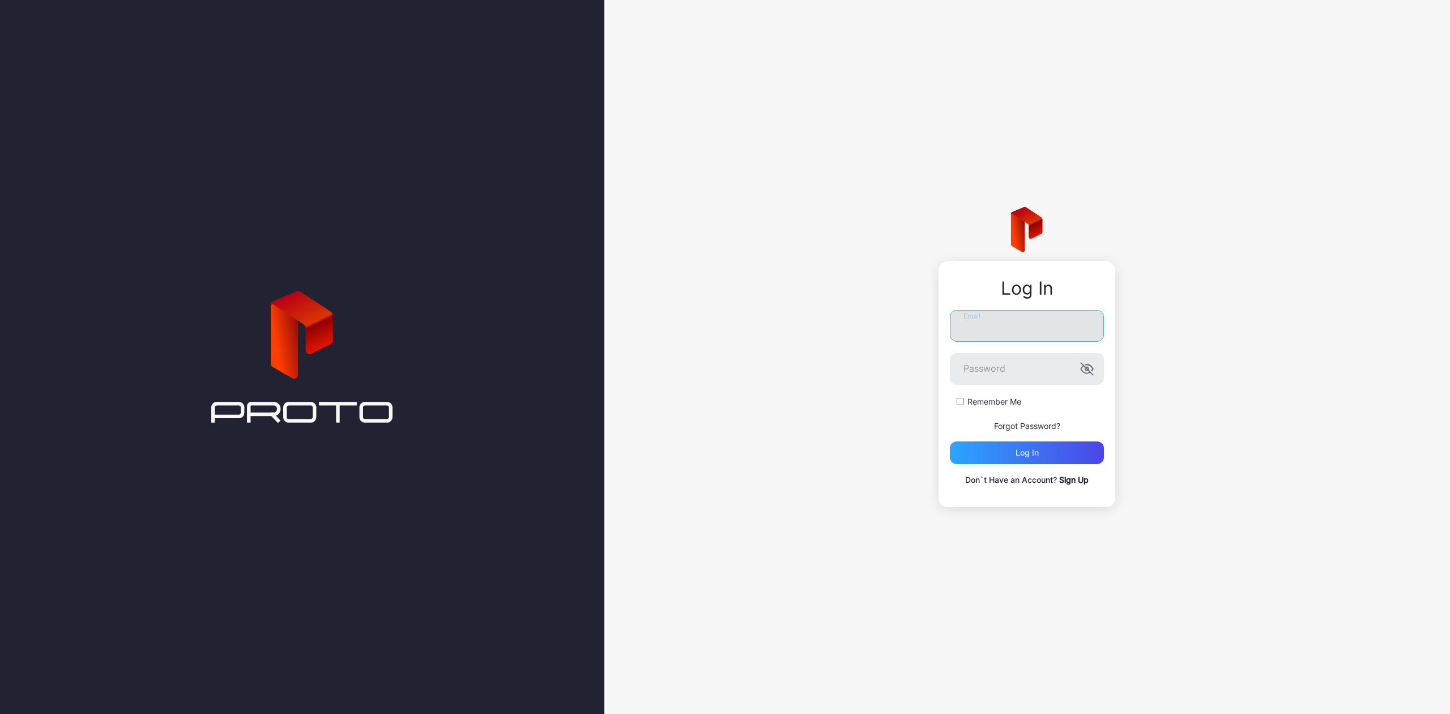
click at [1018, 314] on input "Email" at bounding box center [1027, 326] width 154 height 32
type input "**********"
click at [1022, 446] on div "Log in" at bounding box center [1027, 452] width 154 height 23
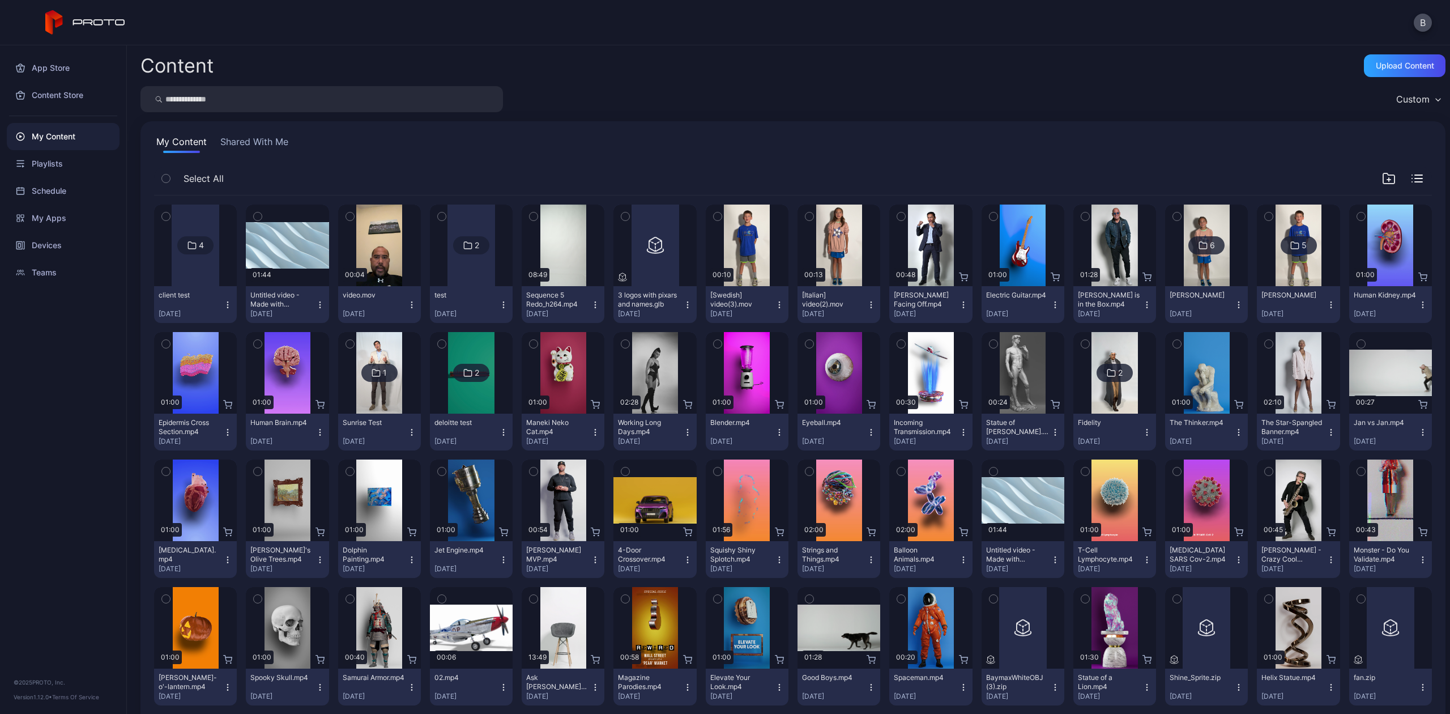
click at [408, 302] on icon "button" at bounding box center [411, 304] width 9 height 9
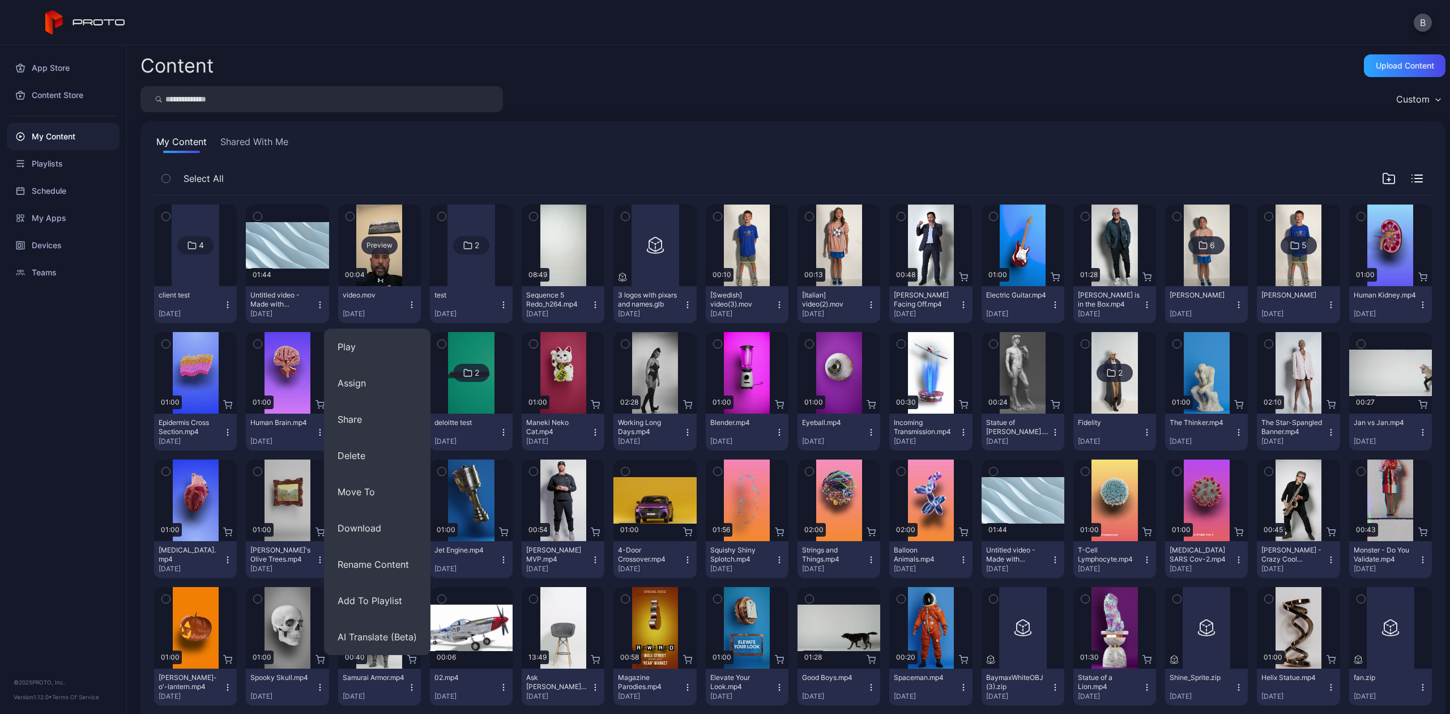
click at [367, 236] on div "Preview" at bounding box center [379, 245] width 83 height 82
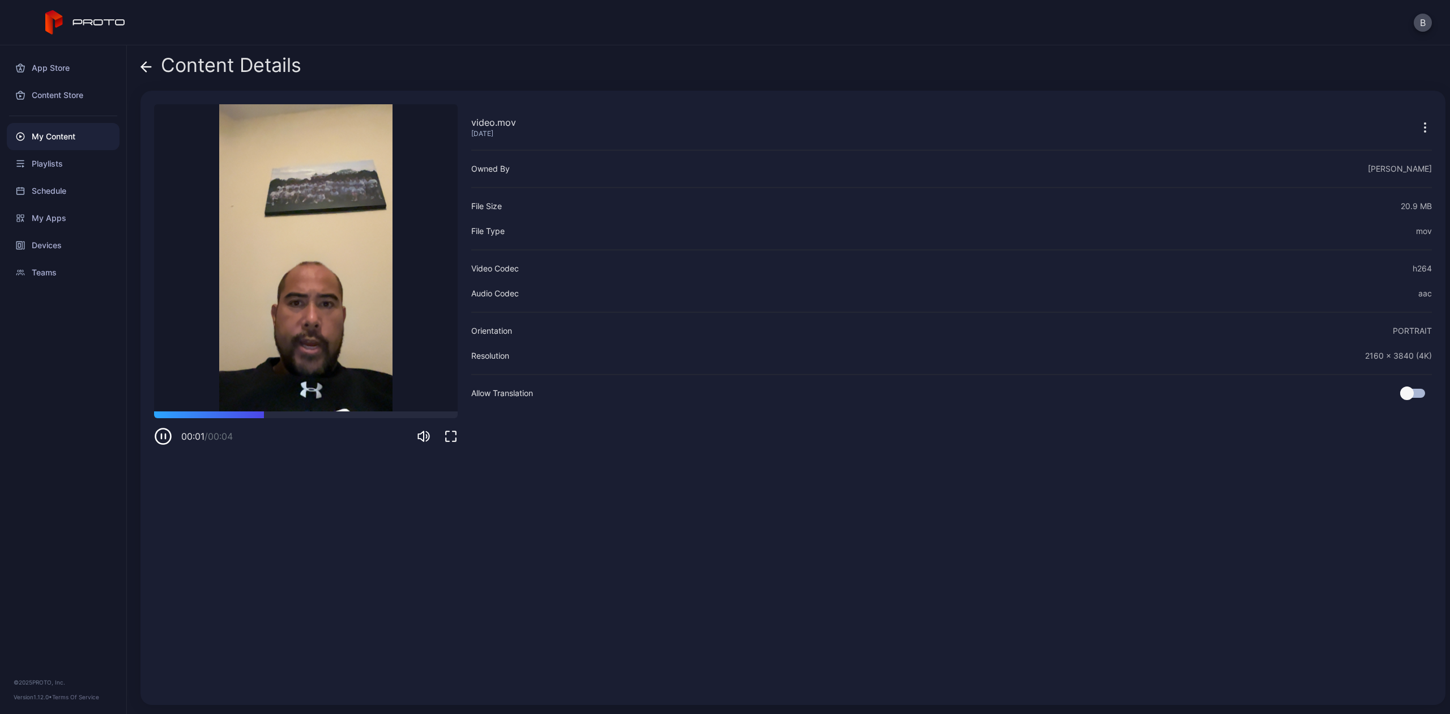
click at [146, 62] on icon at bounding box center [145, 66] width 11 height 11
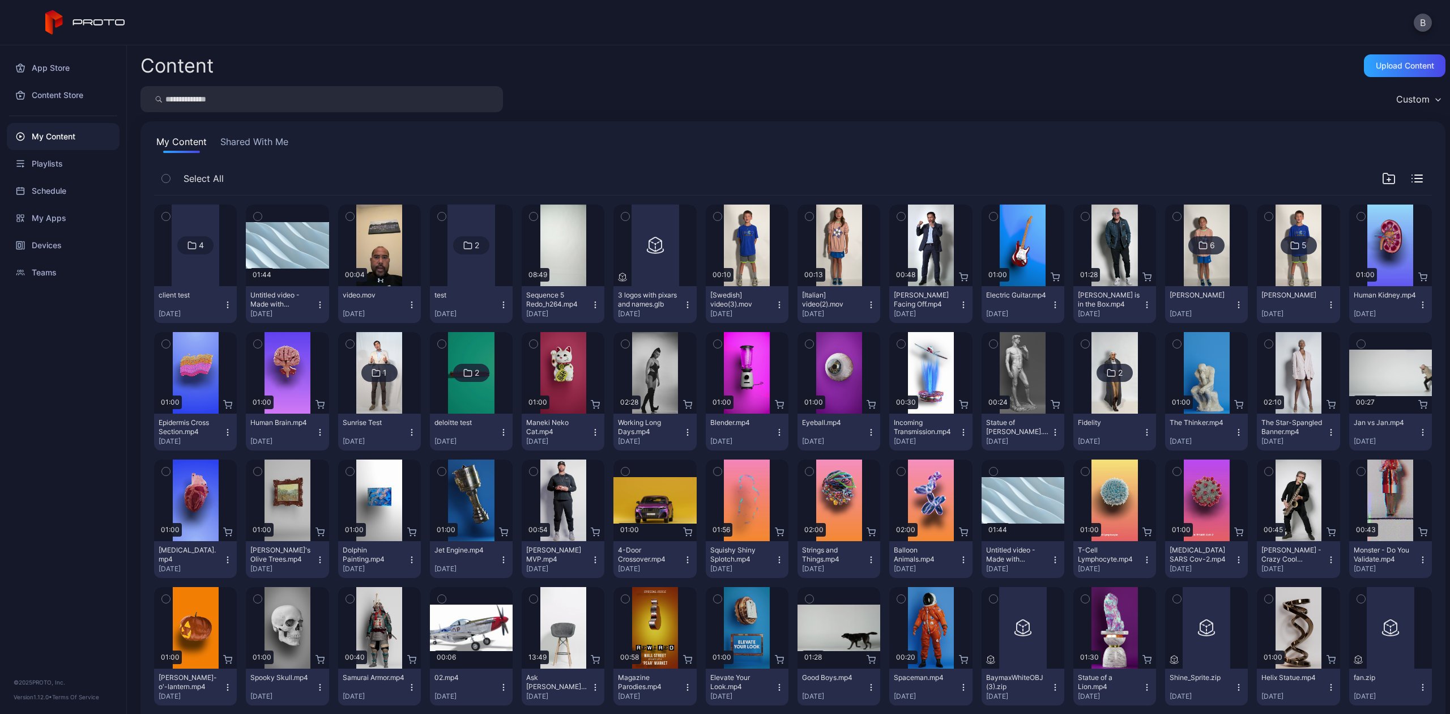
click at [411, 307] on icon "button" at bounding box center [411, 307] width 1 height 1
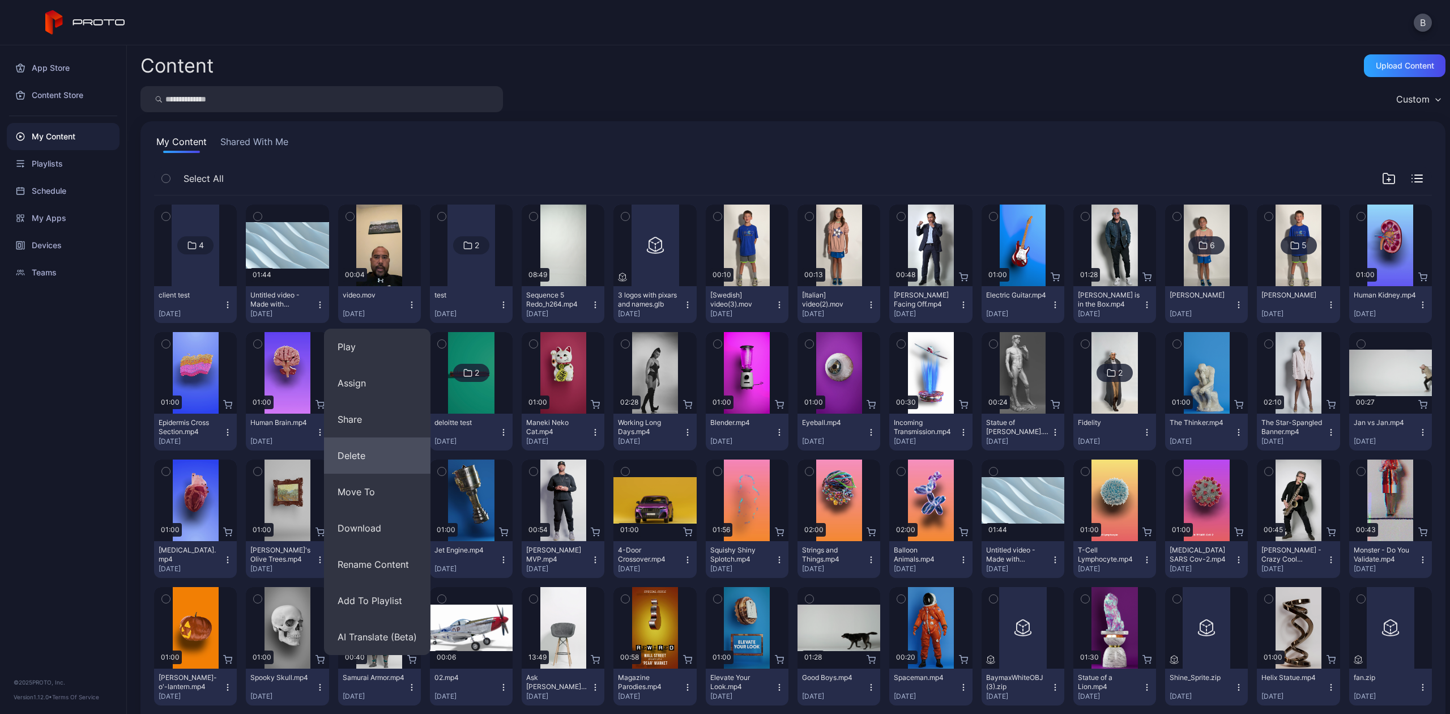
click at [361, 465] on button "Delete" at bounding box center [377, 455] width 106 height 36
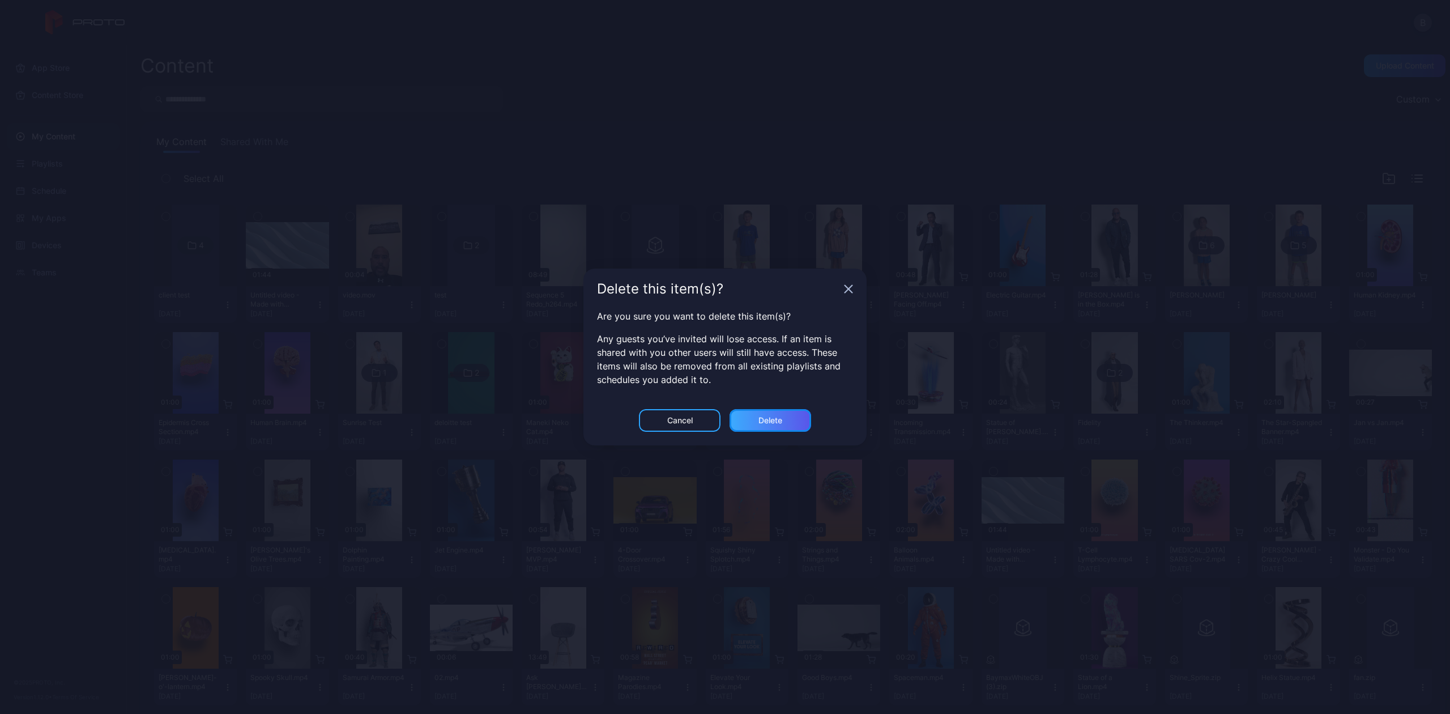
click at [761, 417] on div "Delete" at bounding box center [770, 420] width 24 height 9
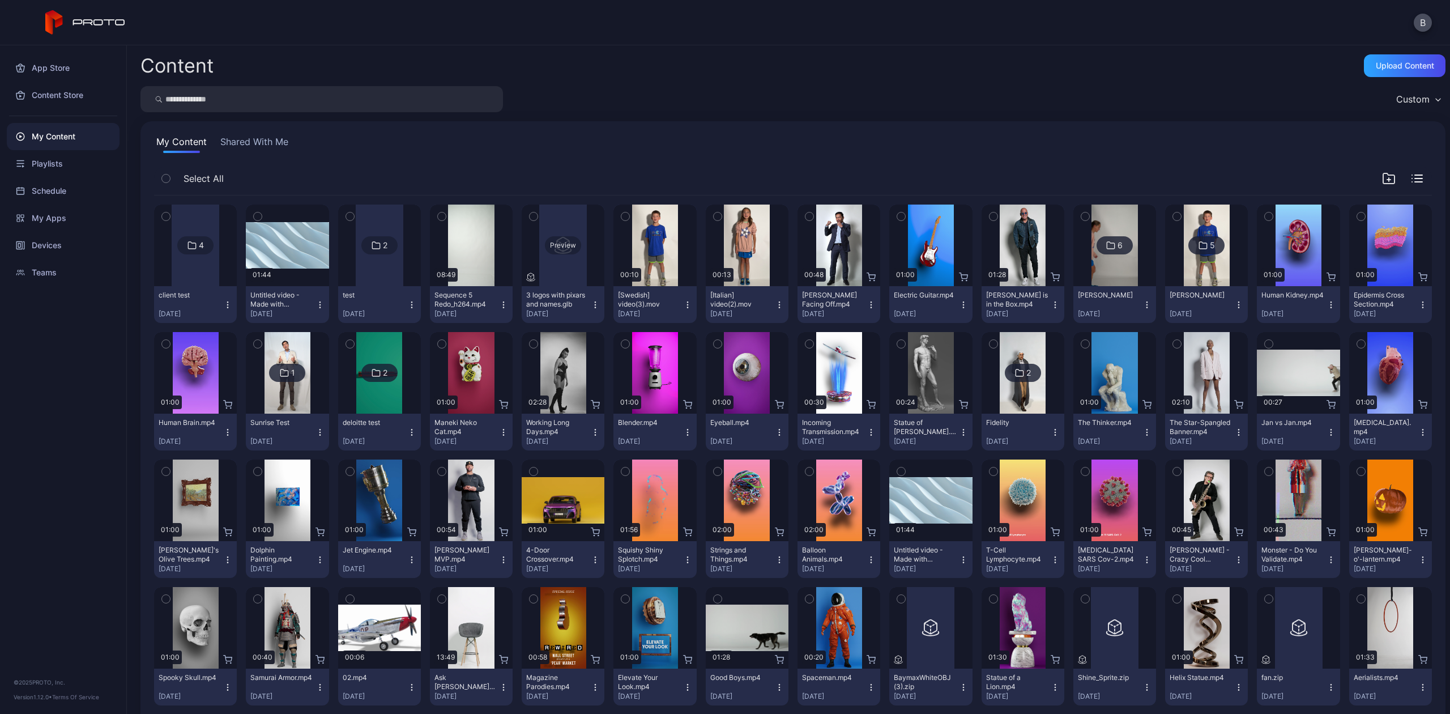
click at [553, 254] on div "Preview" at bounding box center [563, 245] width 83 height 82
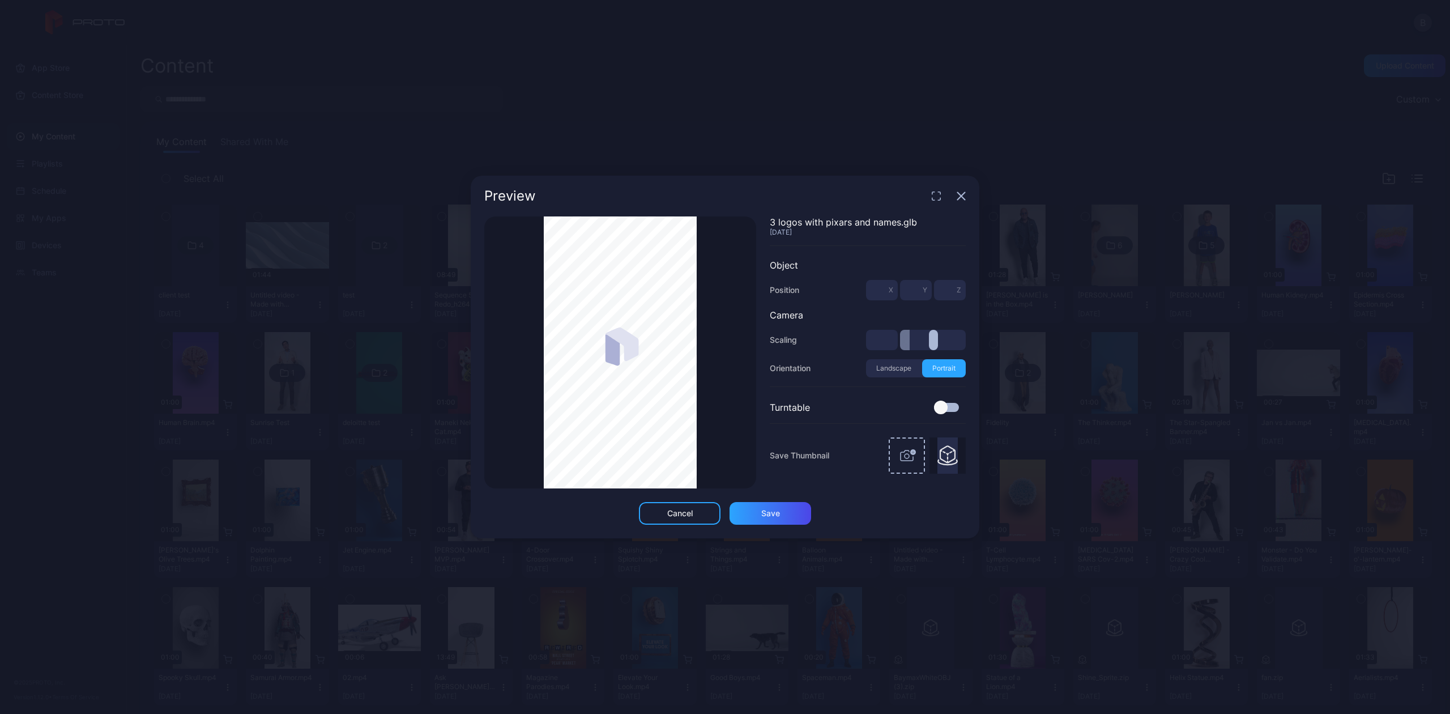
drag, startPoint x: 905, startPoint y: 338, endPoint x: 943, endPoint y: 338, distance: 37.9
type input "***"
click at [943, 338] on input "range" at bounding box center [933, 340] width 66 height 20
type input "***"
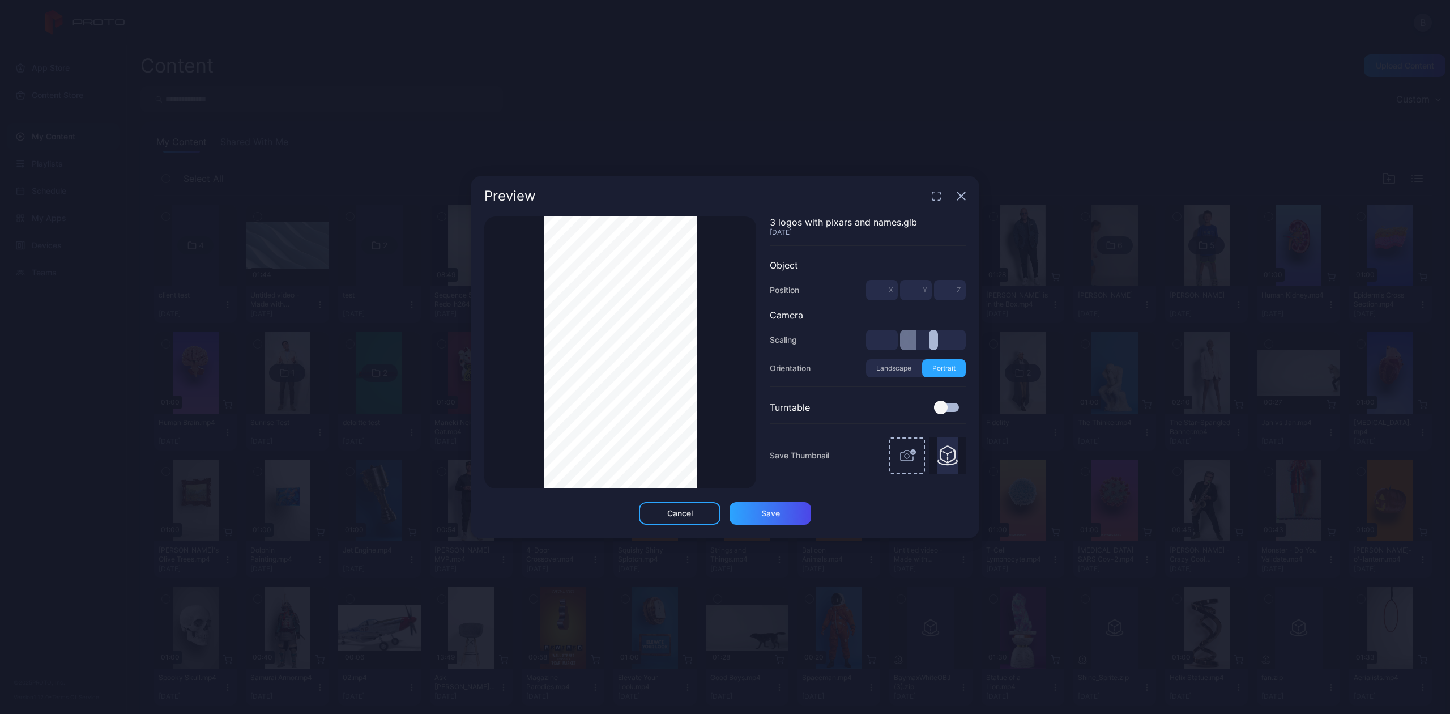
type input "***"
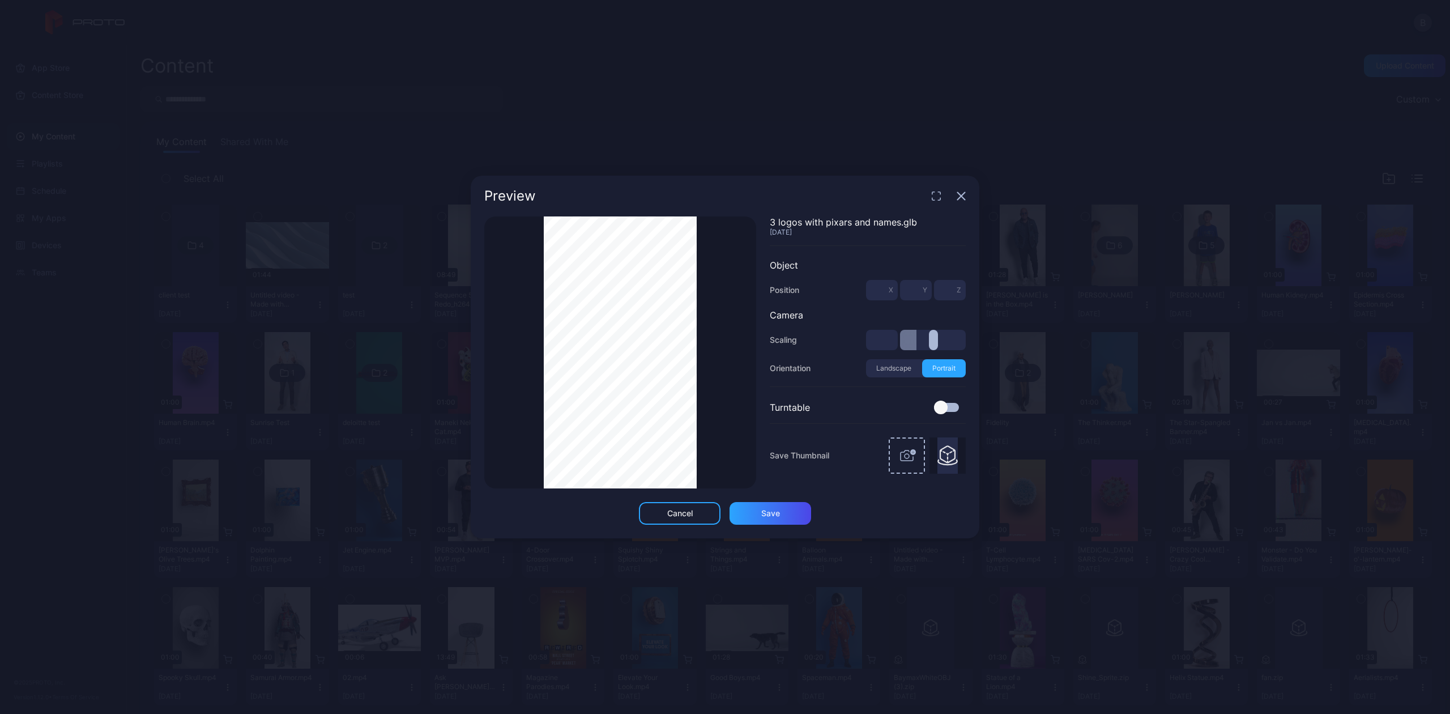
type input "***"
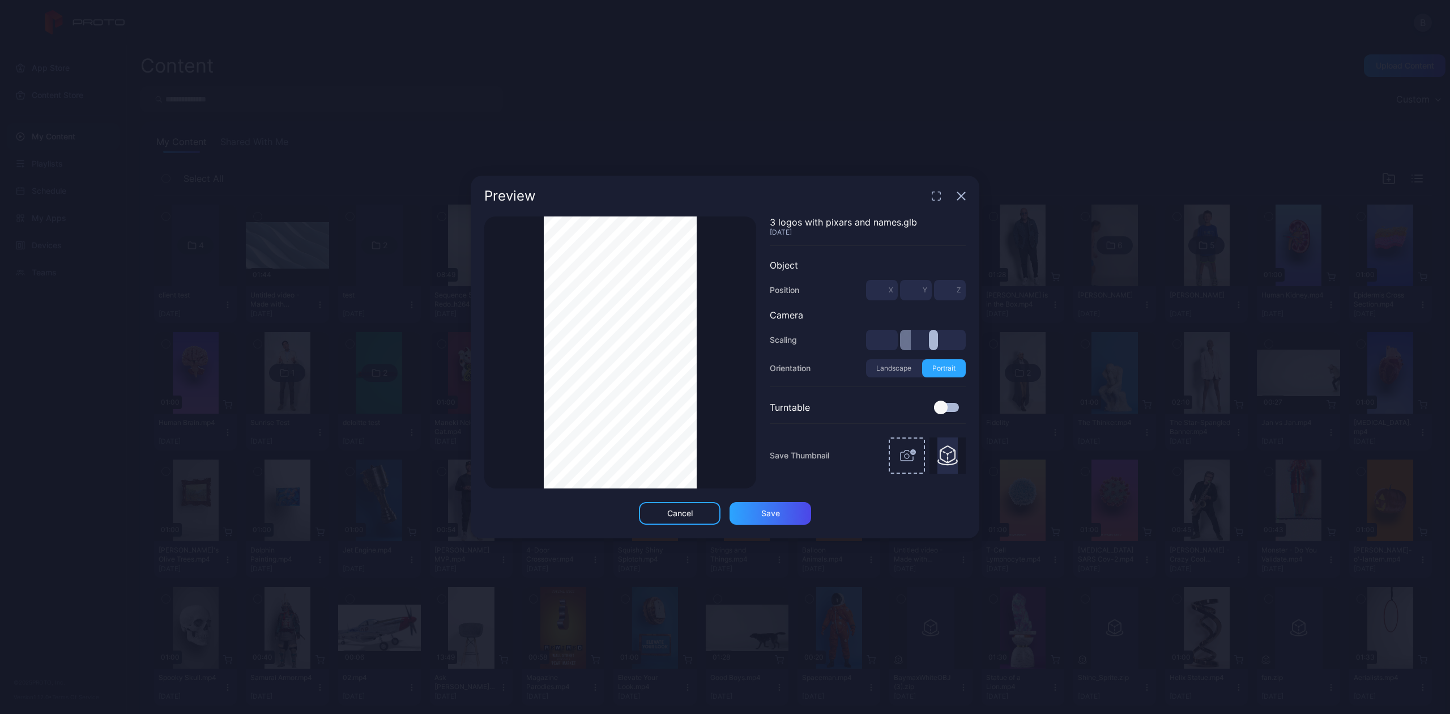
type input "***"
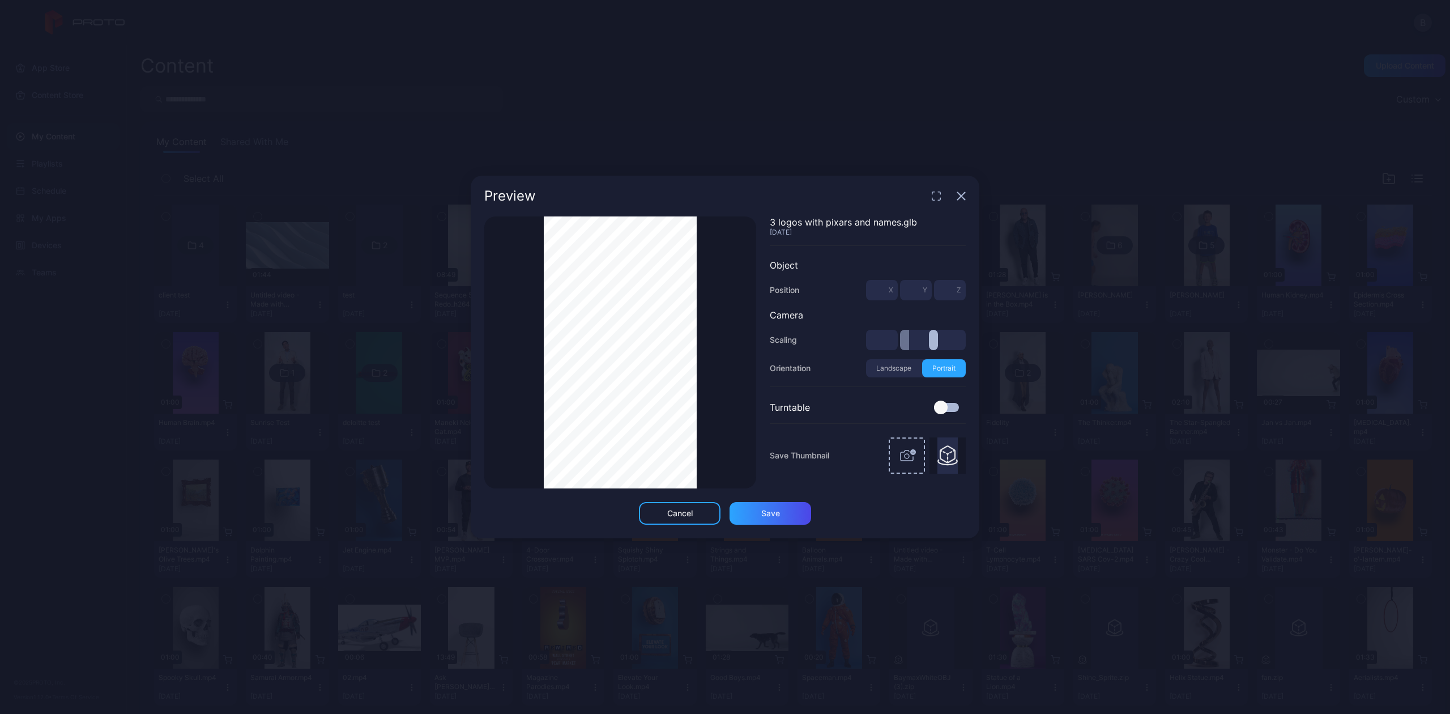
type input "***"
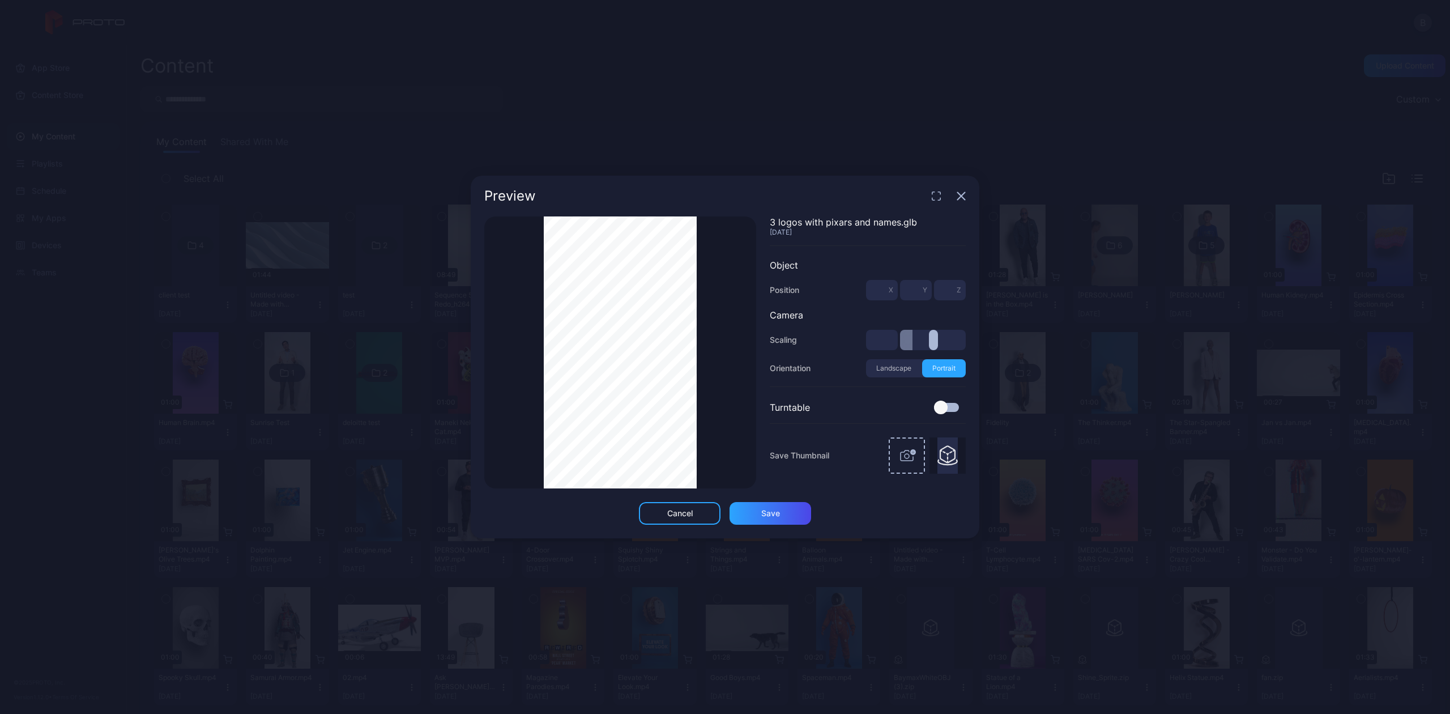
type input "***"
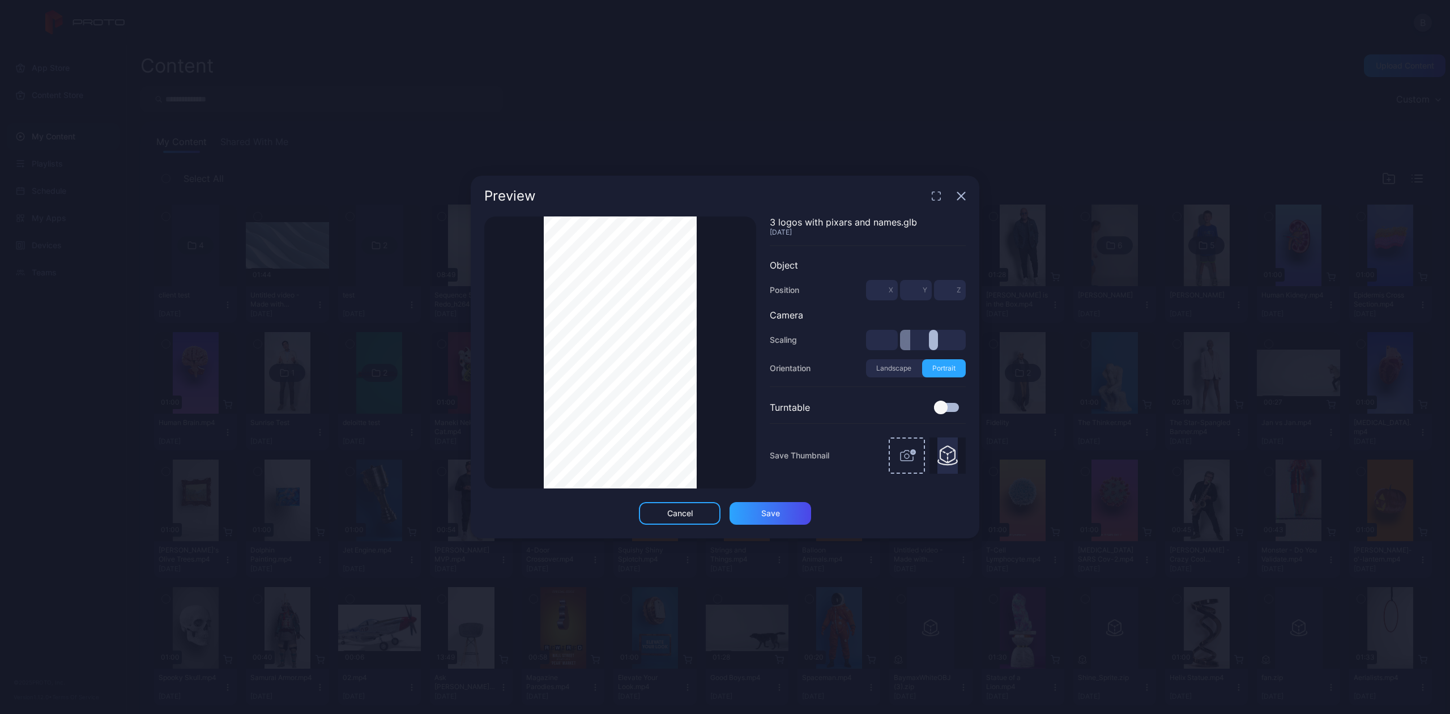
drag, startPoint x: 922, startPoint y: 338, endPoint x: 909, endPoint y: 341, distance: 12.8
type input "***"
click at [909, 341] on input "range" at bounding box center [933, 340] width 66 height 20
click at [962, 198] on icon "button" at bounding box center [960, 195] width 9 height 9
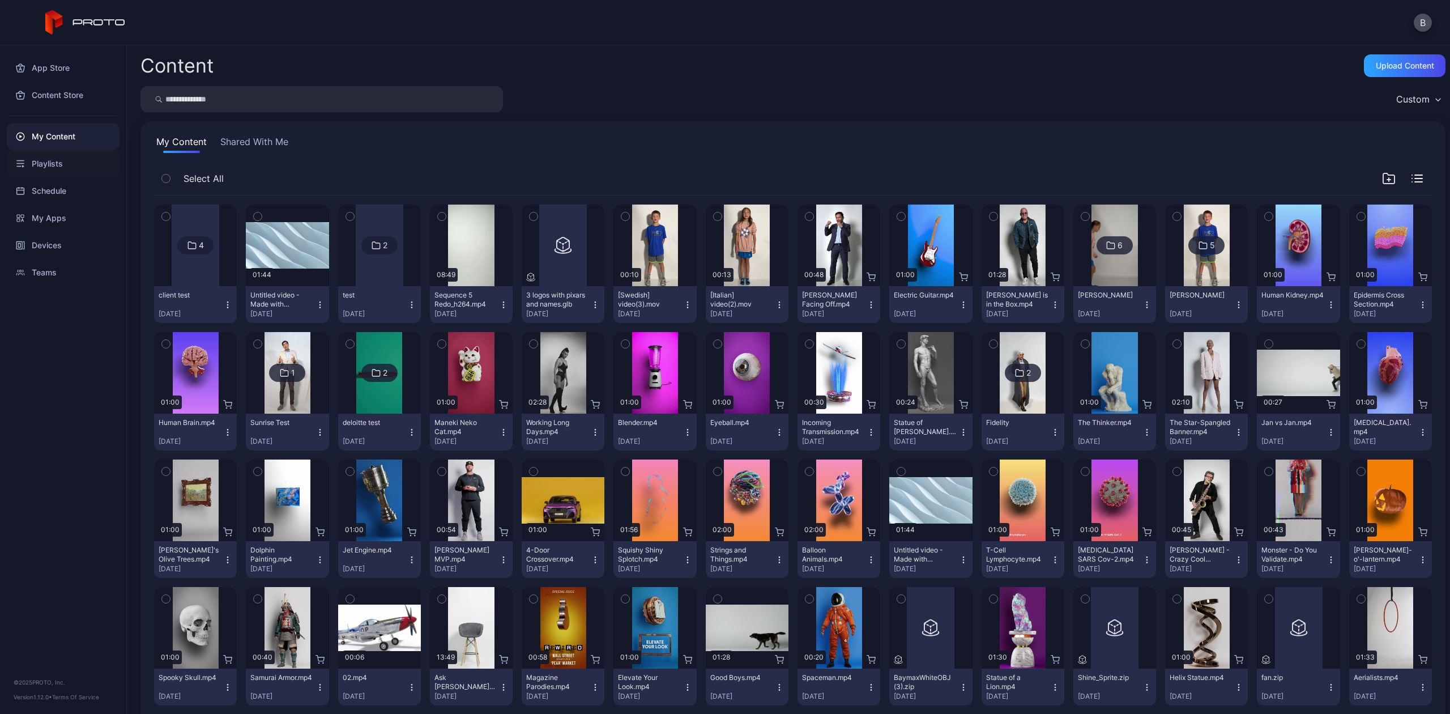
click at [39, 162] on div "Playlists" at bounding box center [63, 163] width 113 height 27
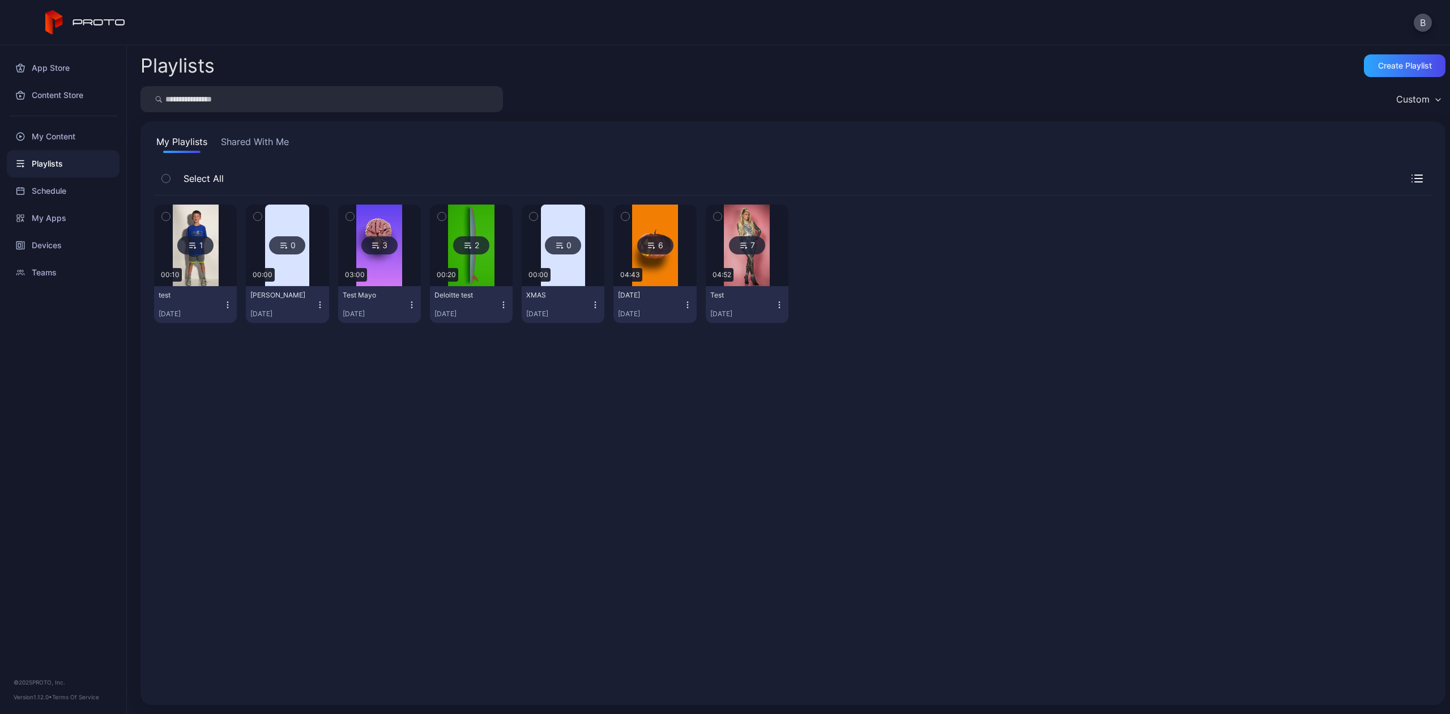
click at [263, 136] on button "Shared With Me" at bounding box center [255, 144] width 72 height 18
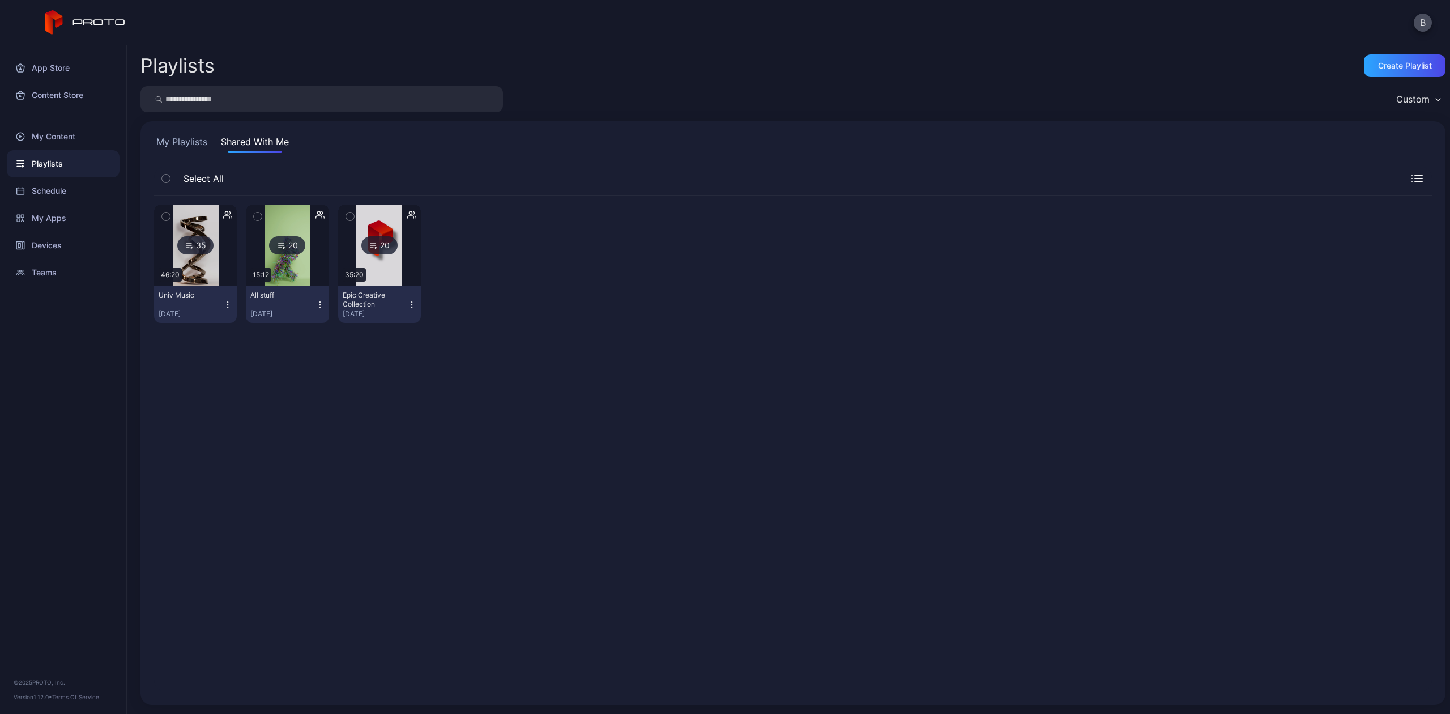
click at [163, 141] on button "My Playlists" at bounding box center [181, 144] width 55 height 18
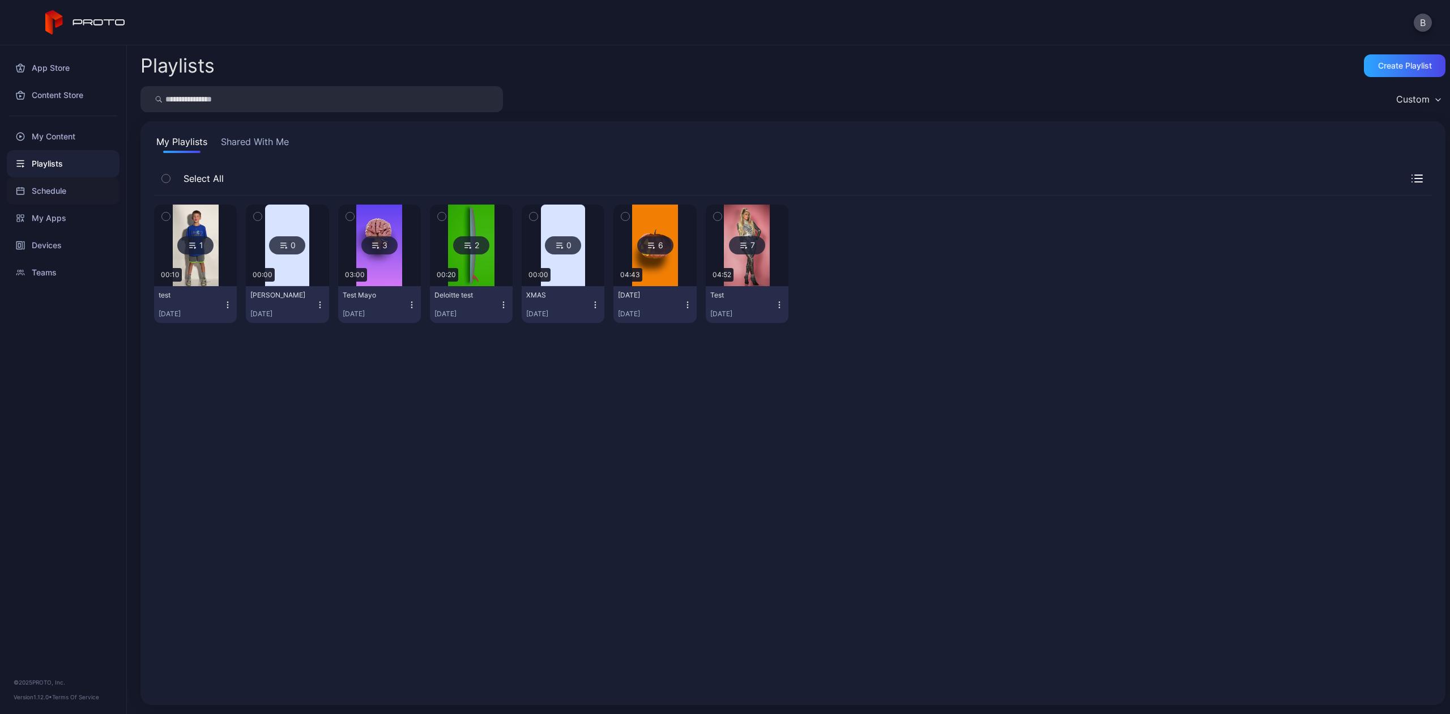
click at [41, 198] on div "Schedule" at bounding box center [63, 190] width 113 height 27
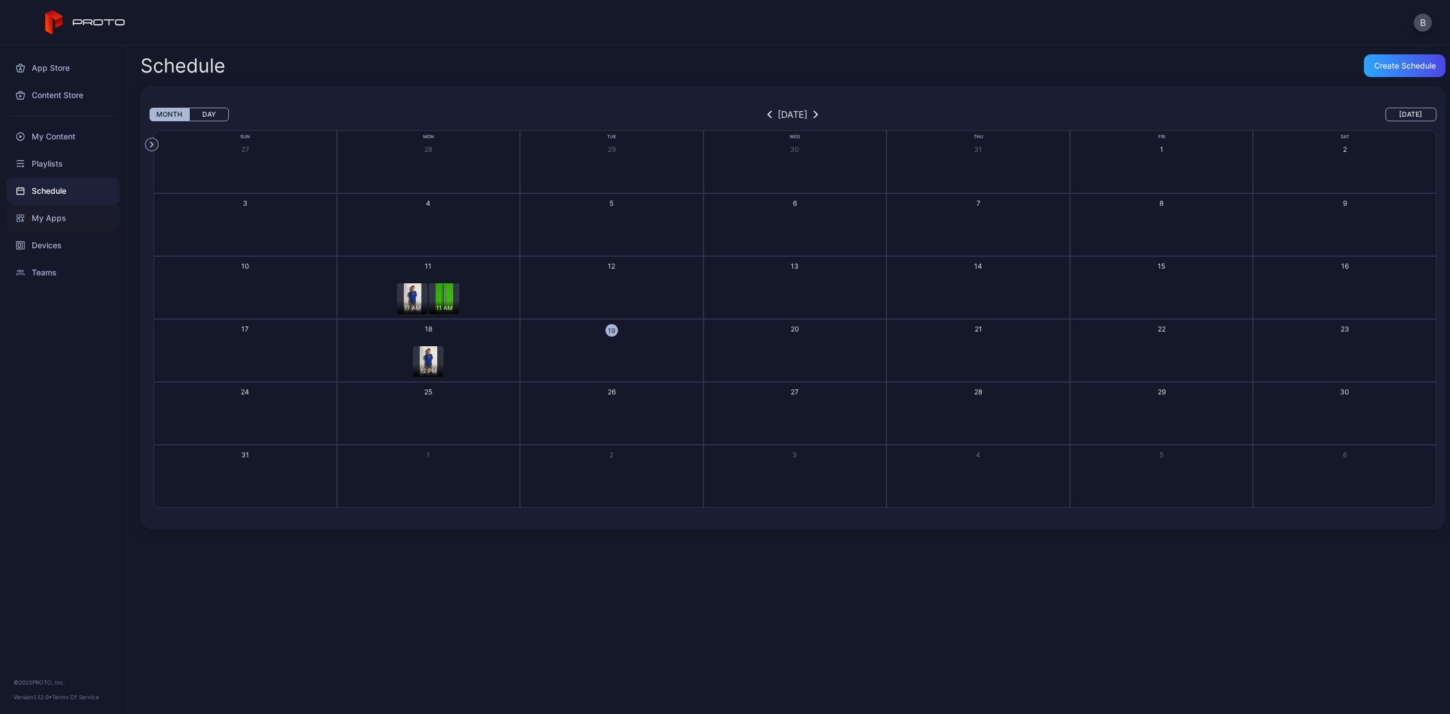
click at [39, 215] on div "My Apps" at bounding box center [63, 217] width 113 height 27
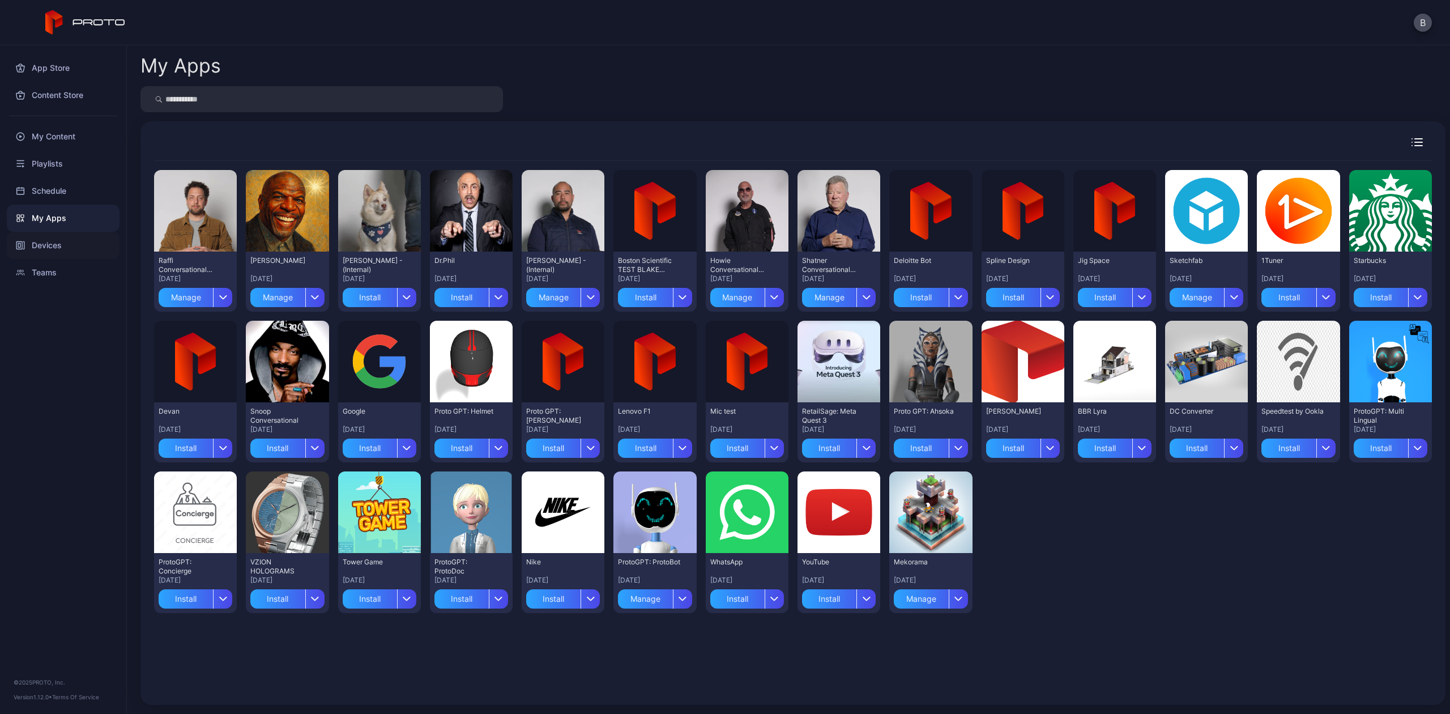
click at [55, 243] on div "Devices" at bounding box center [63, 245] width 113 height 27
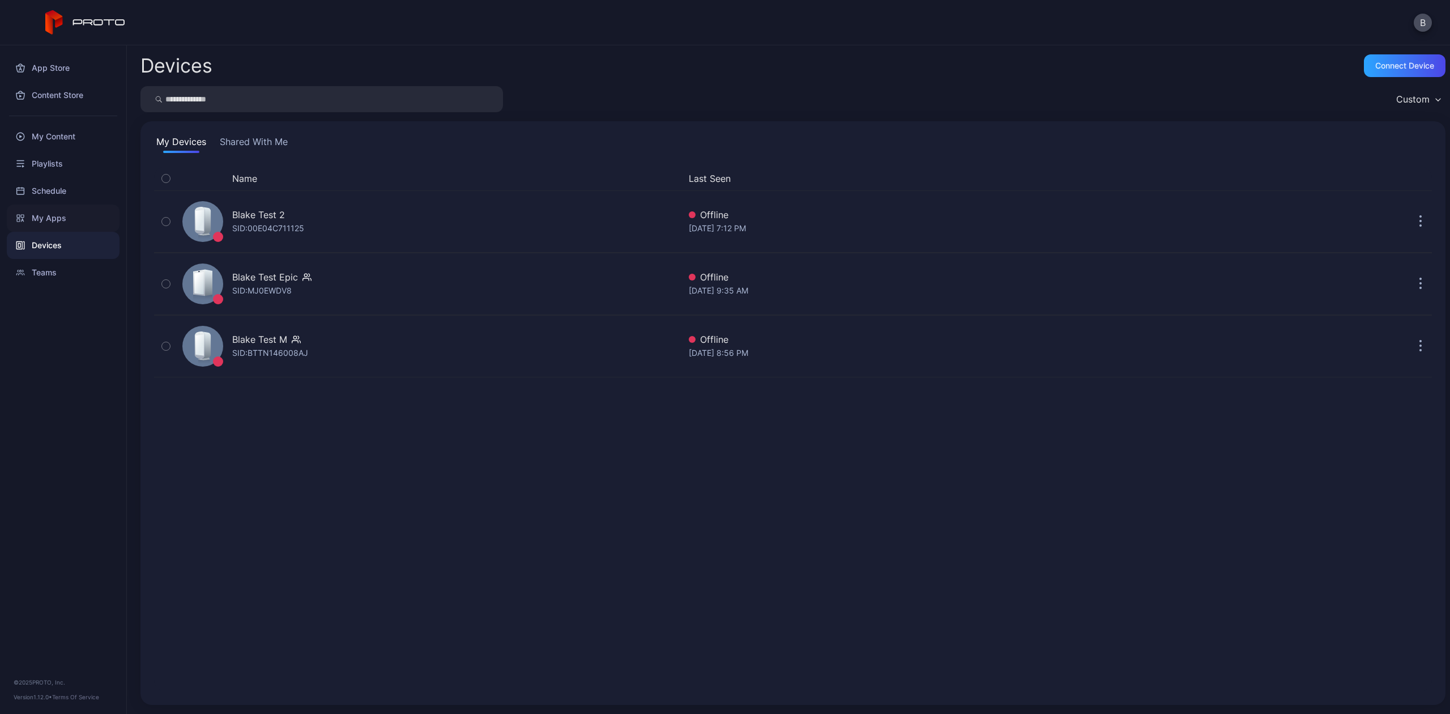
click at [48, 211] on div "My Apps" at bounding box center [63, 217] width 113 height 27
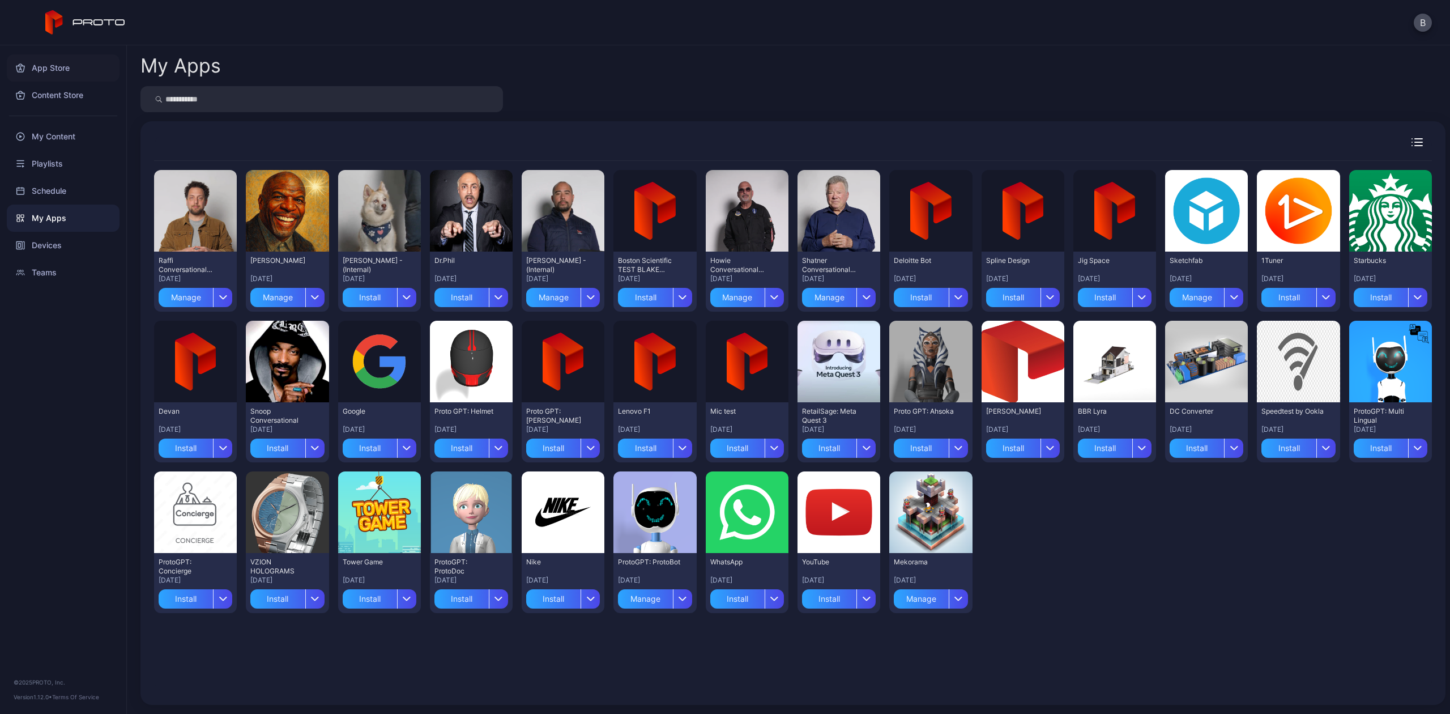
click at [53, 69] on div "App Store" at bounding box center [63, 67] width 113 height 27
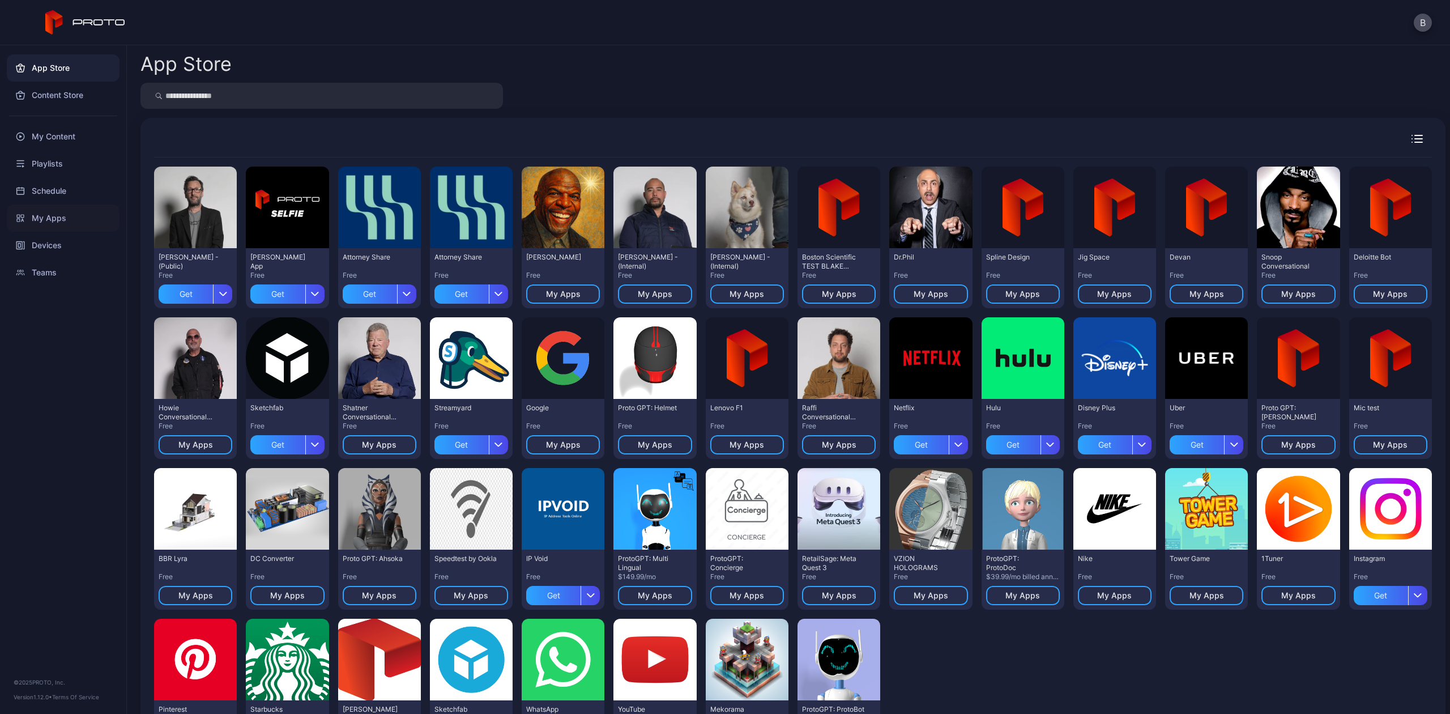
click at [31, 223] on div "My Apps" at bounding box center [63, 217] width 113 height 27
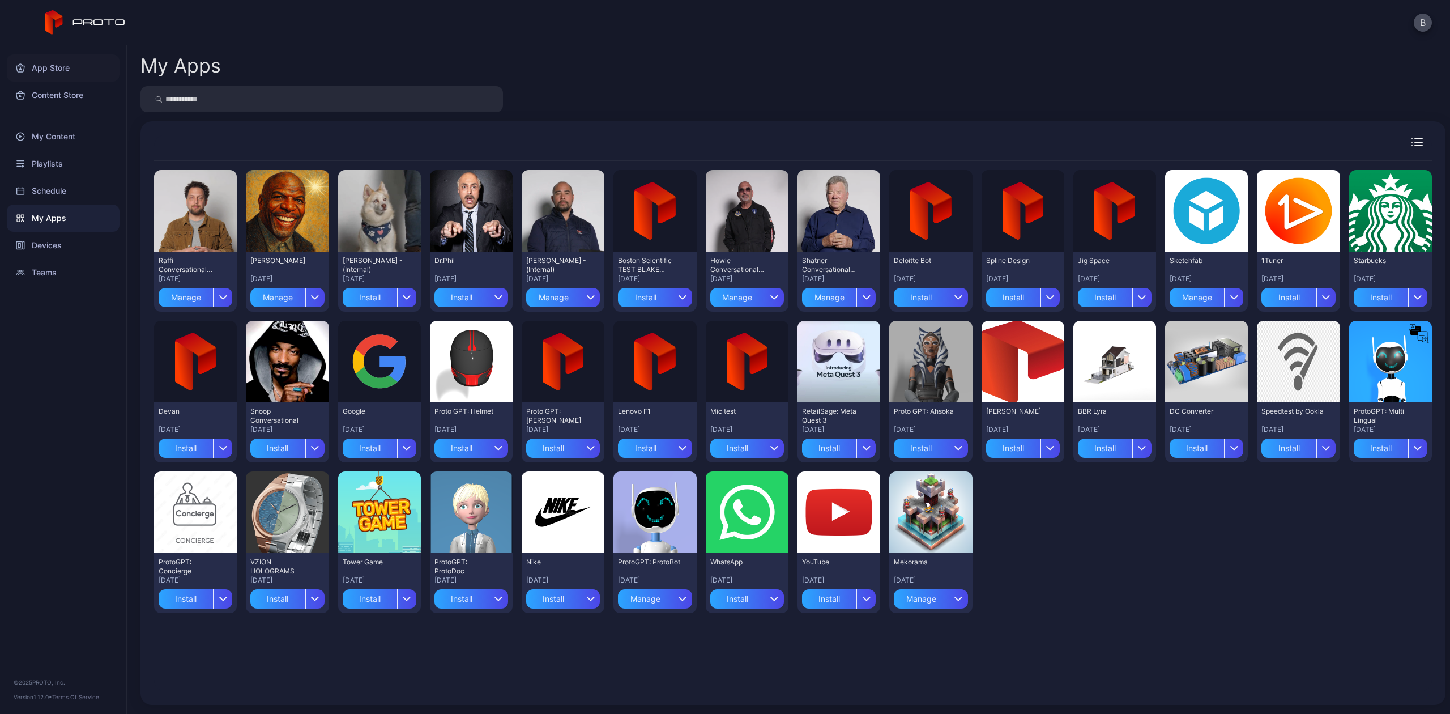
click at [55, 65] on div "App Store" at bounding box center [63, 67] width 113 height 27
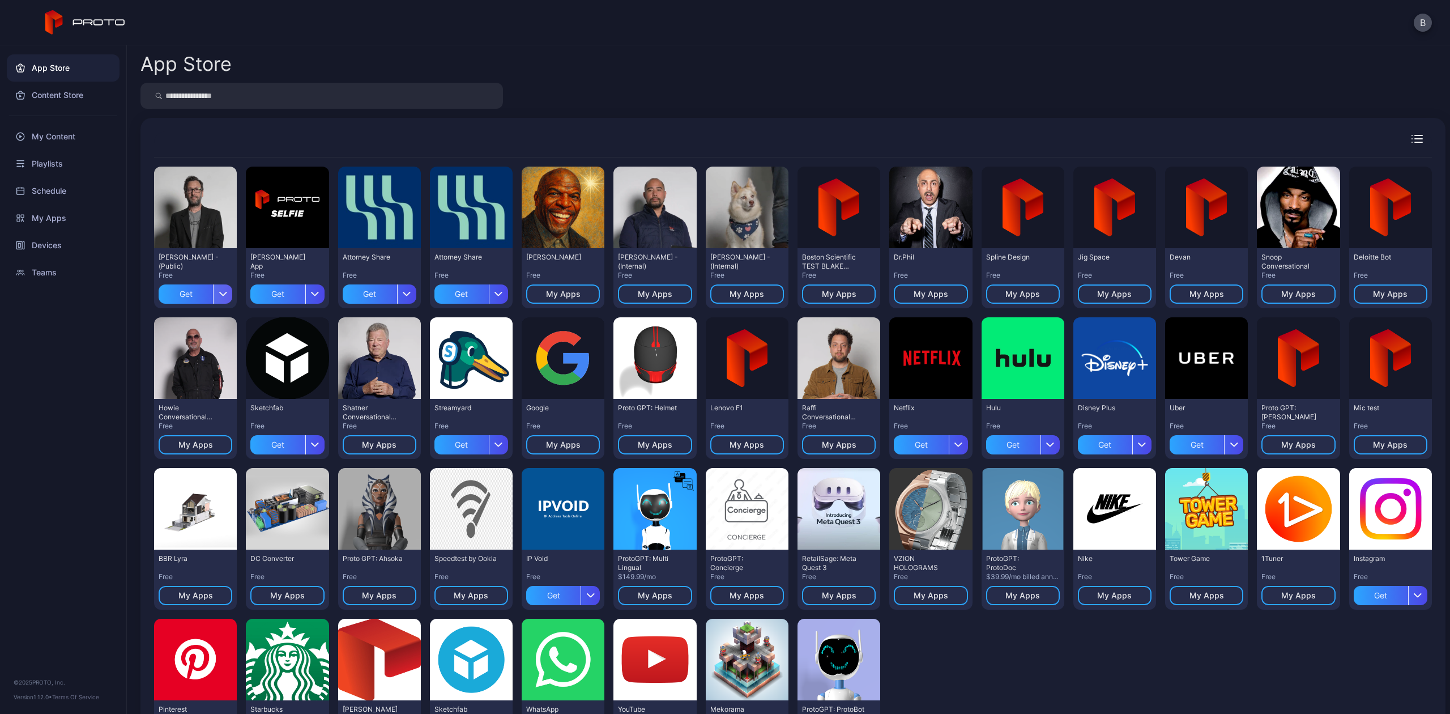
click at [220, 292] on icon "button" at bounding box center [223, 294] width 8 height 5
click at [162, 329] on button "Get" at bounding box center [195, 327] width 96 height 36
click at [58, 213] on div "My Apps" at bounding box center [63, 217] width 113 height 27
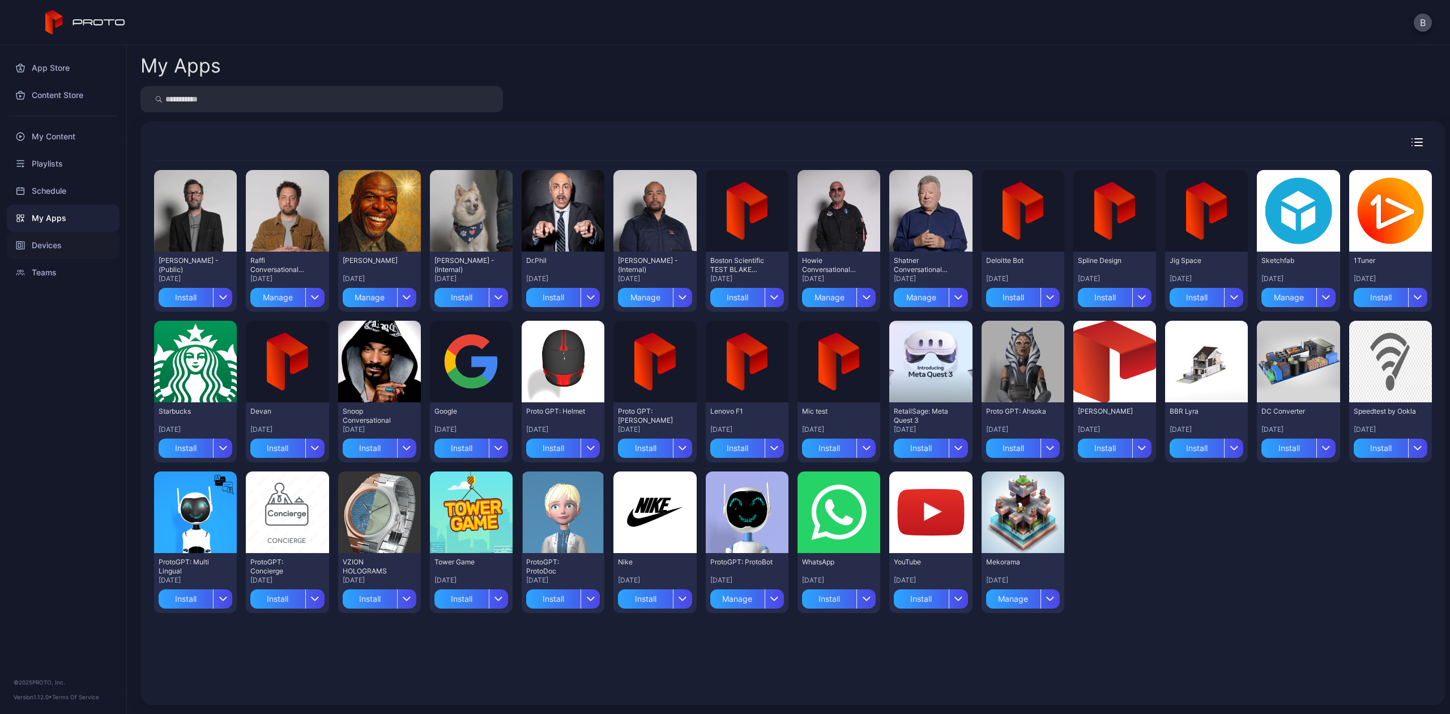
click at [82, 247] on div "Devices" at bounding box center [63, 245] width 113 height 27
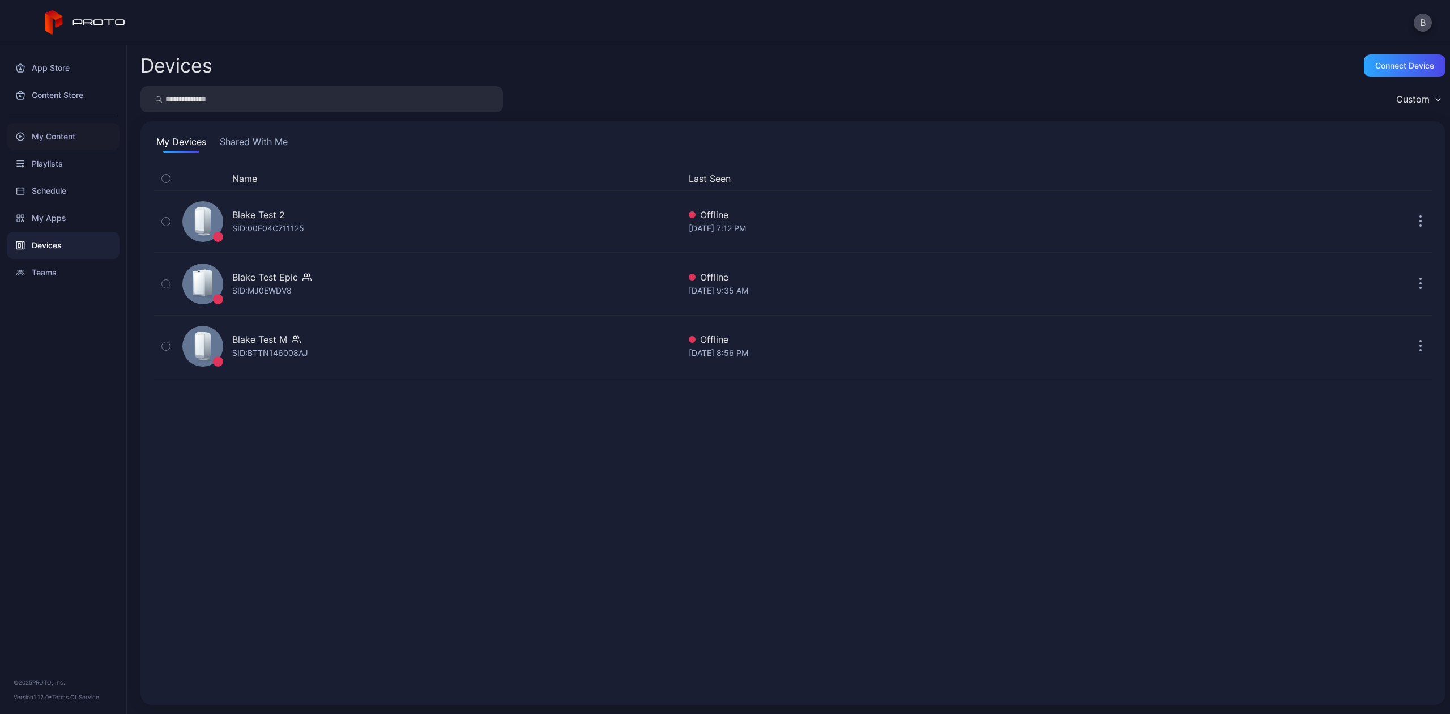
click at [37, 139] on div "My Content" at bounding box center [63, 136] width 113 height 27
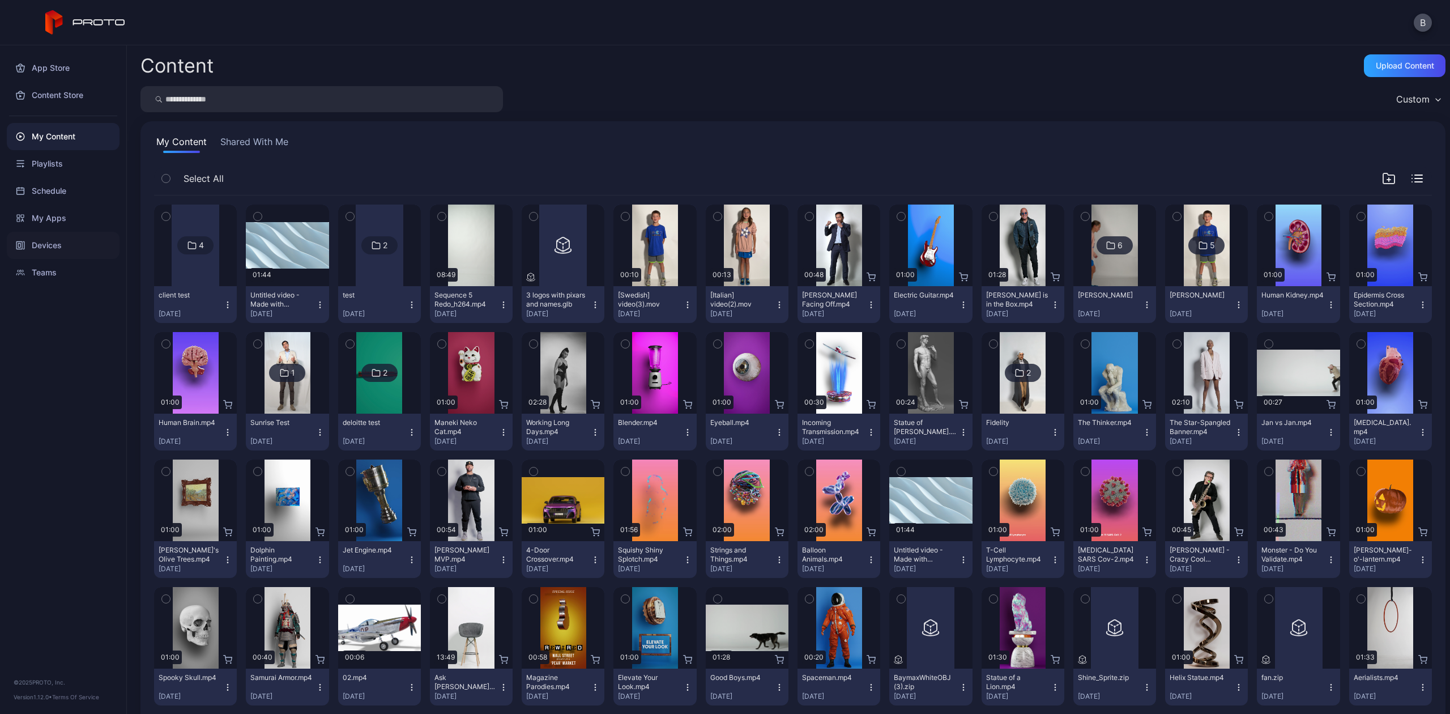
click at [55, 243] on div "Devices" at bounding box center [63, 245] width 113 height 27
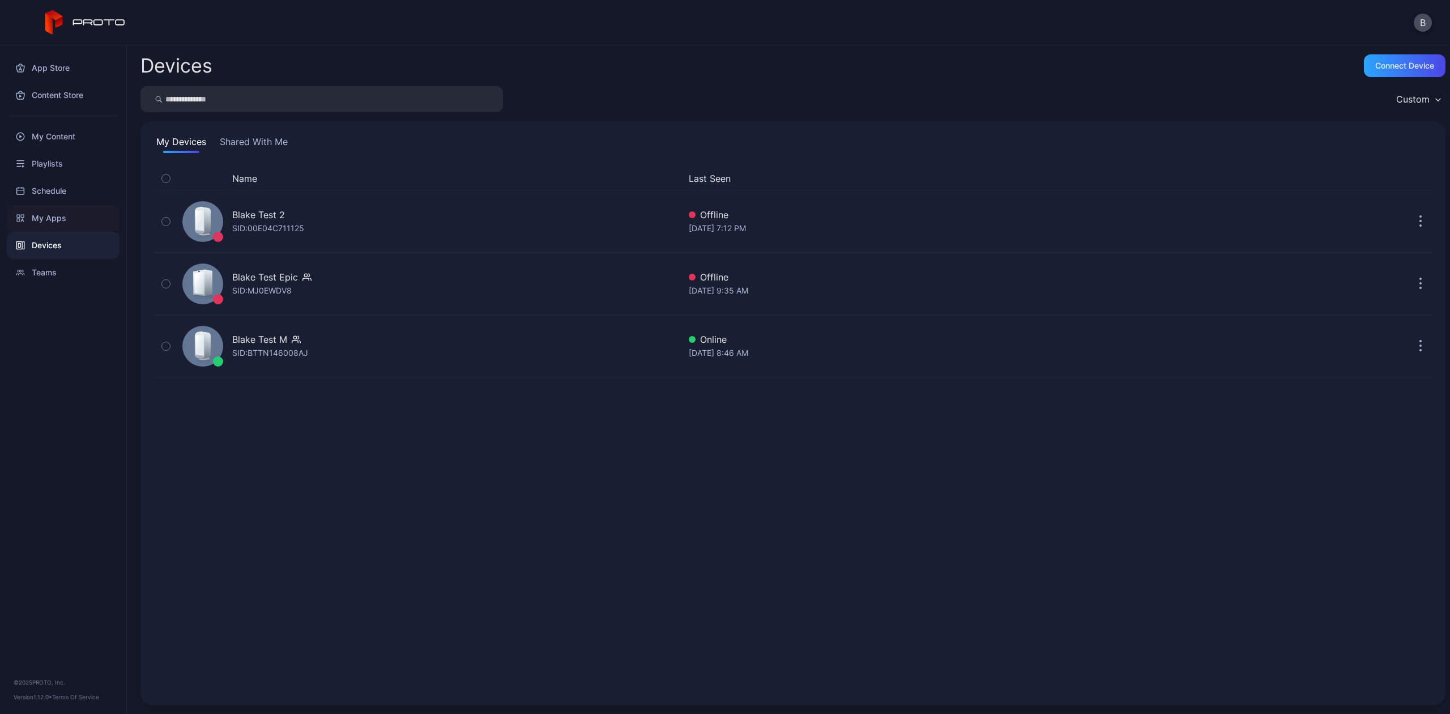
click at [59, 223] on div "My Apps" at bounding box center [63, 217] width 113 height 27
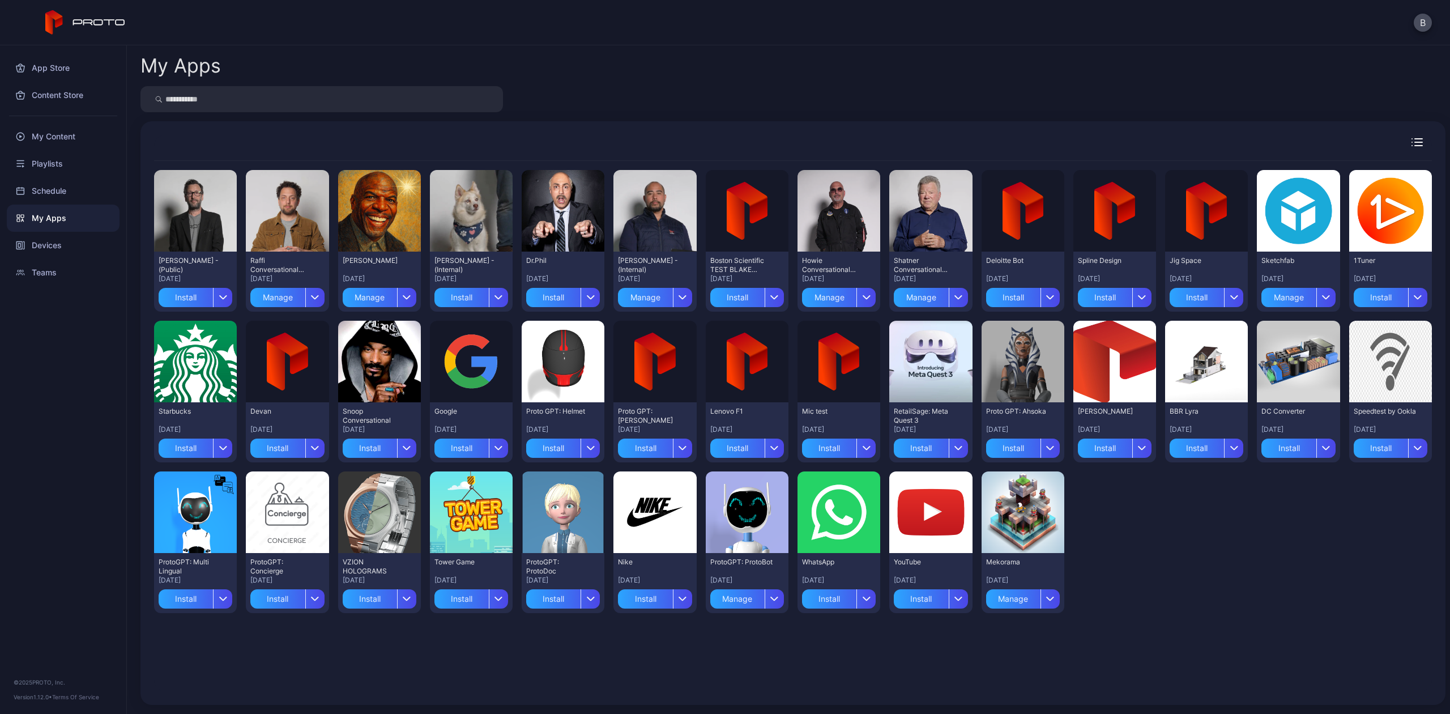
click at [40, 219] on div "My Apps" at bounding box center [63, 217] width 113 height 27
click at [61, 234] on div "Devices" at bounding box center [63, 245] width 113 height 27
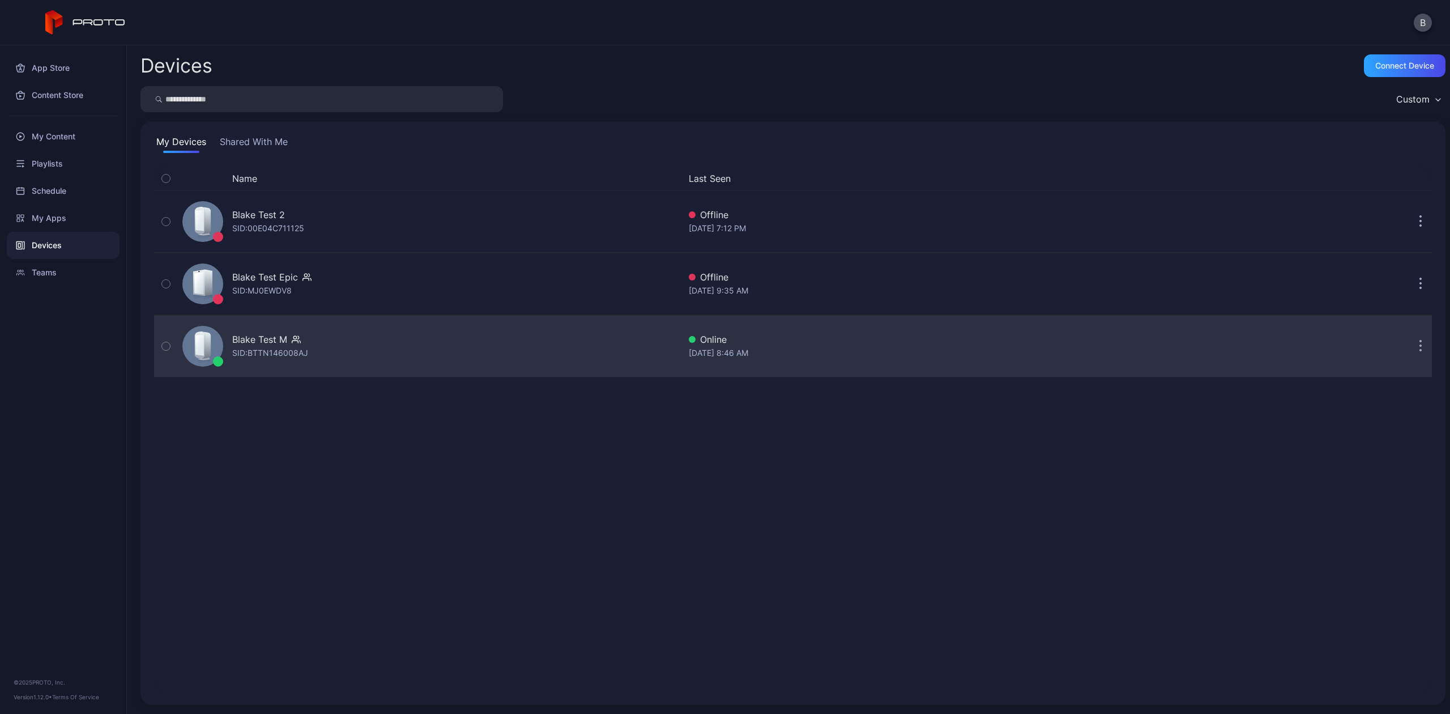
click at [300, 365] on div "Blake Test M SID: BTTN146008AJ" at bounding box center [429, 346] width 502 height 57
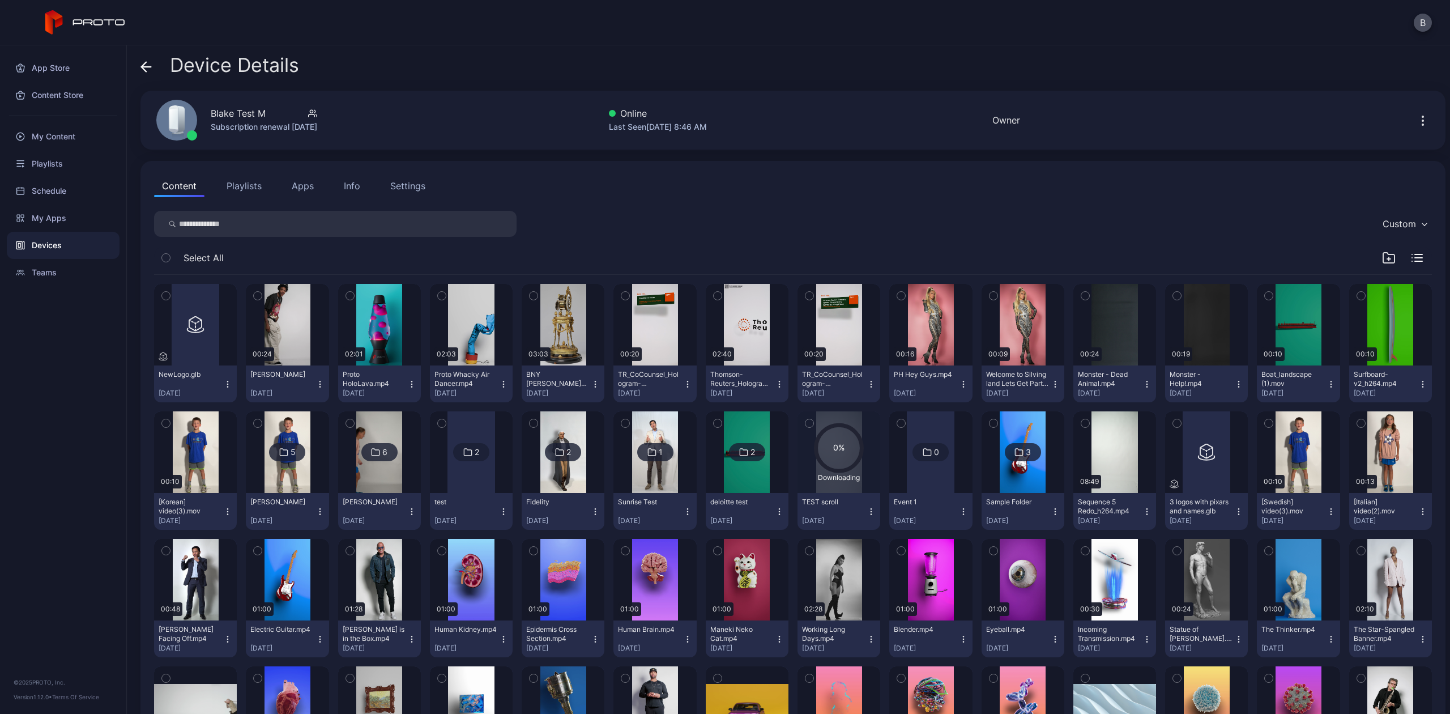
click at [290, 181] on button "Apps" at bounding box center [303, 185] width 38 height 23
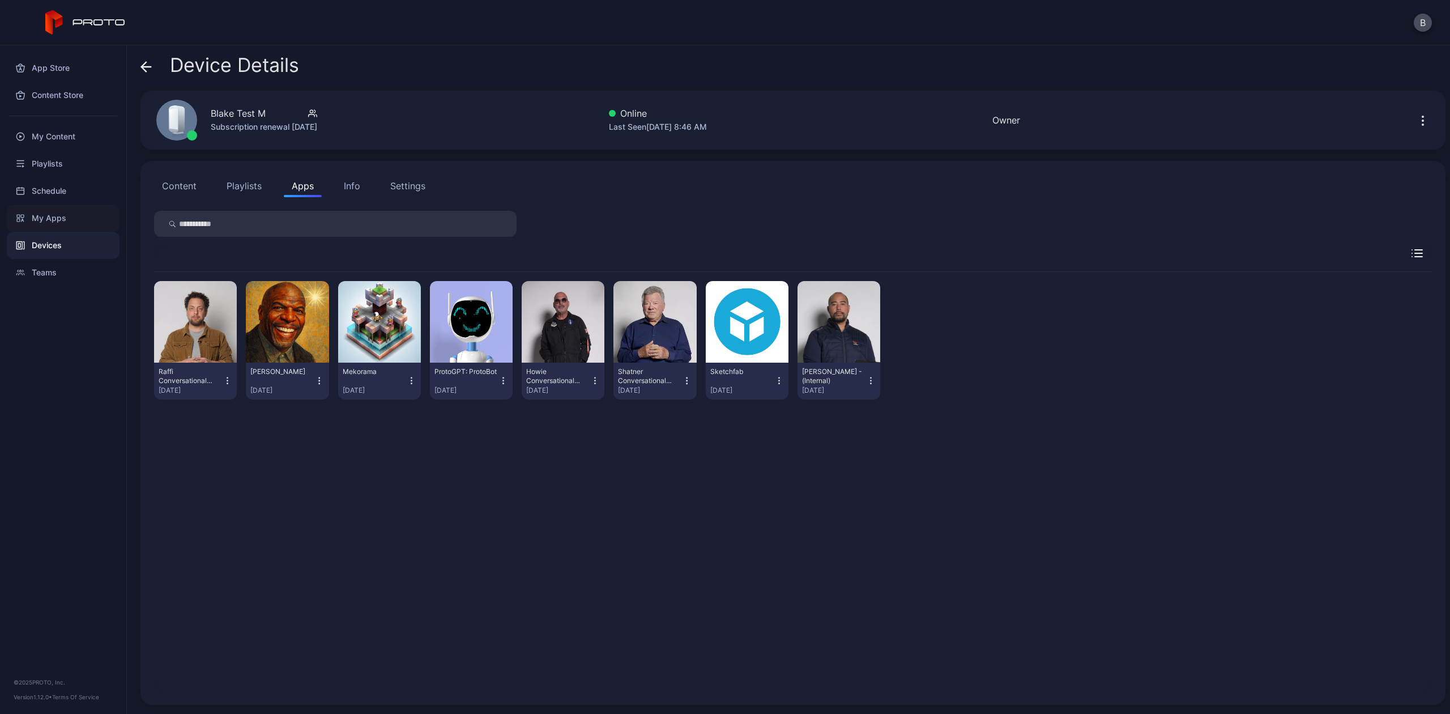
click at [46, 220] on div "My Apps" at bounding box center [63, 217] width 113 height 27
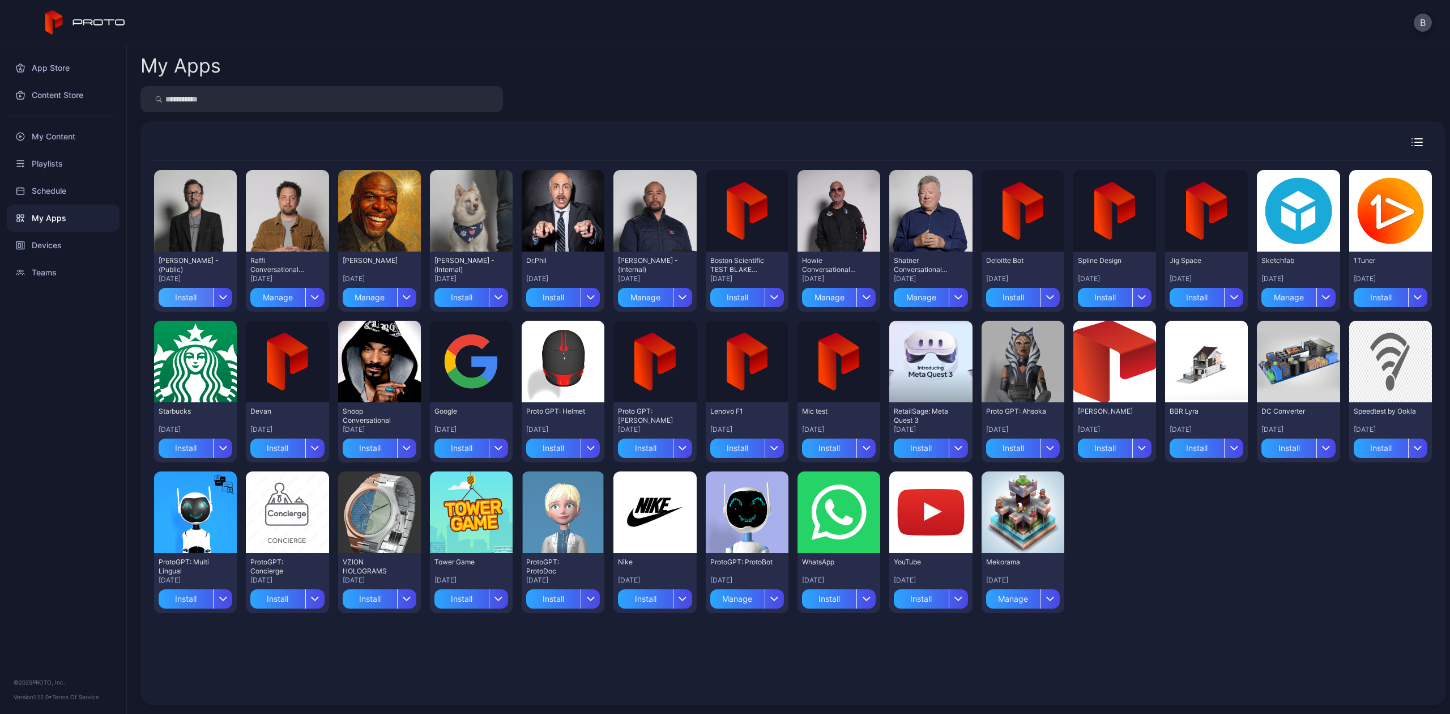
click at [204, 297] on div "Install" at bounding box center [186, 297] width 54 height 19
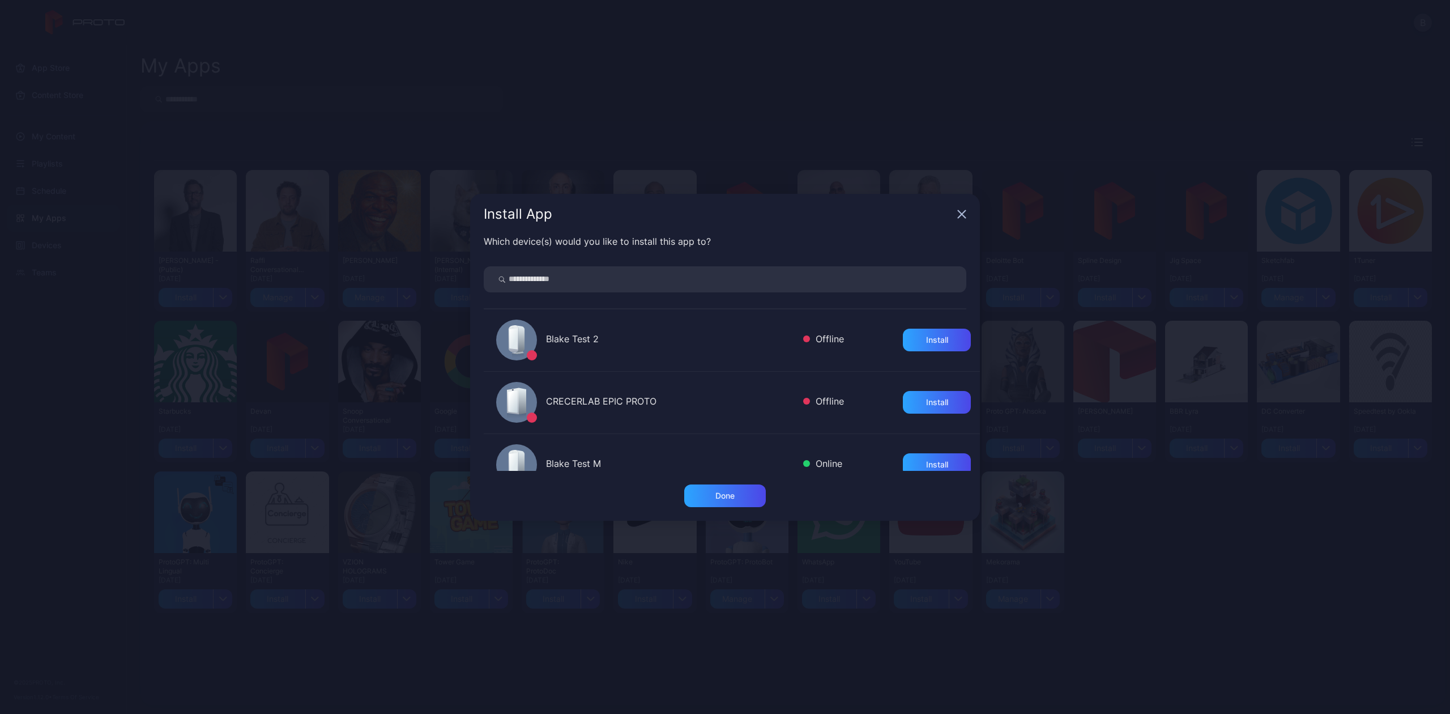
scroll to position [149, 0]
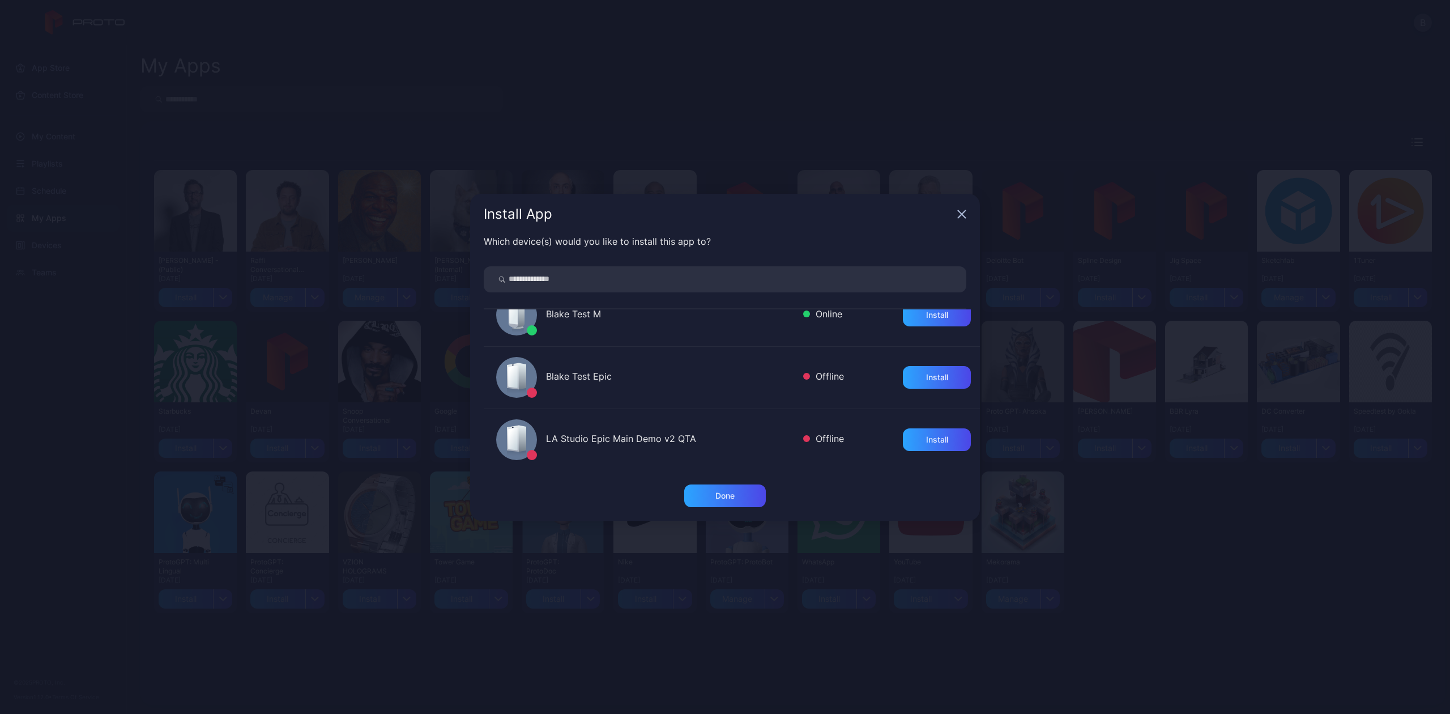
click at [551, 331] on div "Blake Test M Online Install" at bounding box center [732, 315] width 496 height 62
click at [950, 313] on div "Install" at bounding box center [937, 315] width 68 height 23
click at [725, 503] on div "Done" at bounding box center [725, 495] width 82 height 23
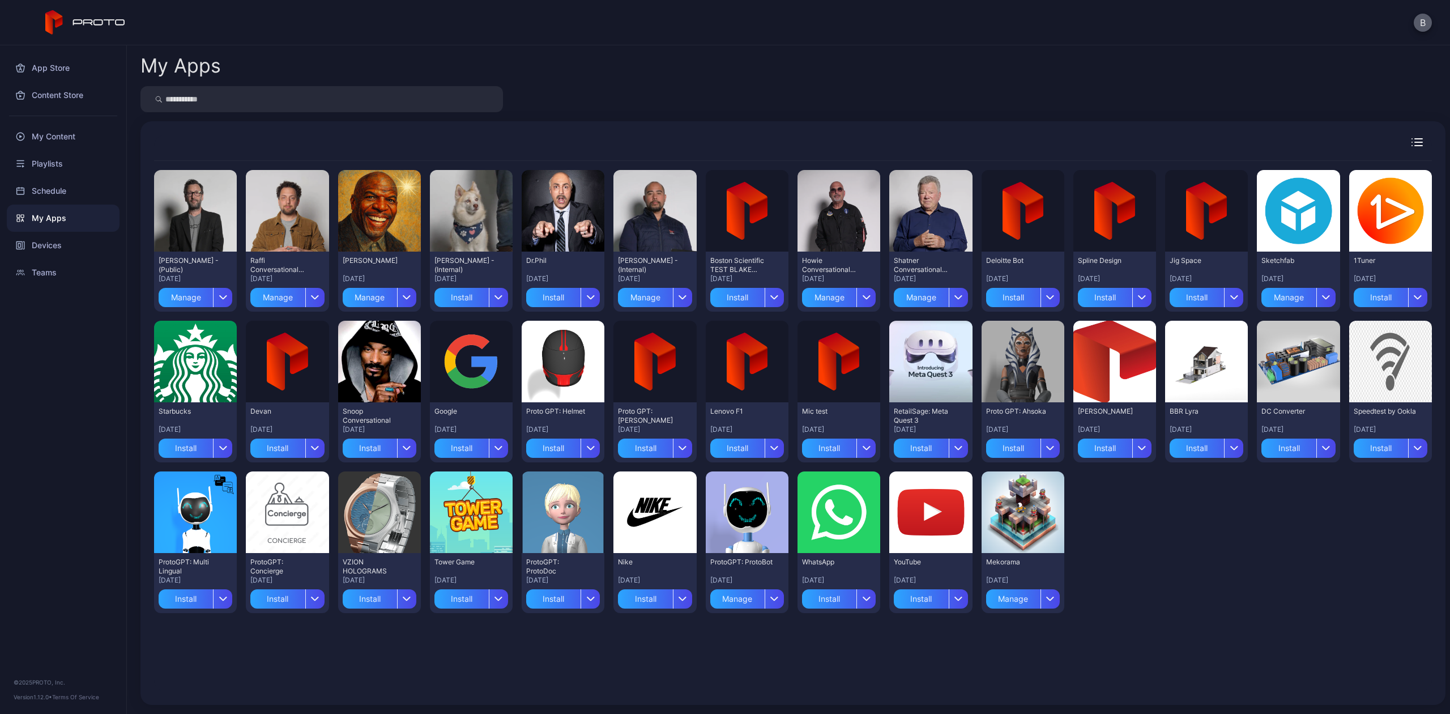
click at [1422, 20] on button "B" at bounding box center [1422, 23] width 18 height 18
click at [57, 276] on div "Teams" at bounding box center [63, 272] width 113 height 27
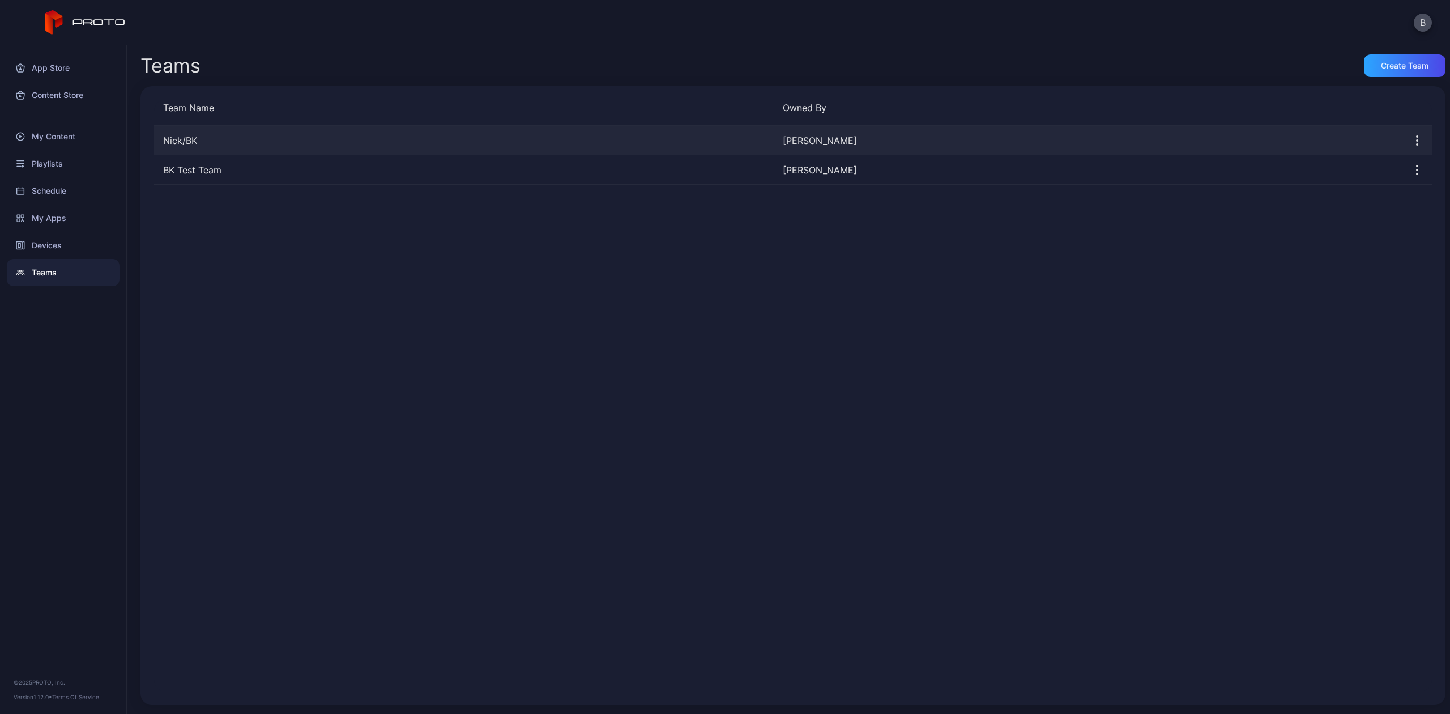
click at [179, 143] on div "Nick/BK" at bounding box center [464, 141] width 620 height 14
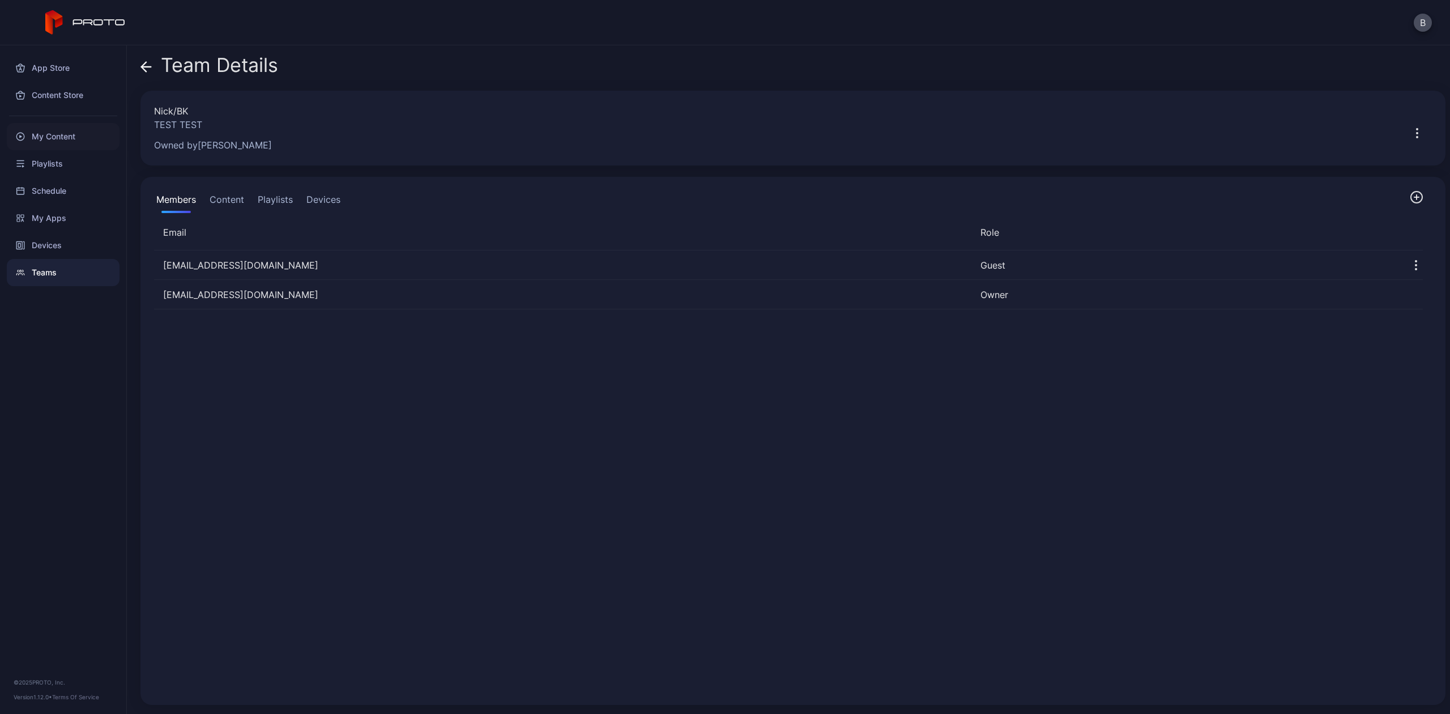
click at [100, 125] on div "My Content" at bounding box center [63, 136] width 113 height 27
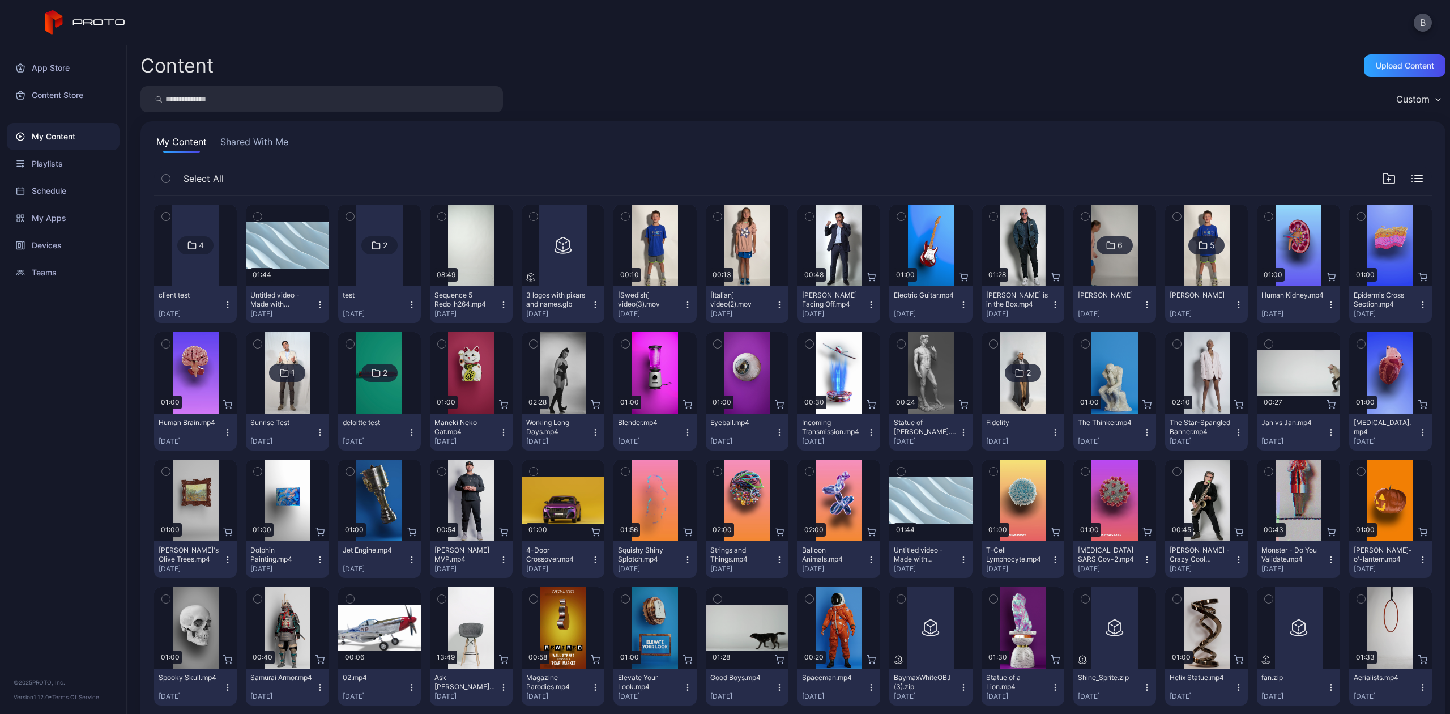
click at [315, 304] on icon "button" at bounding box center [319, 304] width 9 height 9
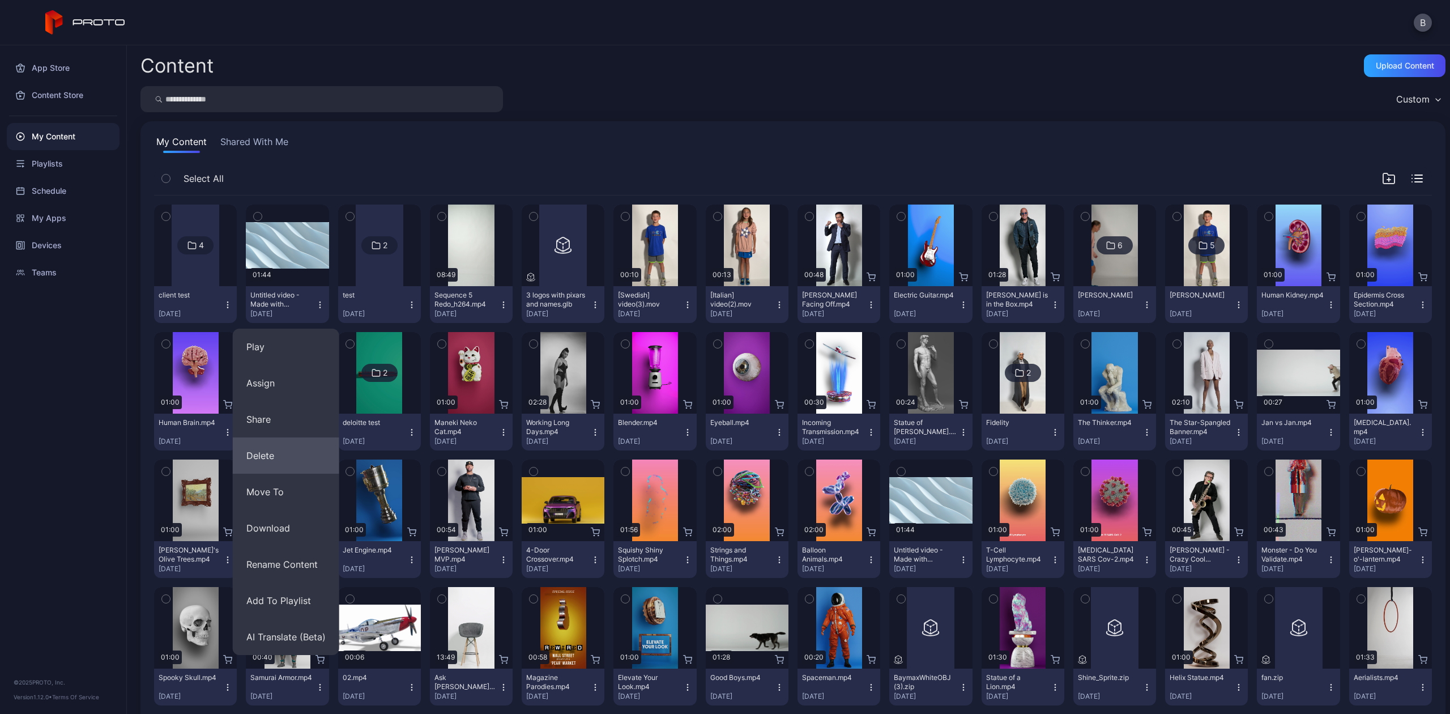
click at [267, 445] on button "Delete" at bounding box center [286, 455] width 106 height 36
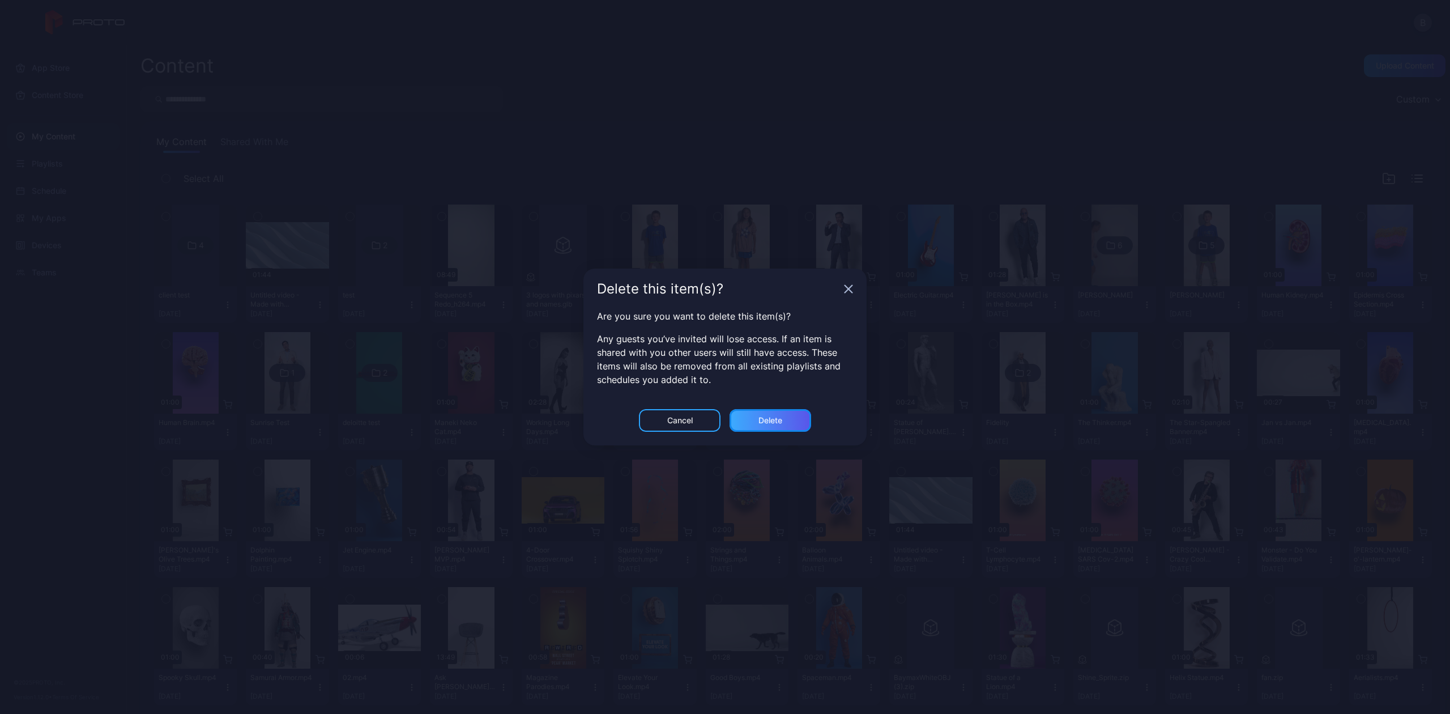
click at [770, 409] on div "Delete" at bounding box center [770, 420] width 82 height 23
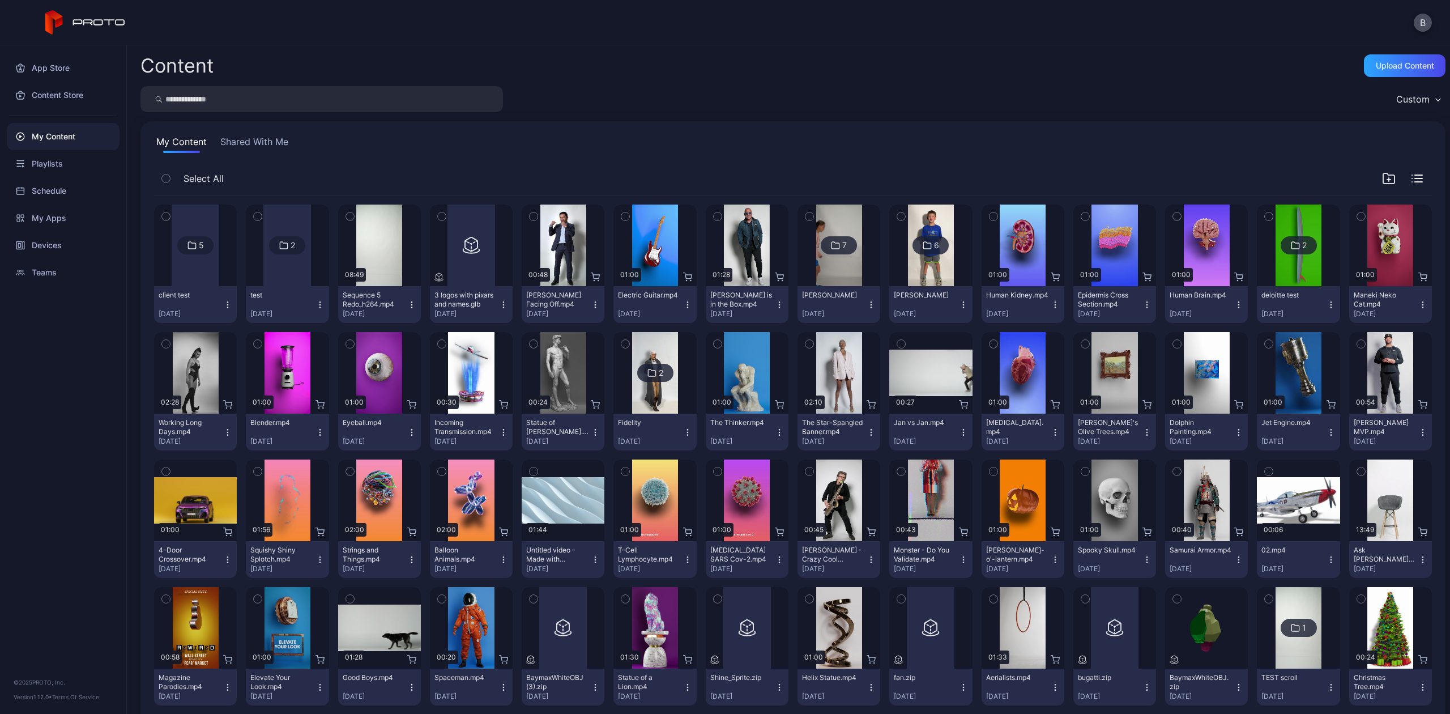
click at [238, 143] on button "Shared With Me" at bounding box center [254, 144] width 72 height 18
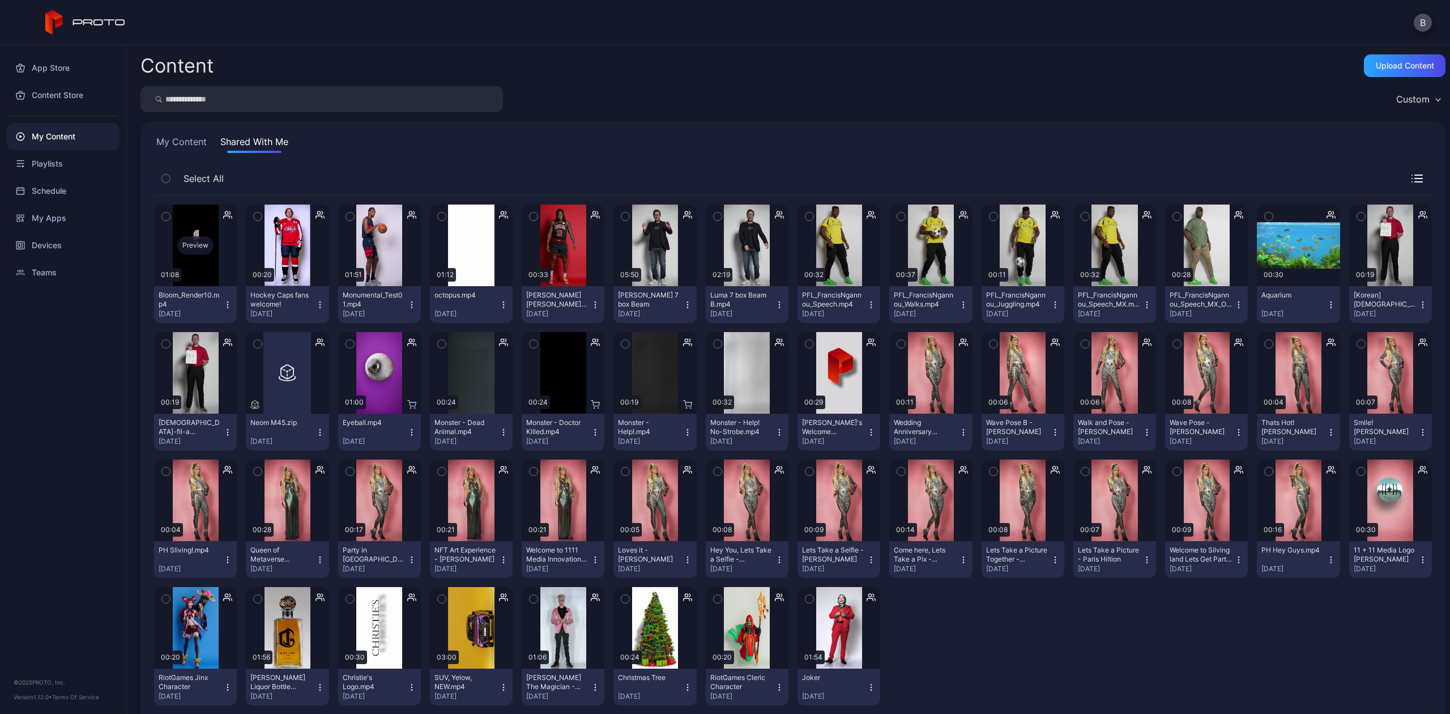
click at [183, 258] on div "Preview" at bounding box center [195, 245] width 83 height 82
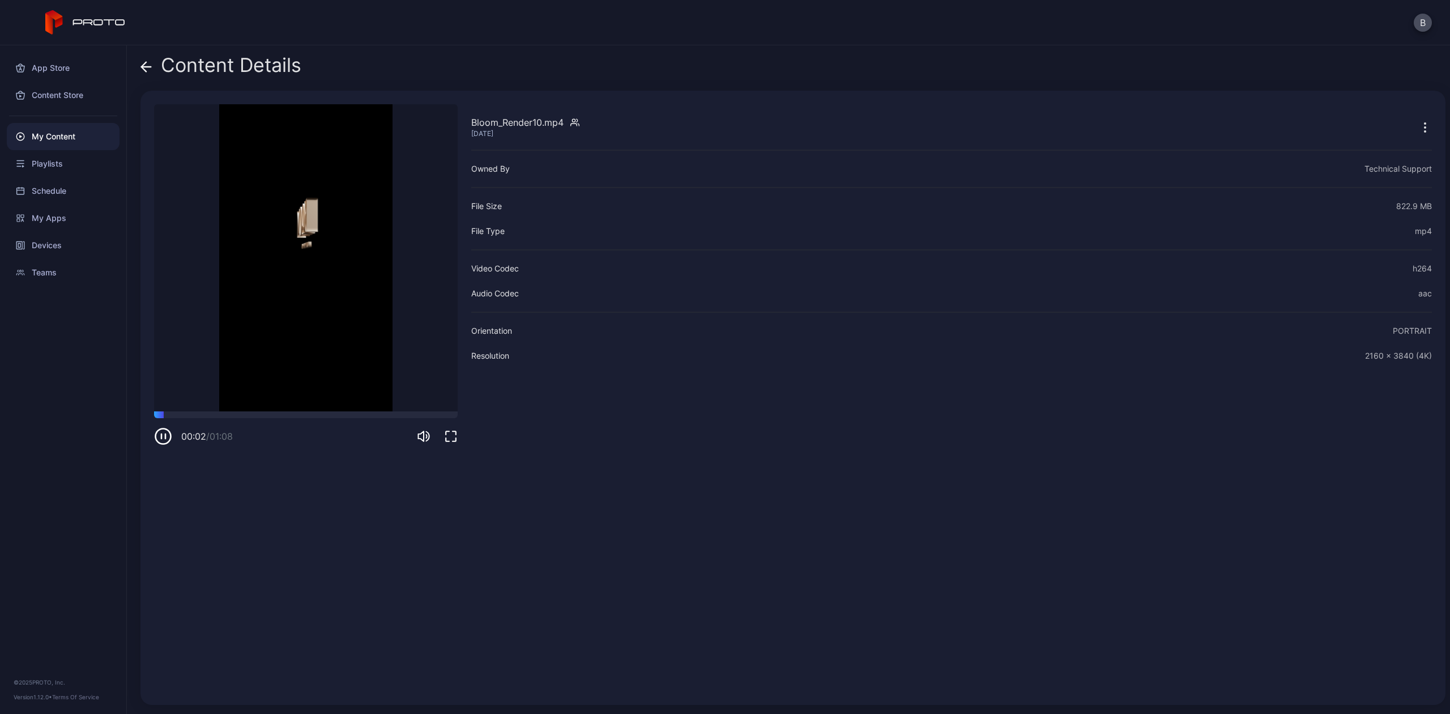
click at [143, 67] on icon at bounding box center [147, 67] width 10 height 0
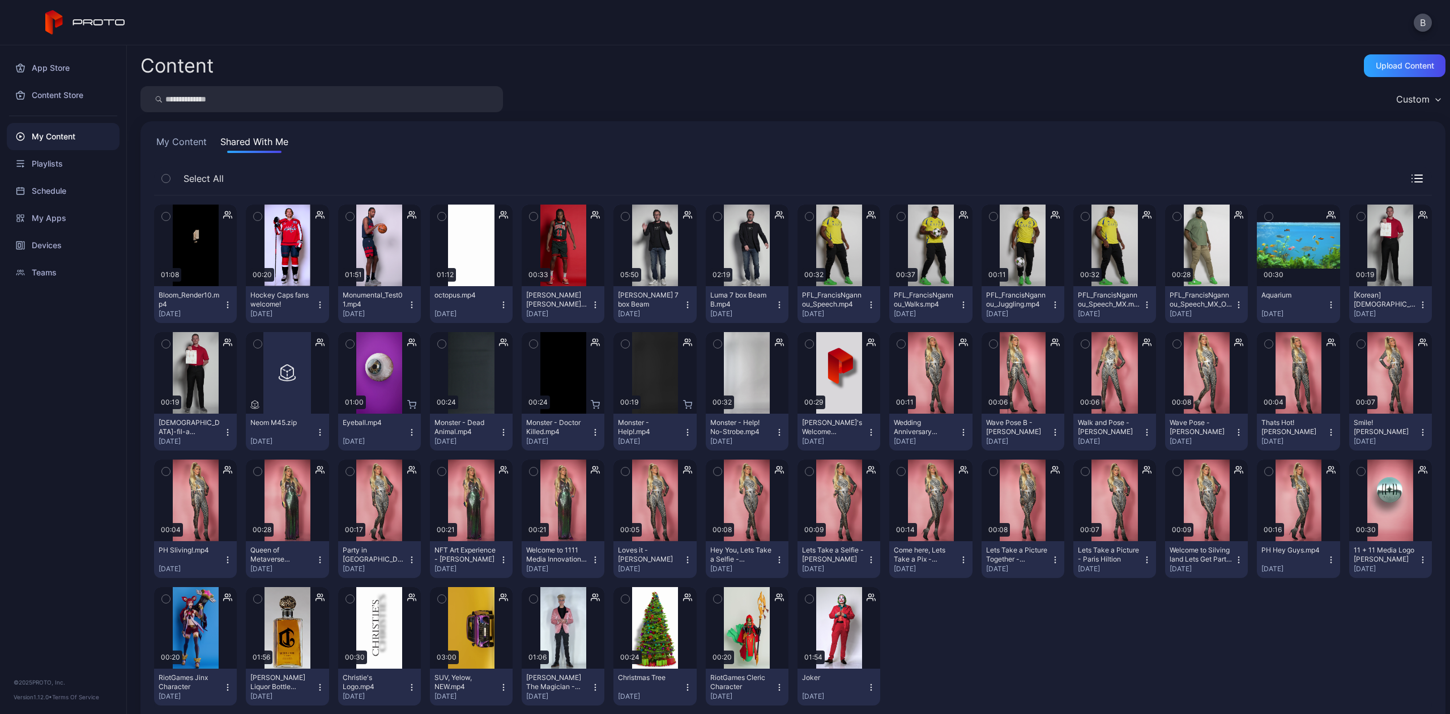
click at [177, 148] on button "My Content" at bounding box center [181, 144] width 55 height 18
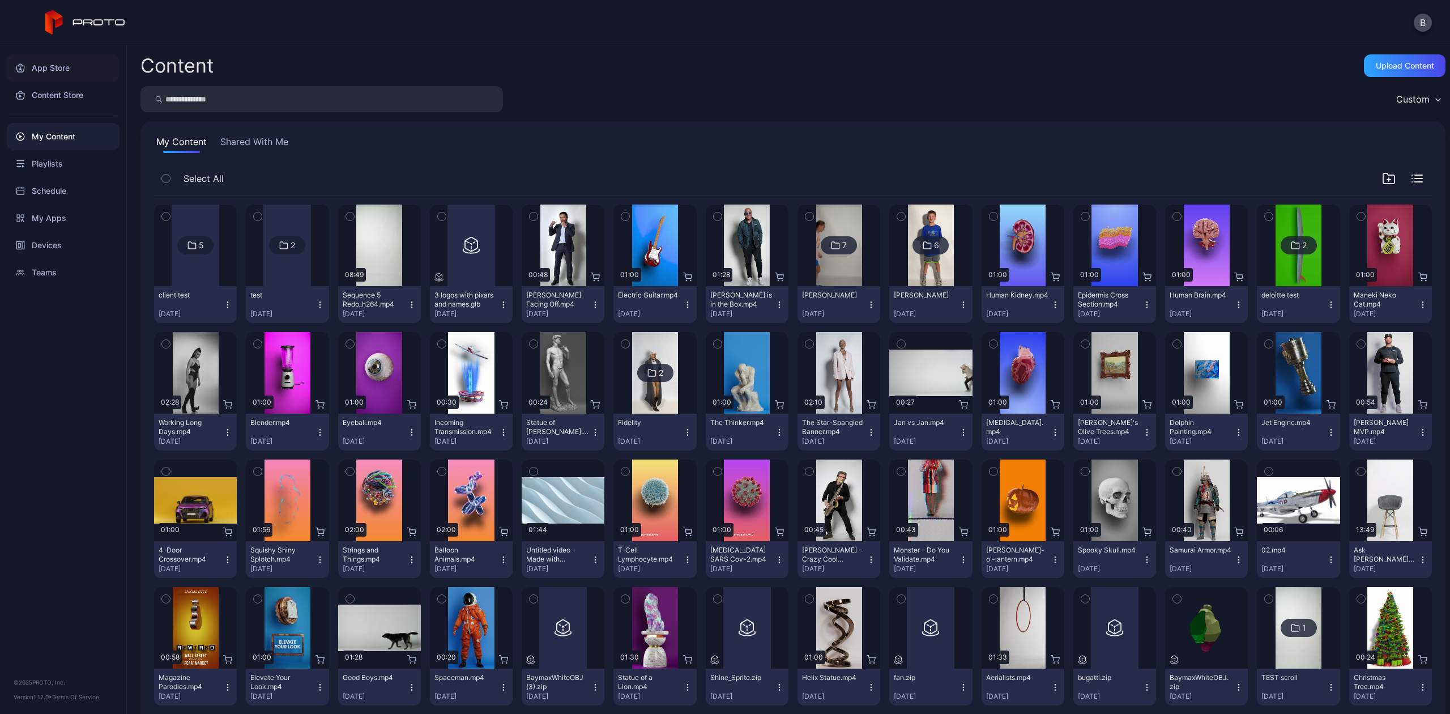
click at [31, 69] on div "App Store" at bounding box center [63, 67] width 113 height 27
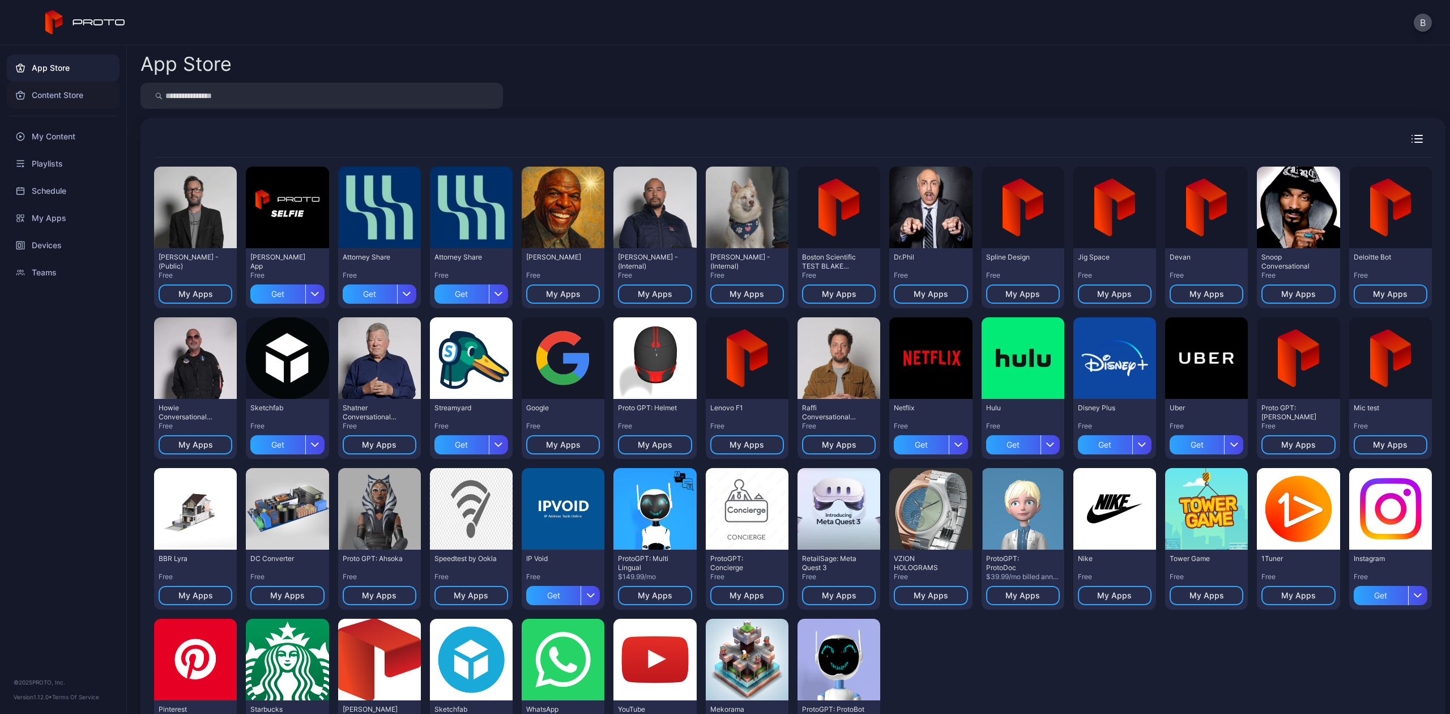
click at [28, 94] on div "Content Store" at bounding box center [63, 95] width 113 height 27
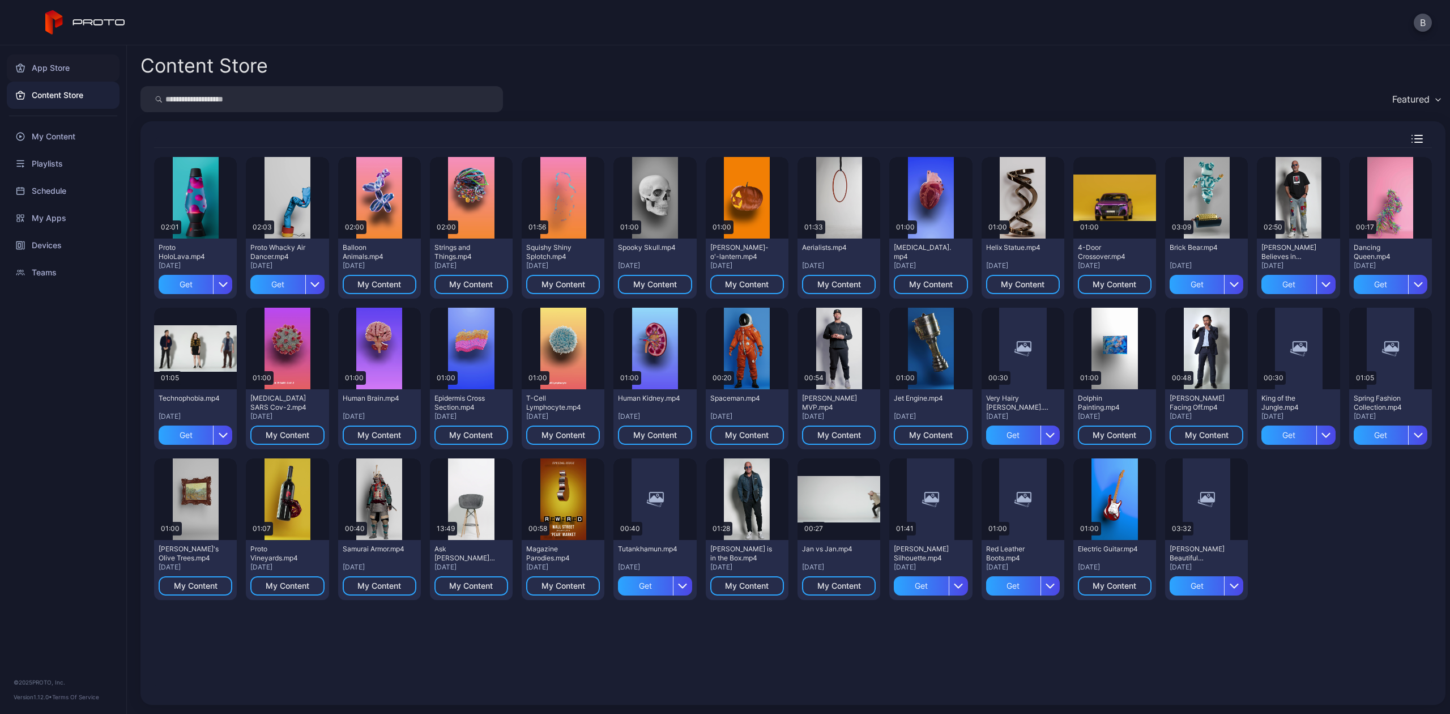
click at [42, 60] on div "App Store" at bounding box center [63, 67] width 113 height 27
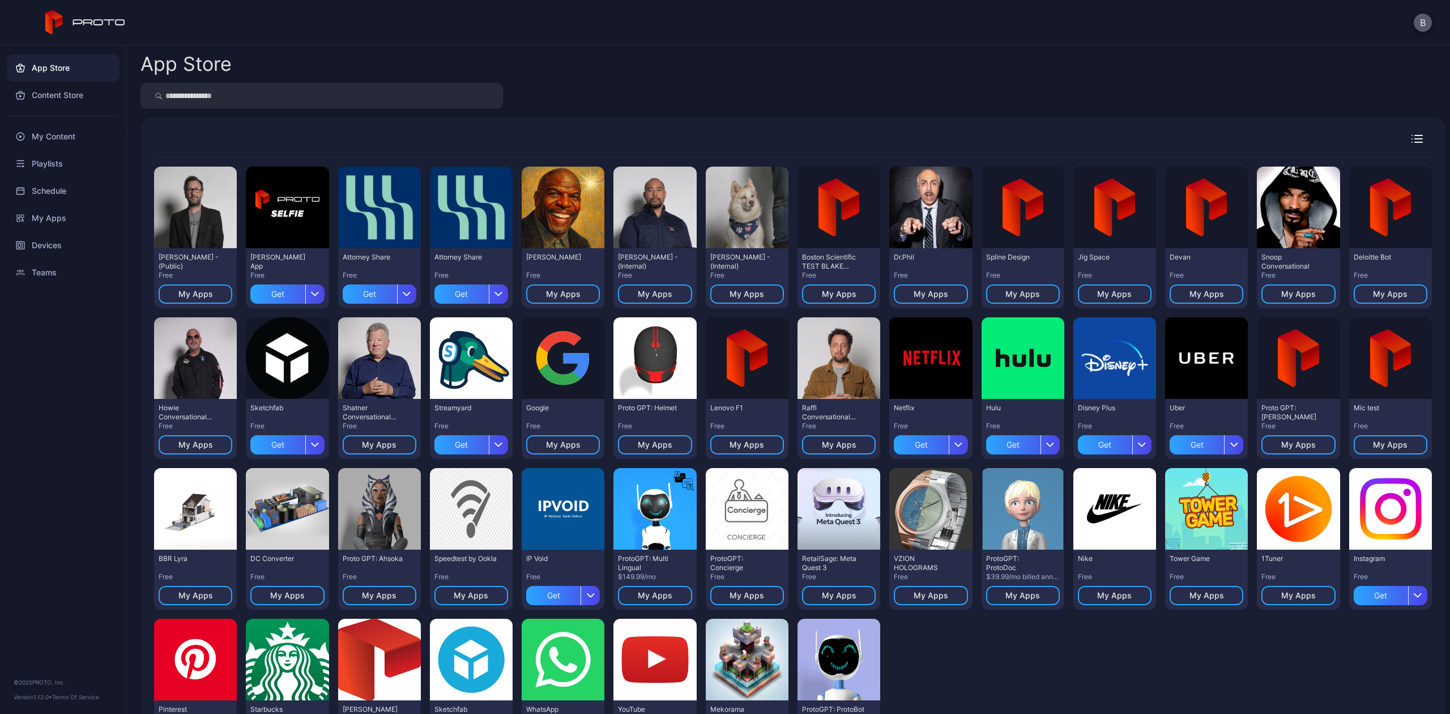
click at [1422, 25] on button "B" at bounding box center [1422, 23] width 18 height 18
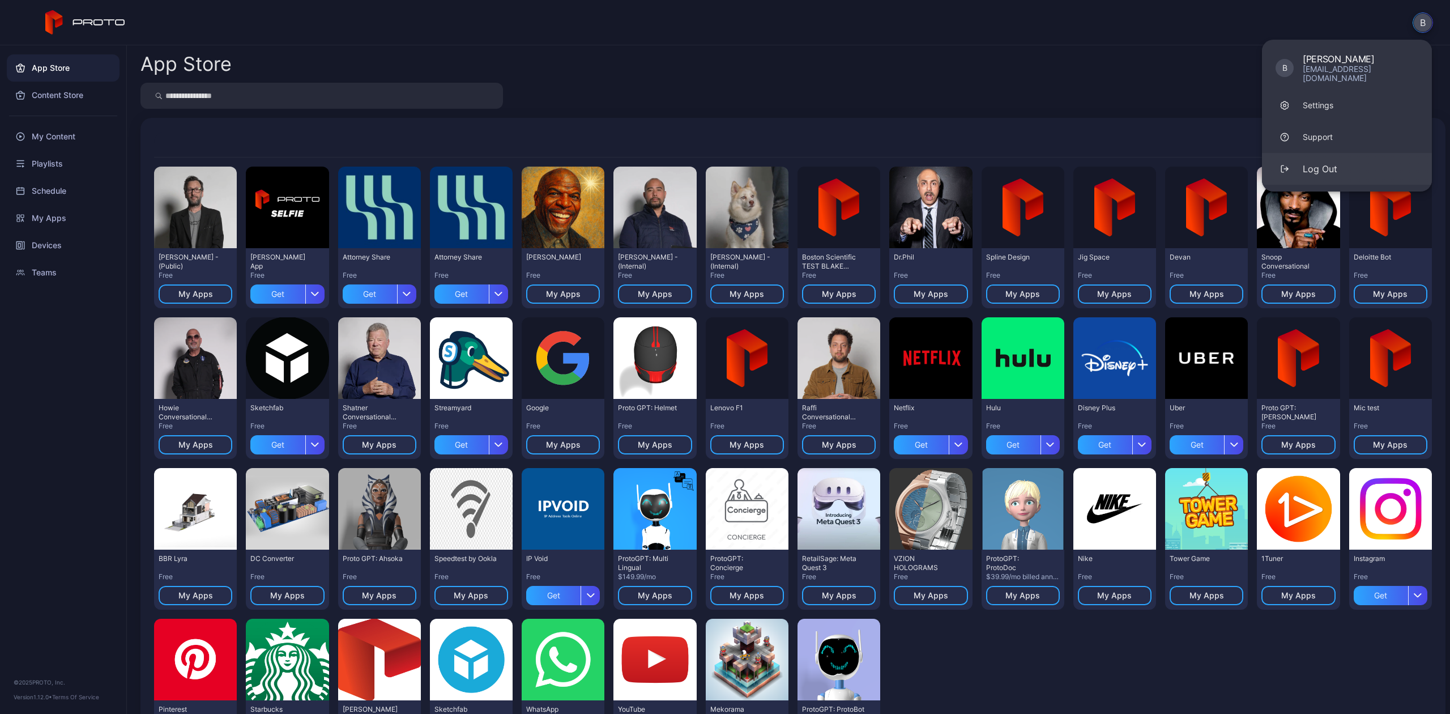
click at [1328, 169] on button "Log Out" at bounding box center [1347, 169] width 170 height 32
